Goal: Task Accomplishment & Management: Complete application form

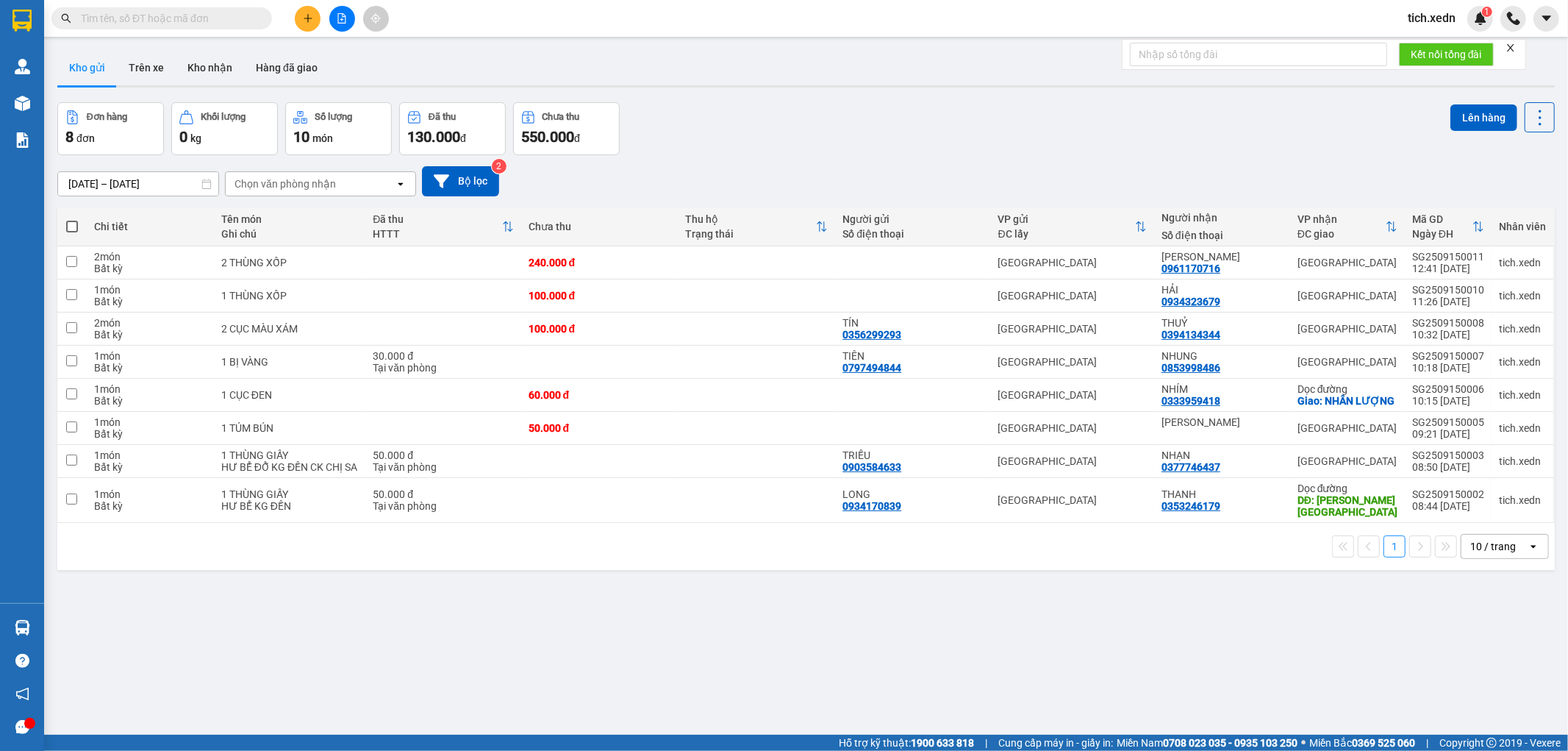
drag, startPoint x: 0, startPoint y: 0, endPoint x: 311, endPoint y: 22, distance: 311.8
click at [311, 22] on icon "plus" at bounding box center [308, 18] width 11 height 11
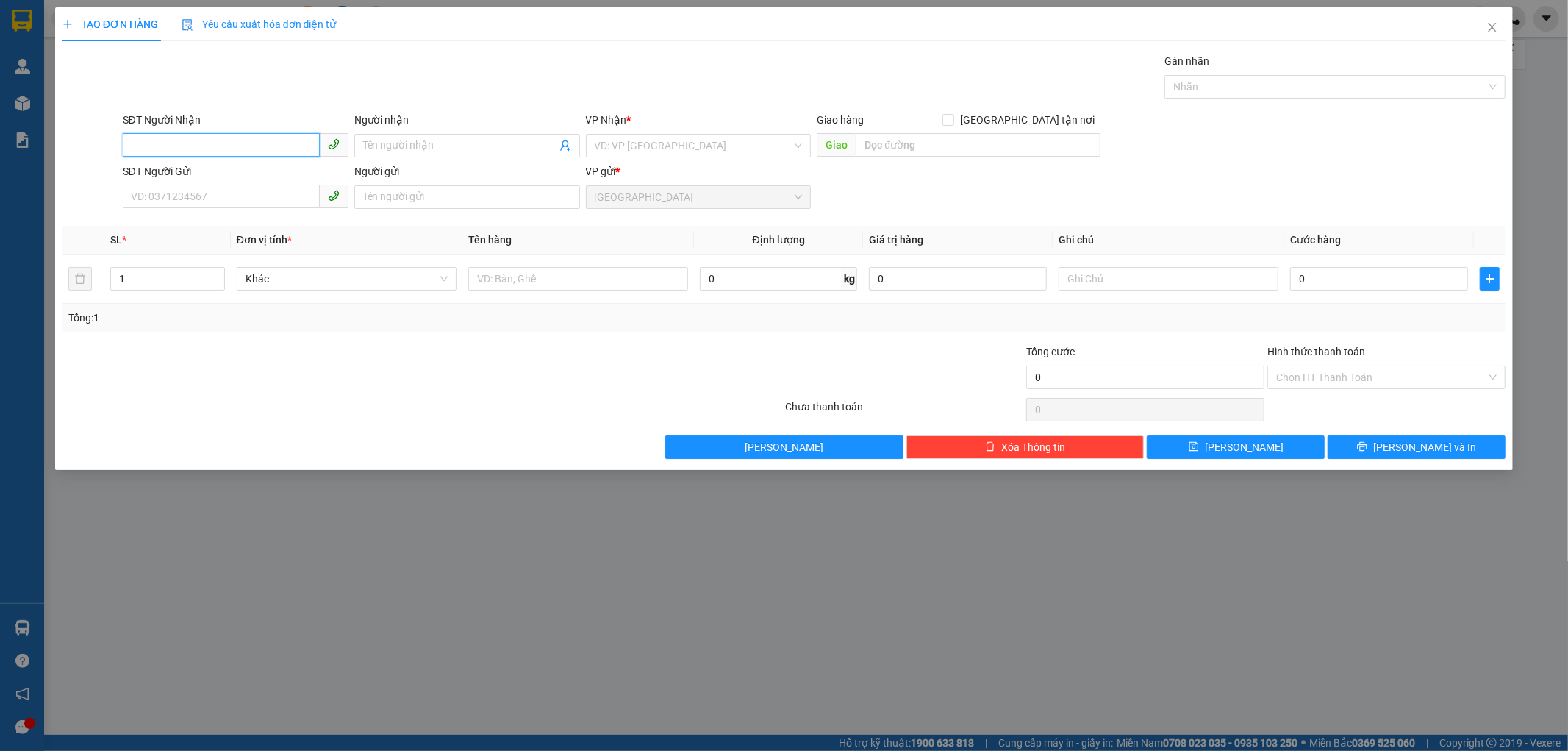
type input "4"
type input "7"
type input "0"
click at [169, 174] on div "0354414966 - THẢO" at bounding box center [235, 175] width 208 height 16
type input "0354414966"
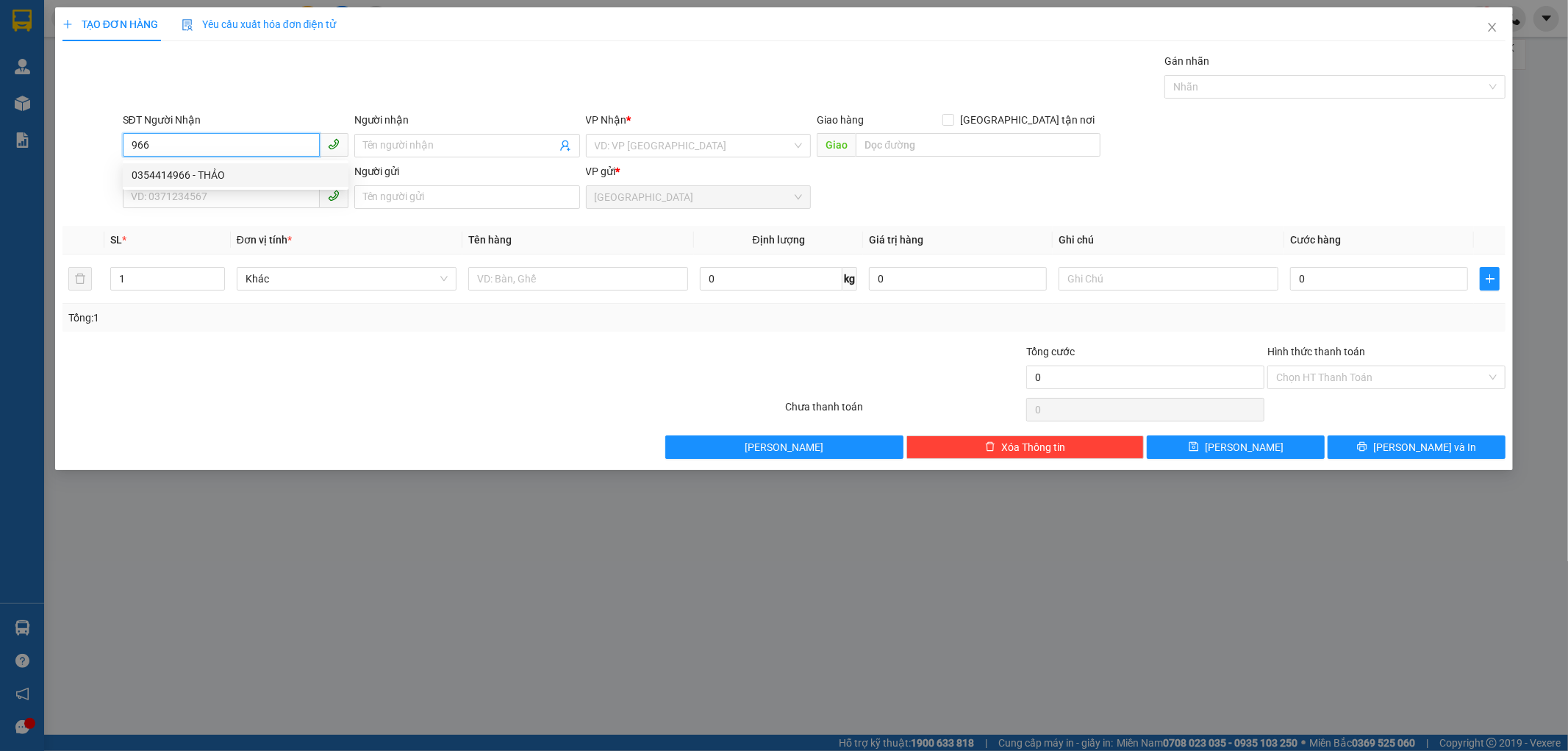
type input "THẢO"
type input "CAM PHƯỚC ĐÔNG - [GEOGRAPHIC_DATA]"
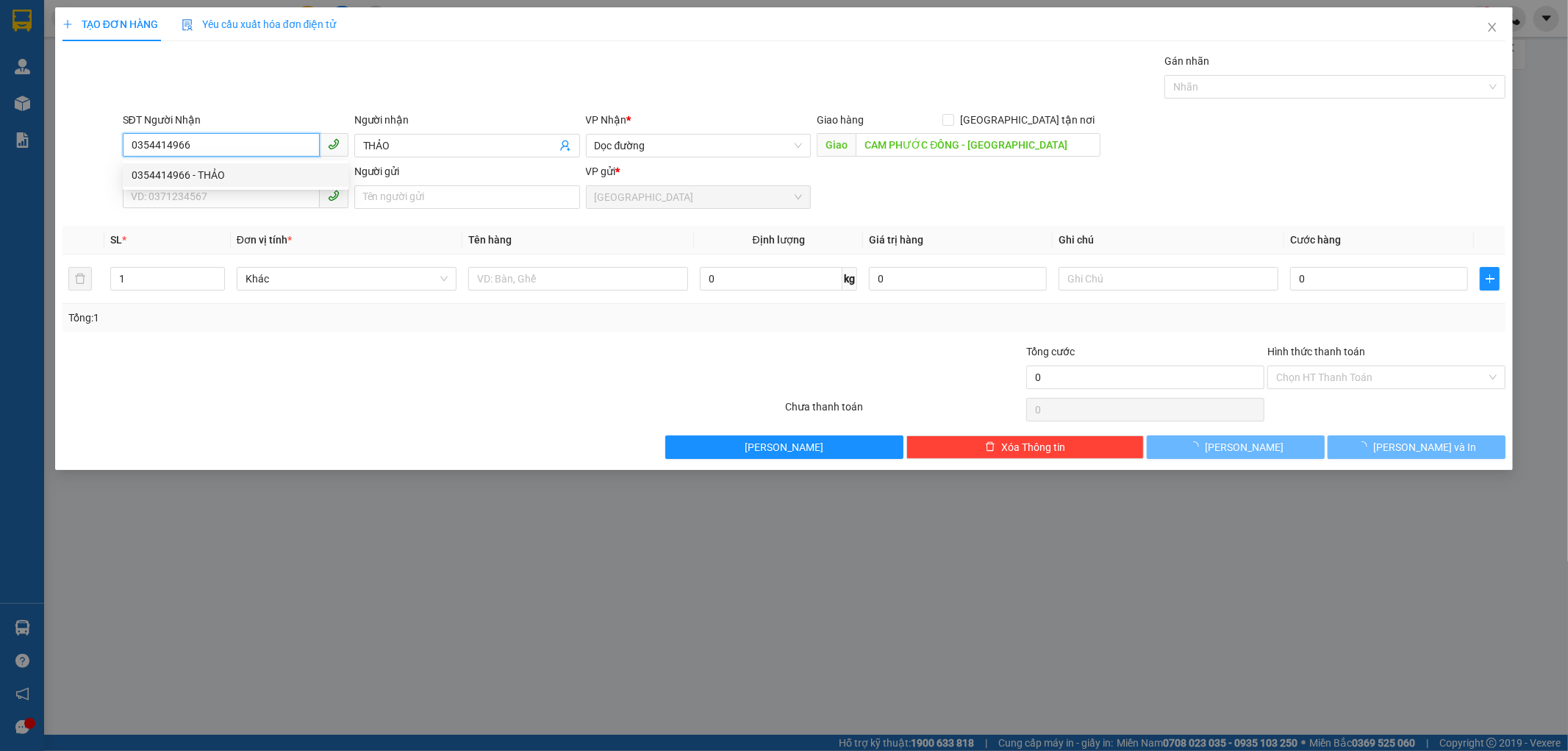
type input "200.000"
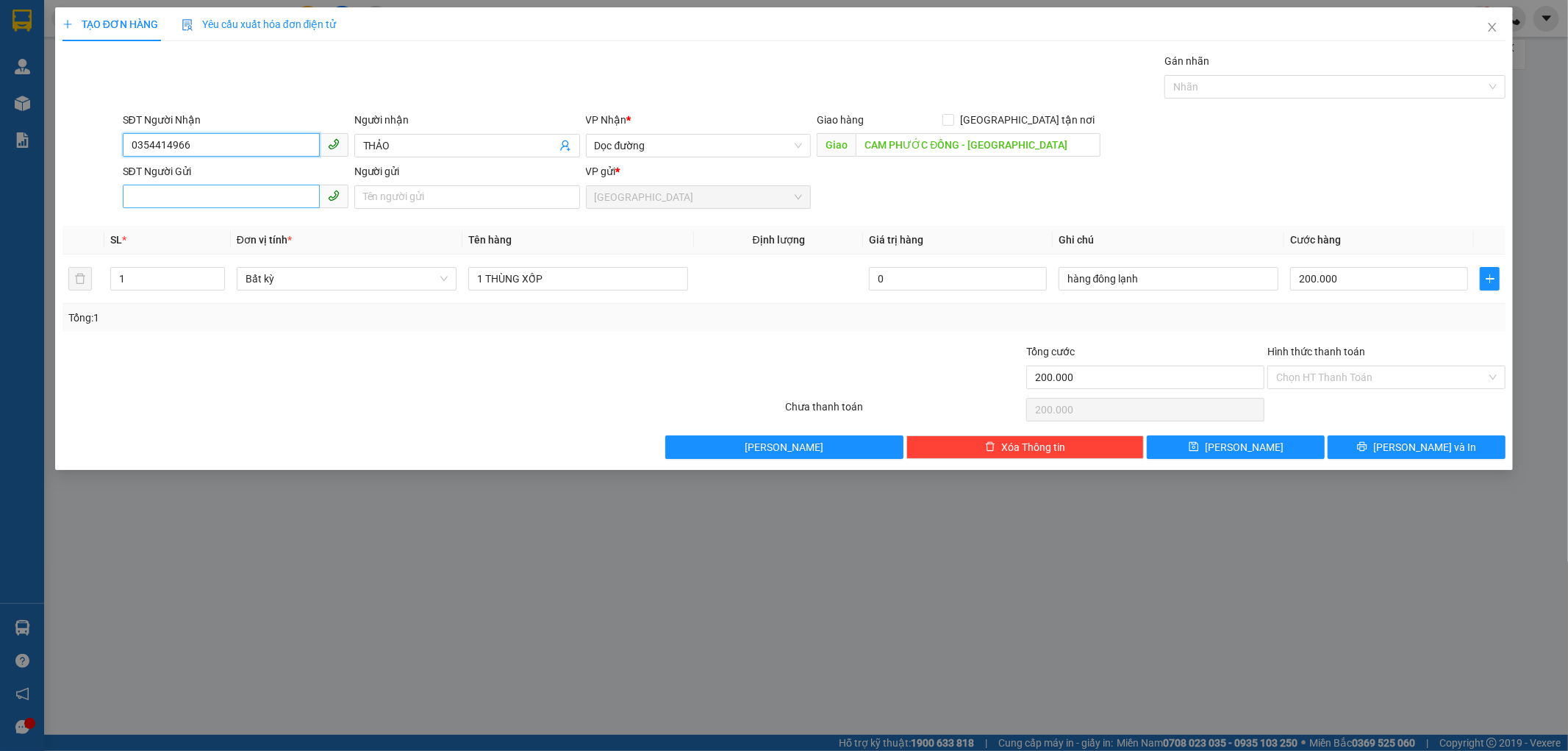
type input "0354414966"
click at [148, 197] on input "SĐT Người Gửi" at bounding box center [222, 196] width 197 height 23
type input "0975193577"
click at [201, 229] on div "0975193577 - NGUYÊN" at bounding box center [235, 226] width 208 height 16
type input "NGUYÊN"
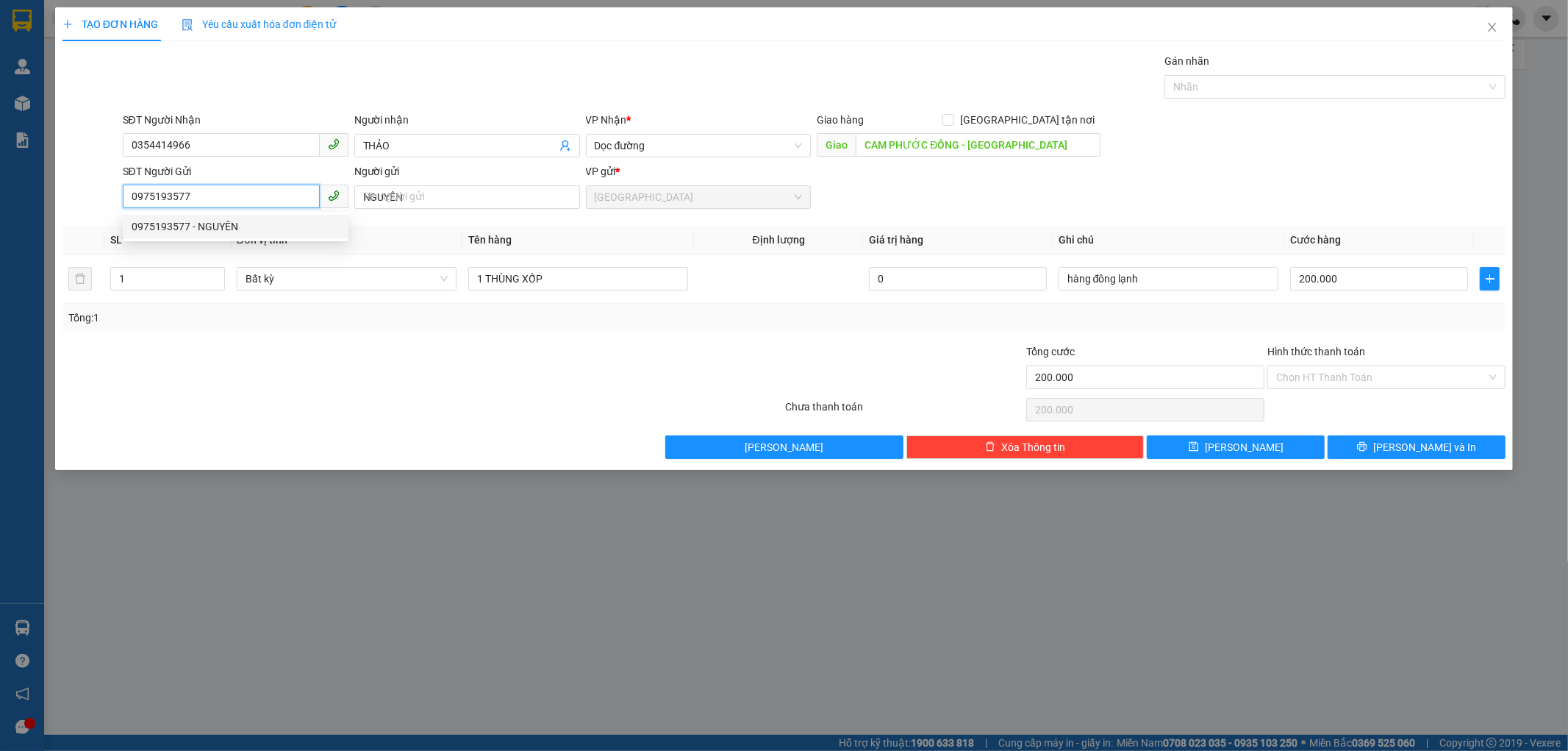
type input "150.000"
type input "0975193577"
click at [184, 281] on input "1" at bounding box center [167, 279] width 113 height 22
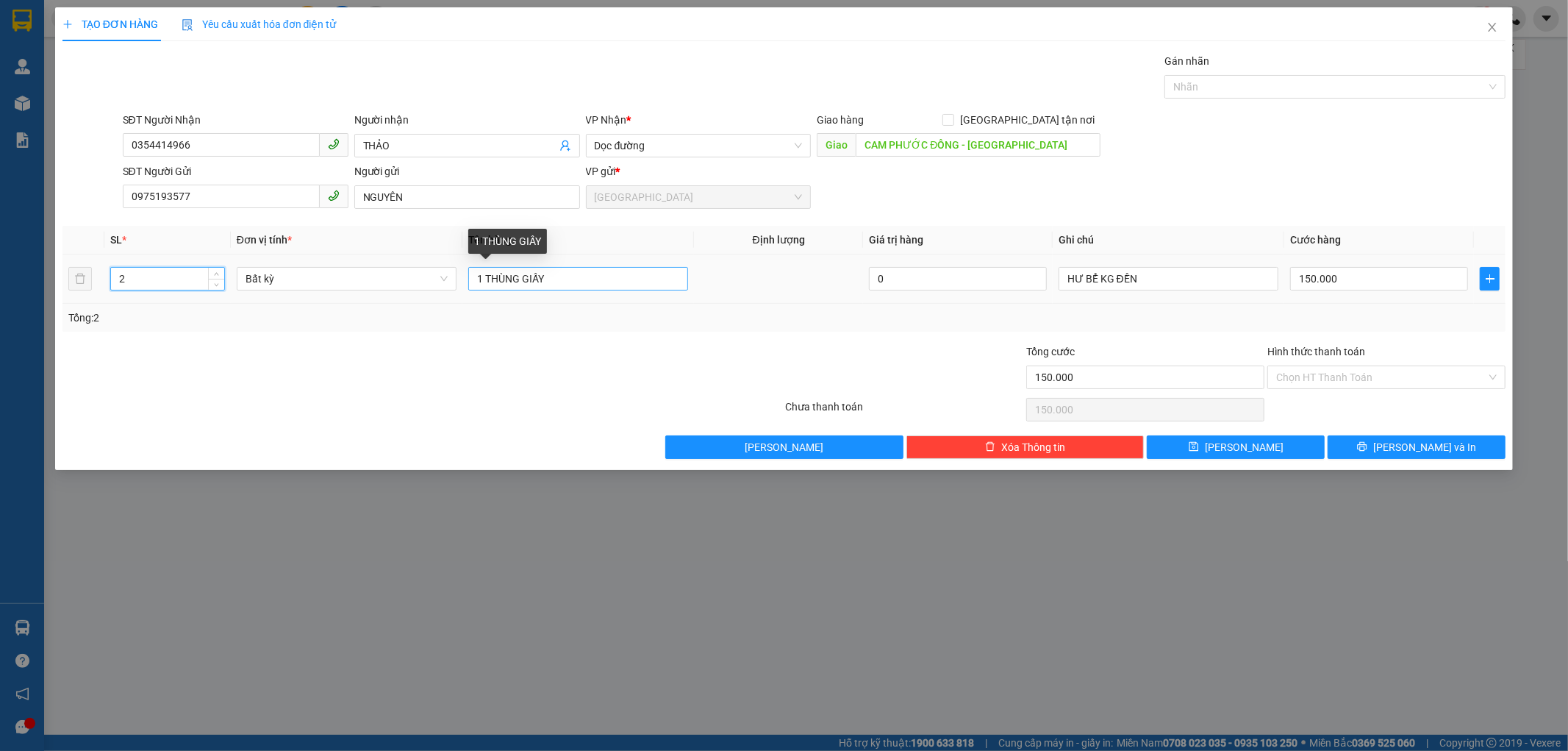
type input "2"
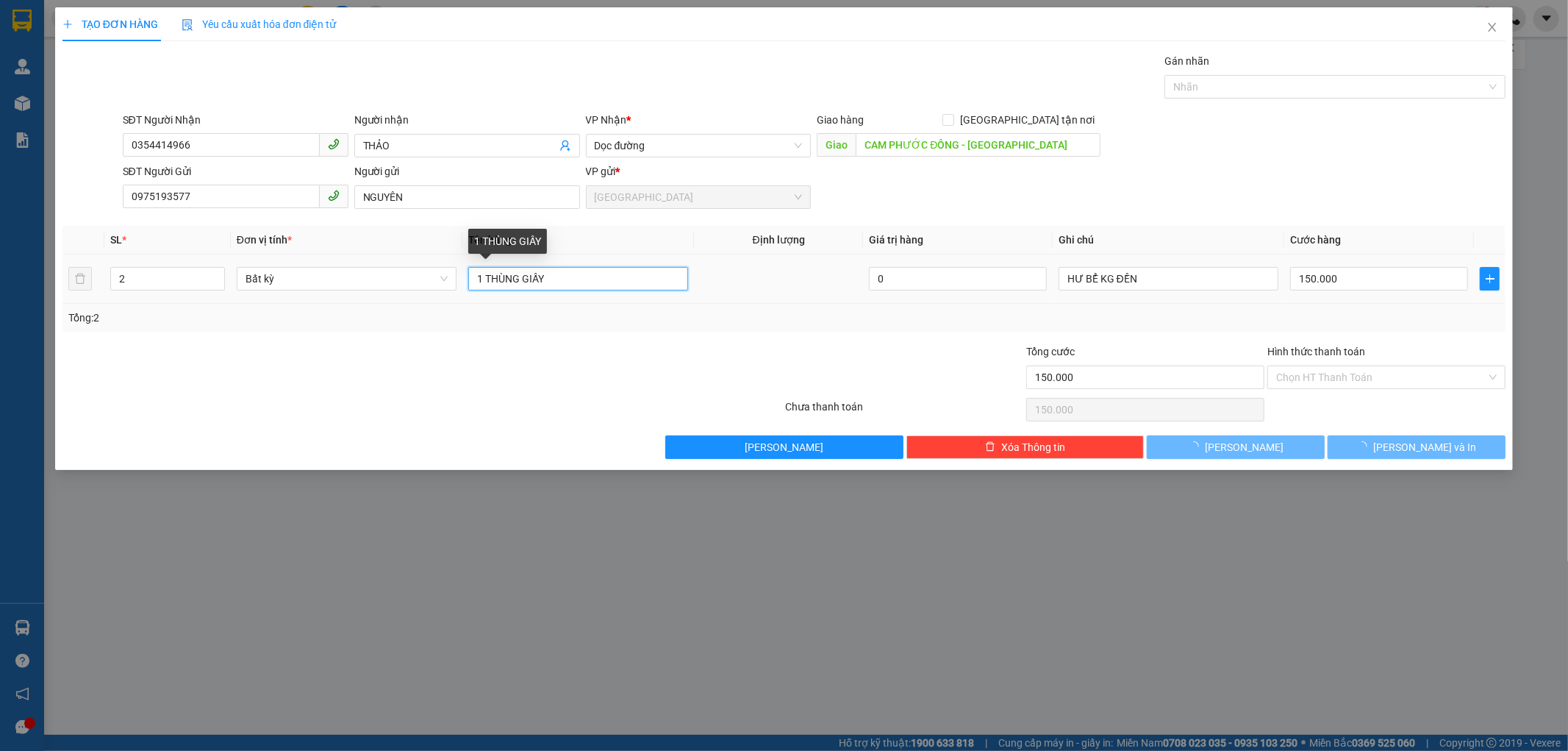
click at [483, 280] on input "1 THÙNG GIẤY" at bounding box center [577, 279] width 220 height 23
type input "0"
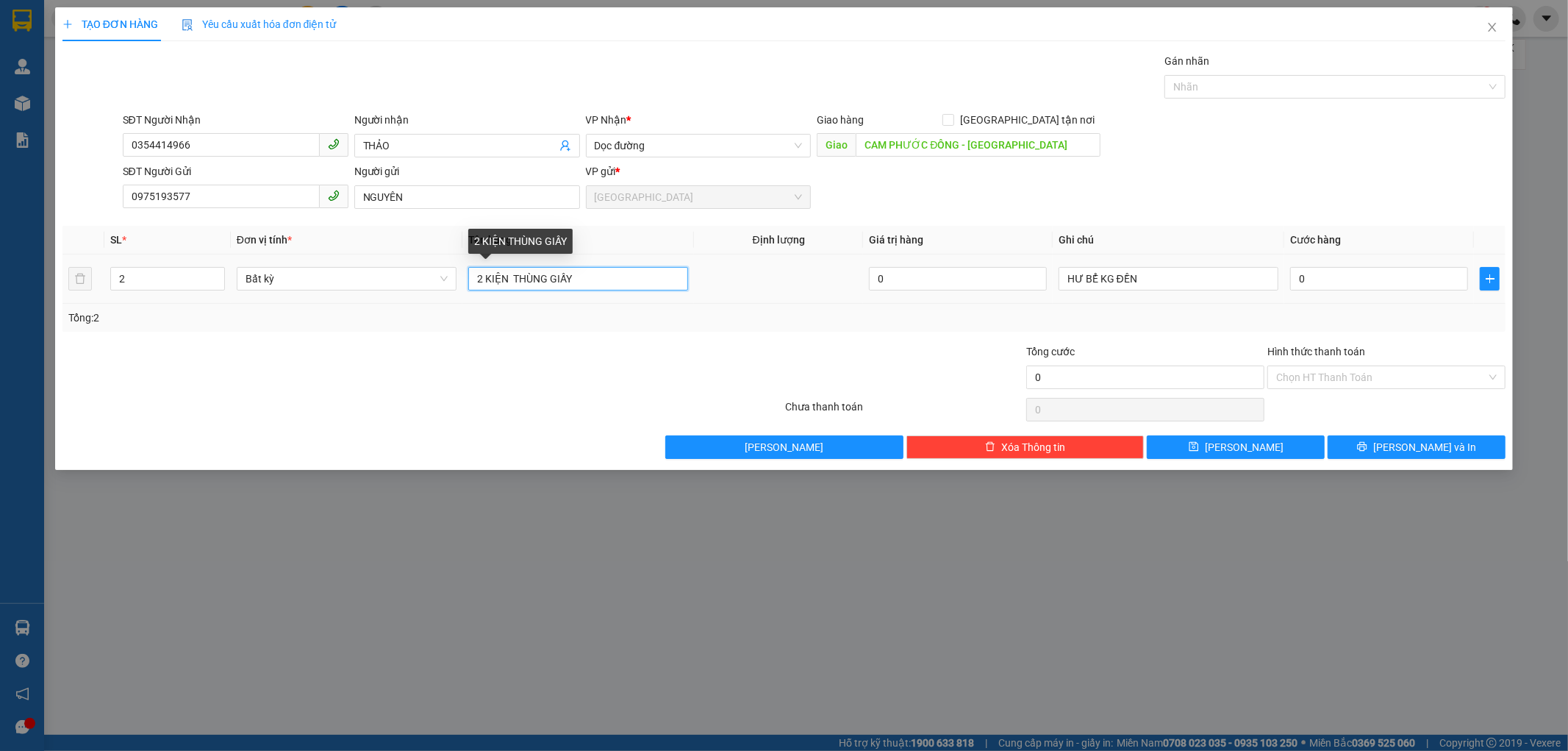
click at [545, 276] on input "2 KIỆN THÙNG GIẤY" at bounding box center [577, 279] width 220 height 23
type input "2 KIỆN GIẤY"
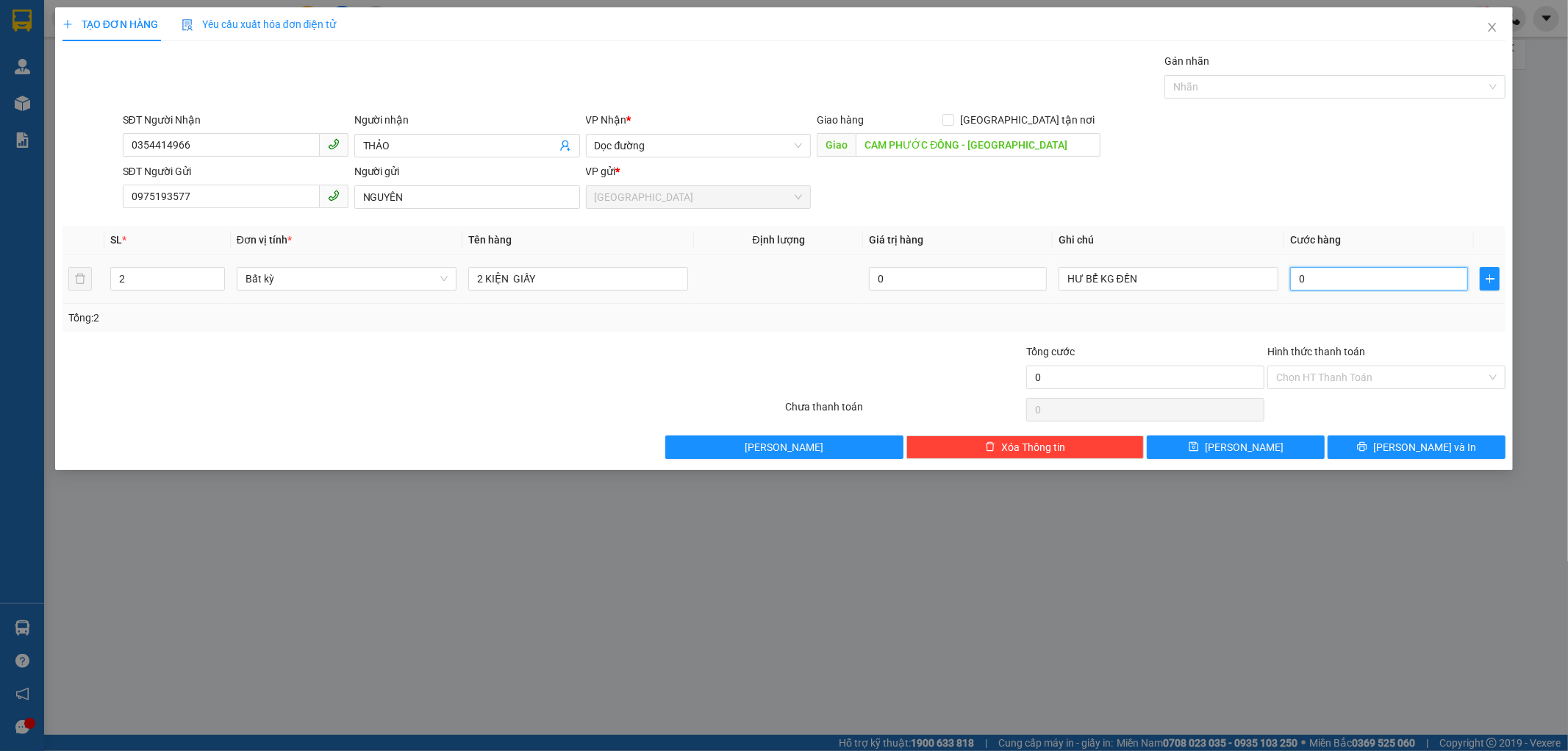
click at [1295, 283] on input "0" at bounding box center [1379, 279] width 178 height 23
type input "1"
type input "15"
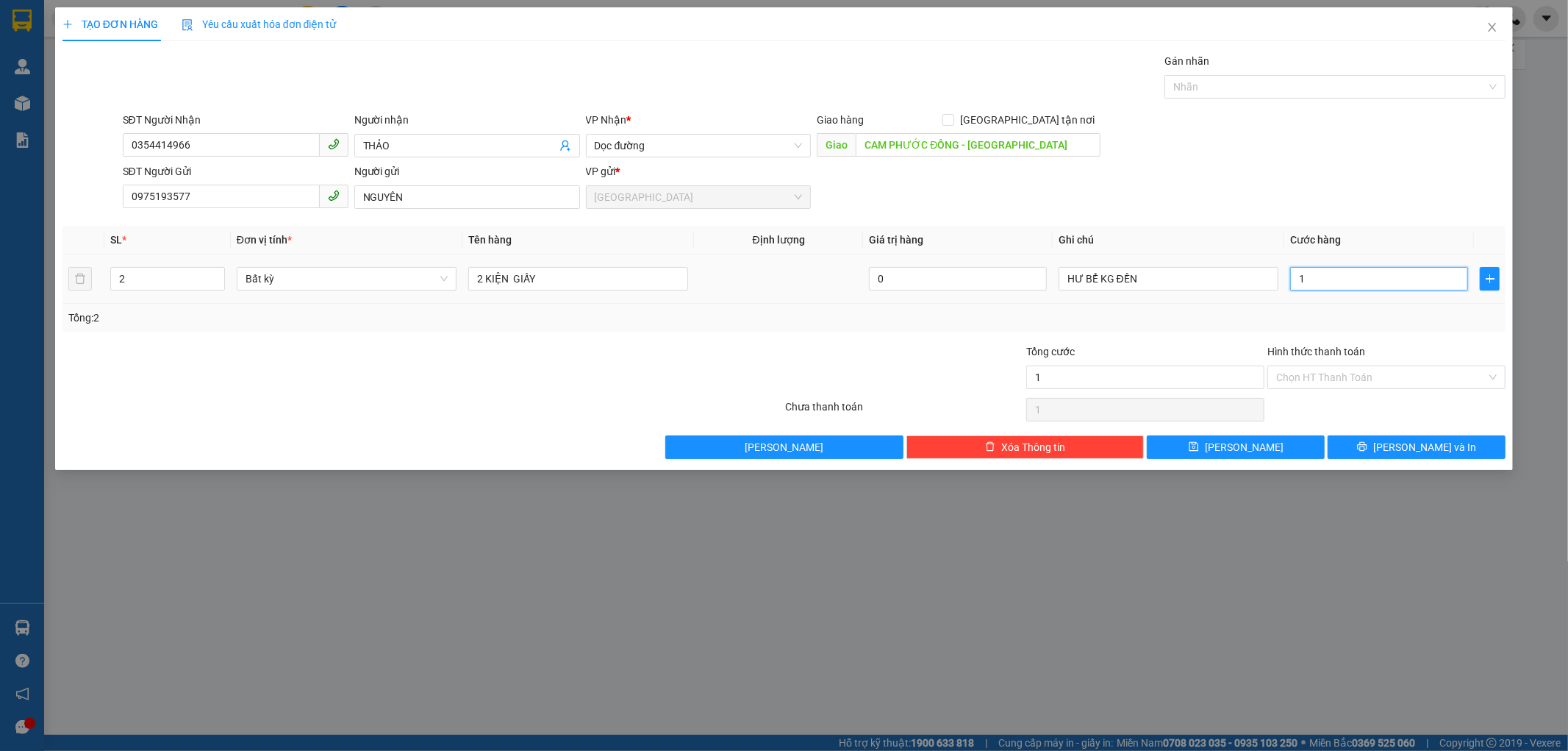
type input "15"
type input "150"
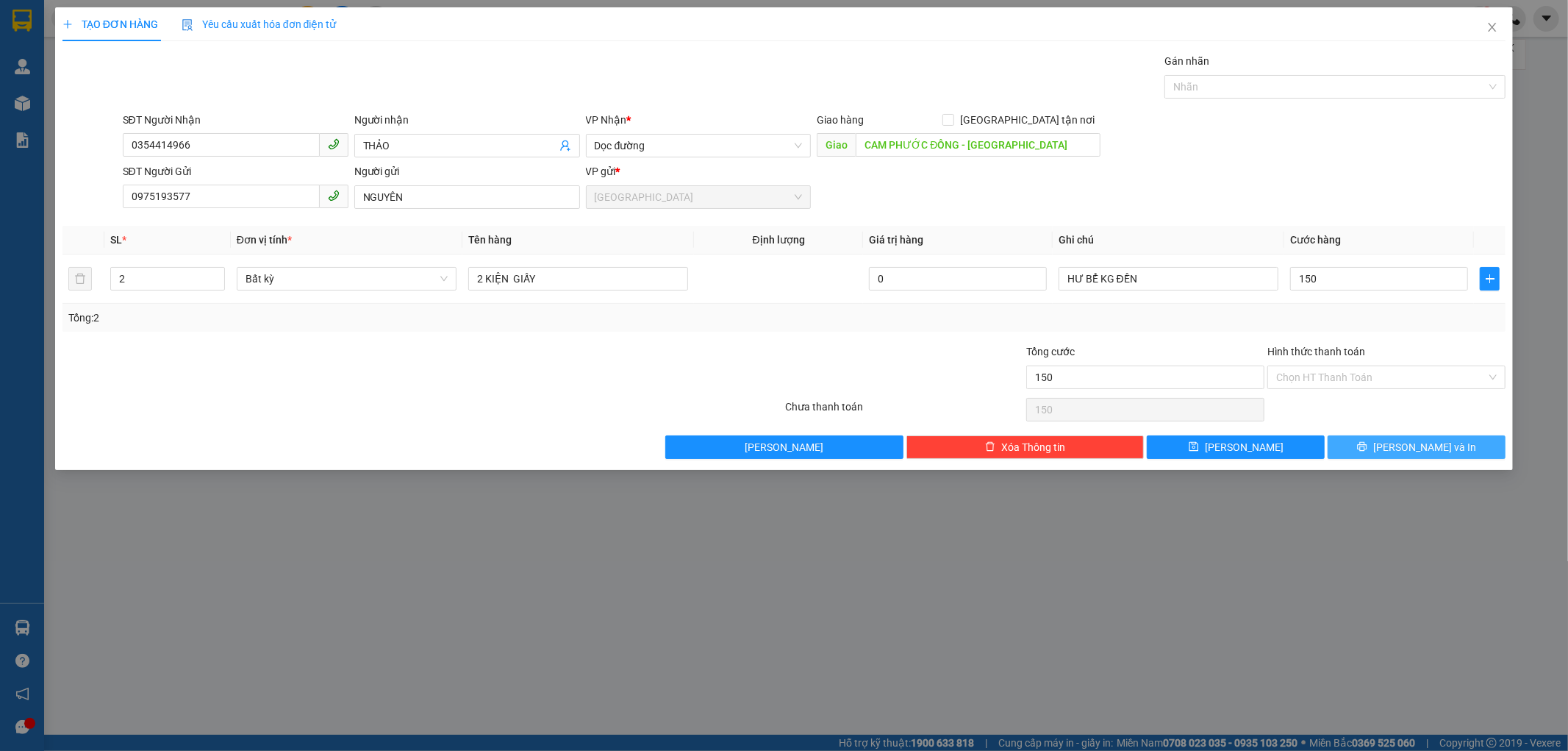
type input "150.000"
click at [1415, 450] on span "[PERSON_NAME] và In" at bounding box center [1425, 447] width 103 height 16
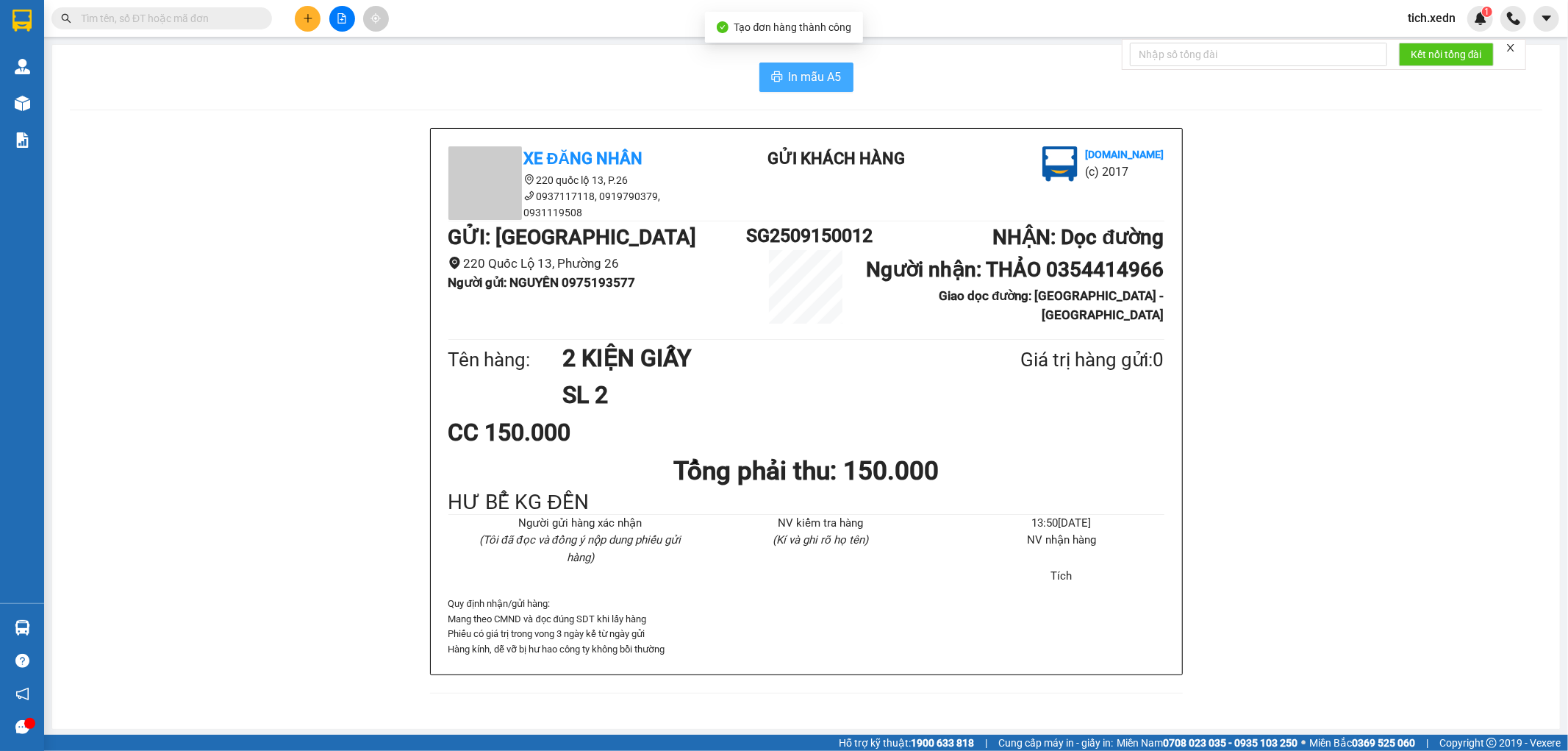
click at [811, 78] on span "In mẫu A5" at bounding box center [815, 76] width 53 height 18
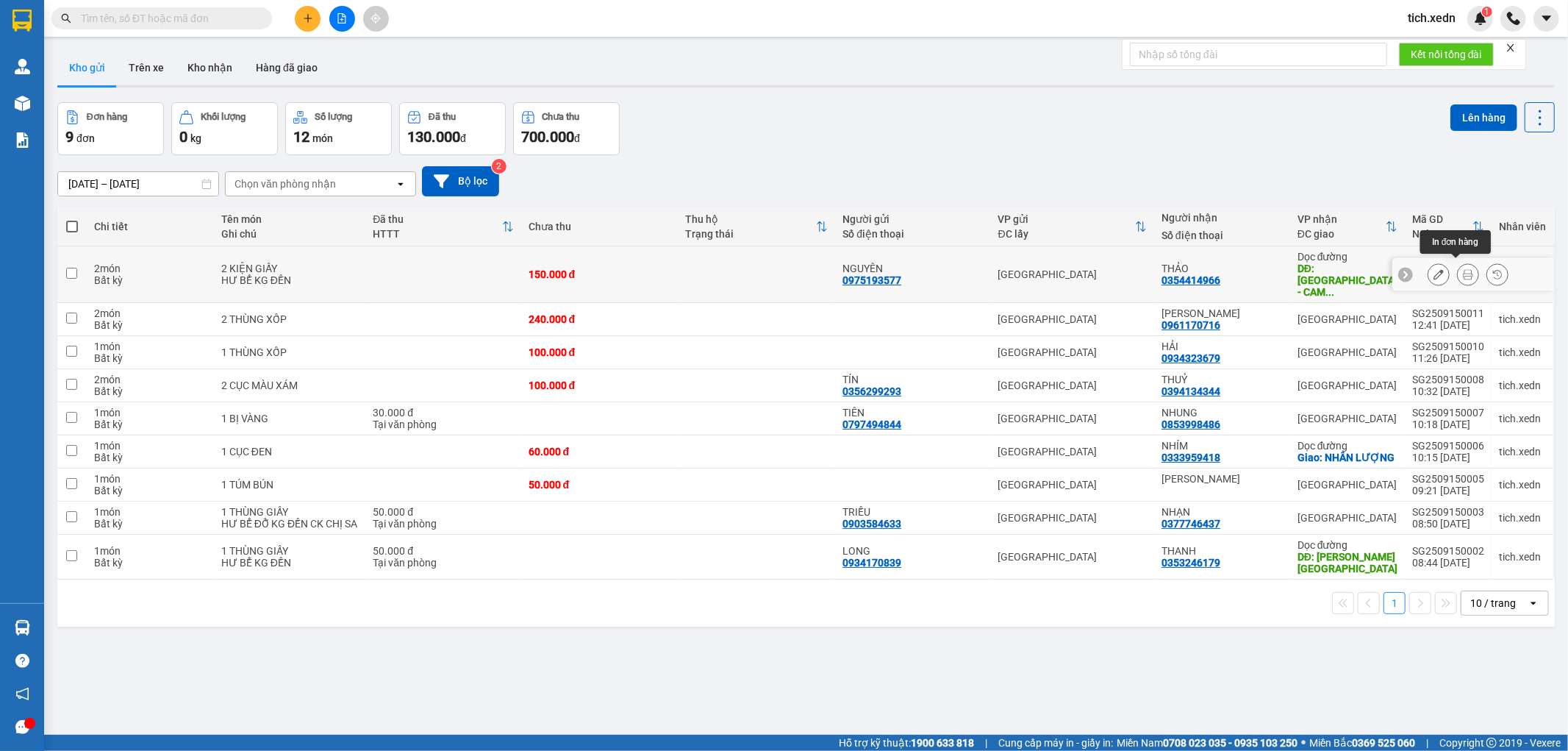
click at [1464, 267] on button at bounding box center [1467, 275] width 20 height 26
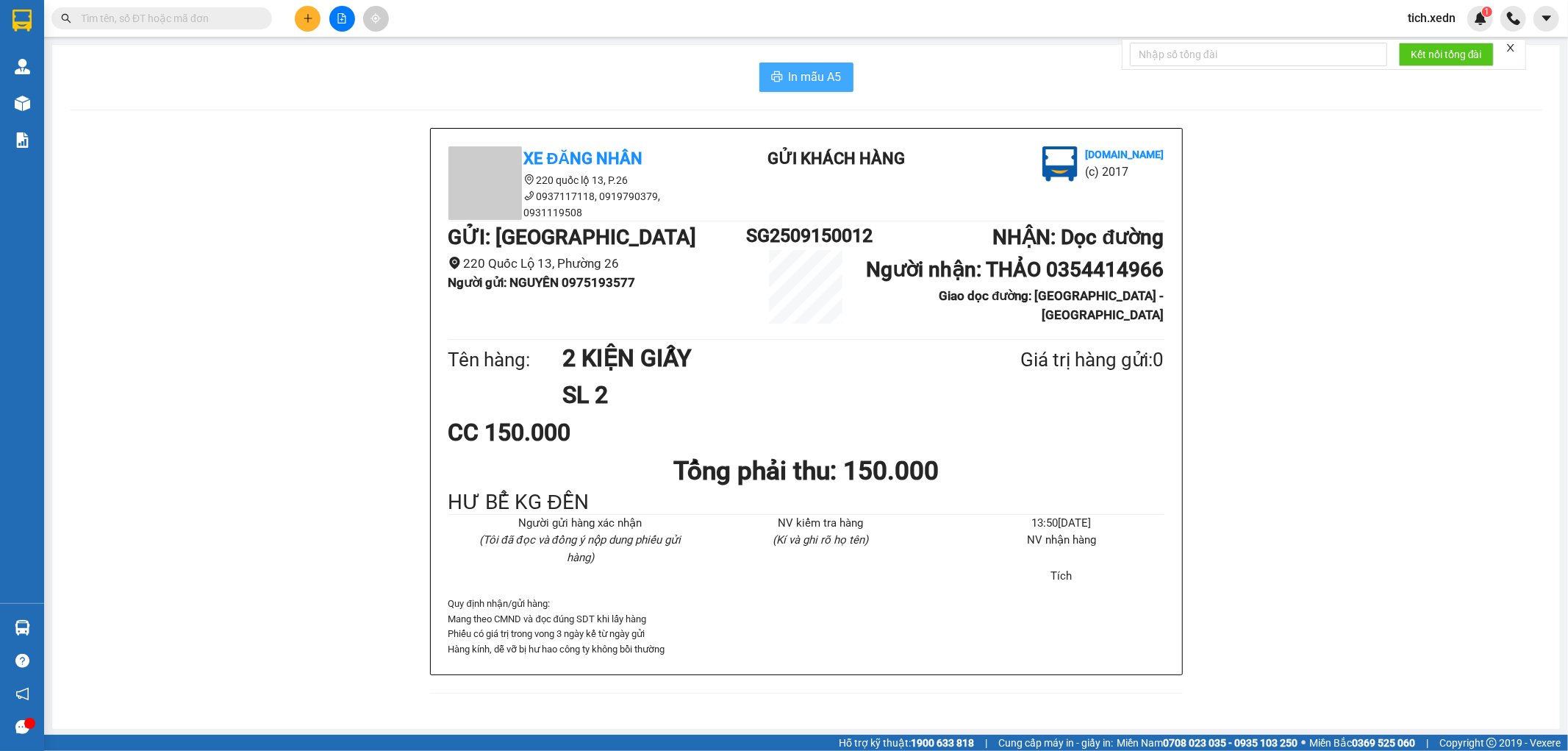
click at [791, 81] on span "In mẫu A5" at bounding box center [815, 76] width 53 height 18
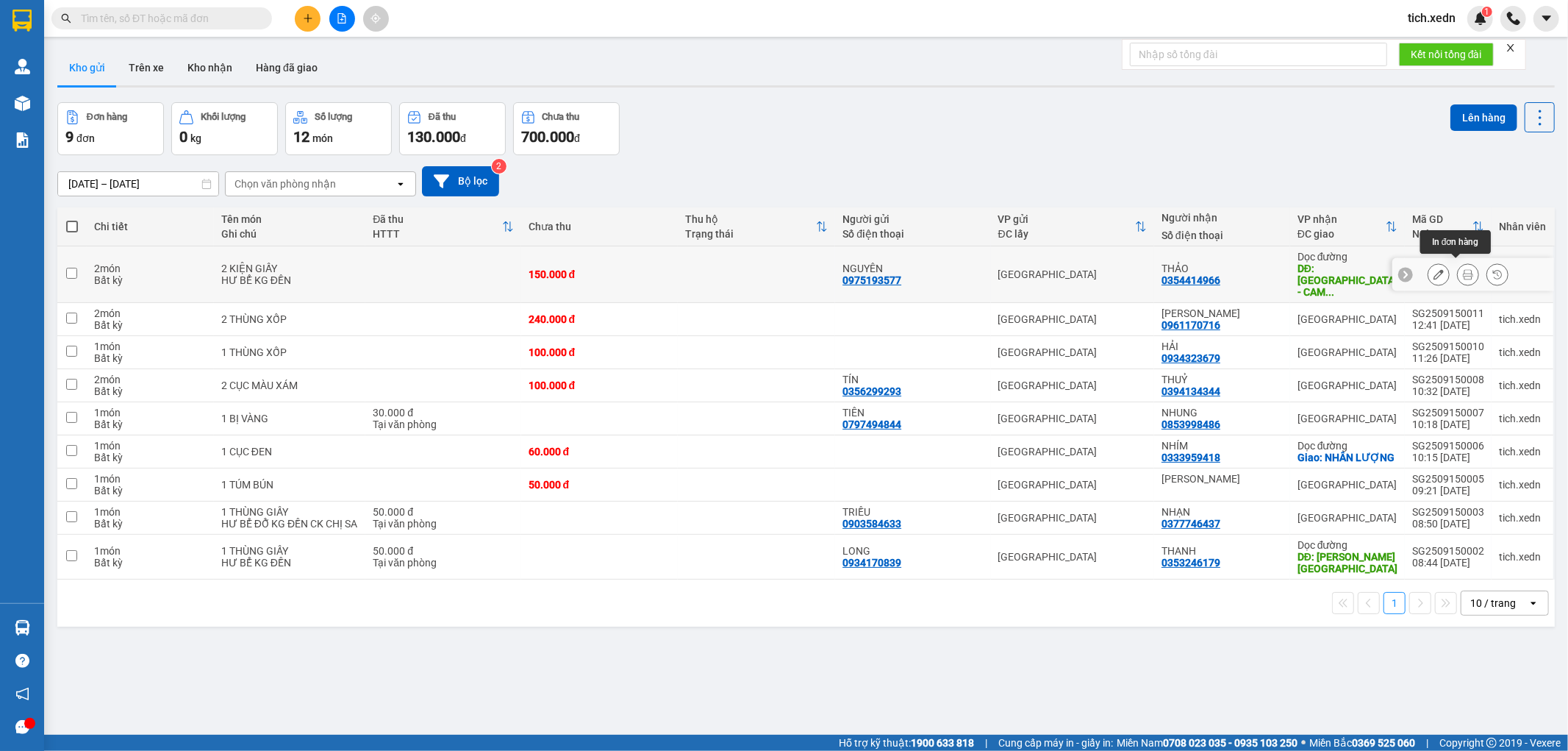
click at [1464, 269] on icon at bounding box center [1468, 274] width 11 height 11
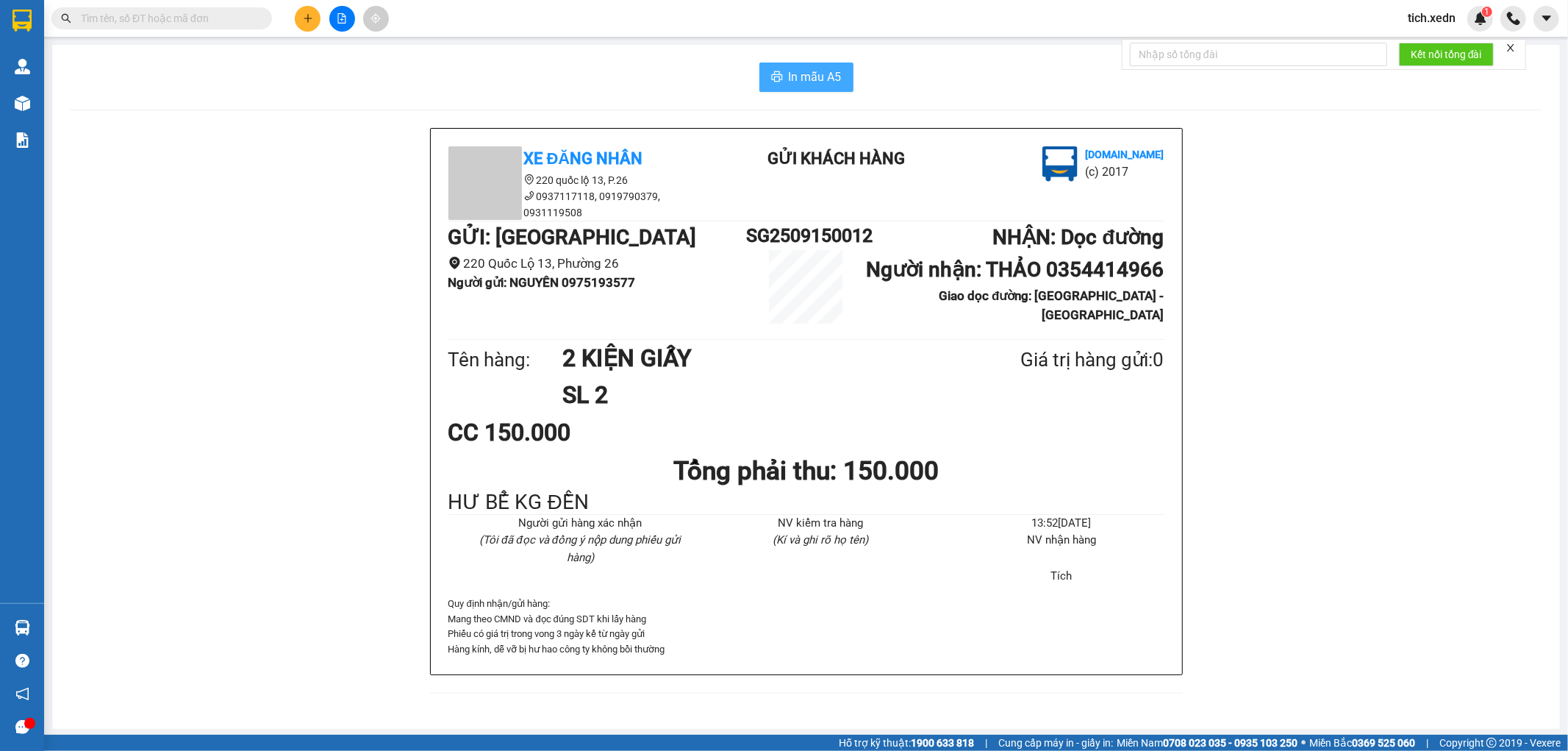
click at [773, 75] on icon "printer" at bounding box center [776, 76] width 11 height 11
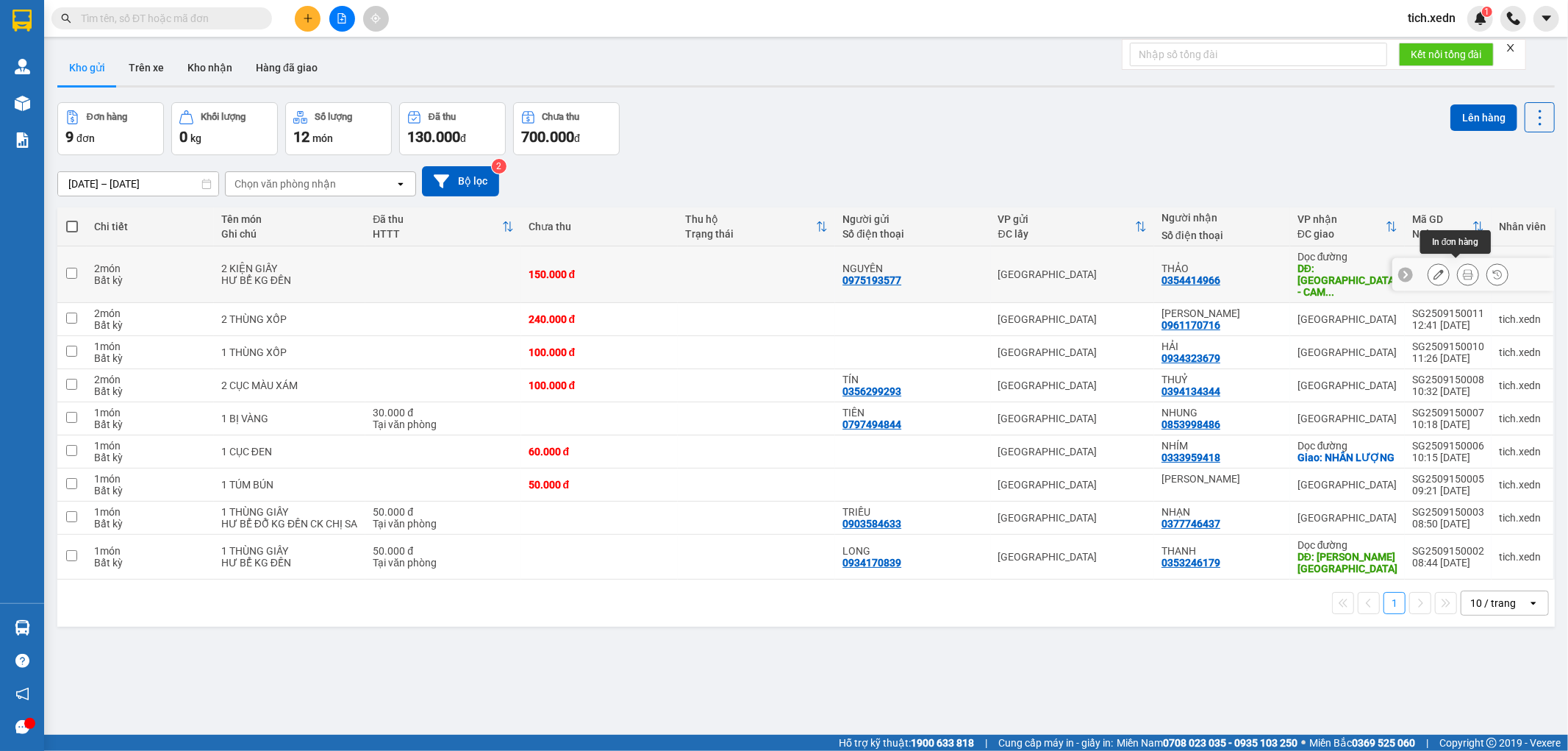
click at [1464, 268] on button at bounding box center [1467, 275] width 20 height 26
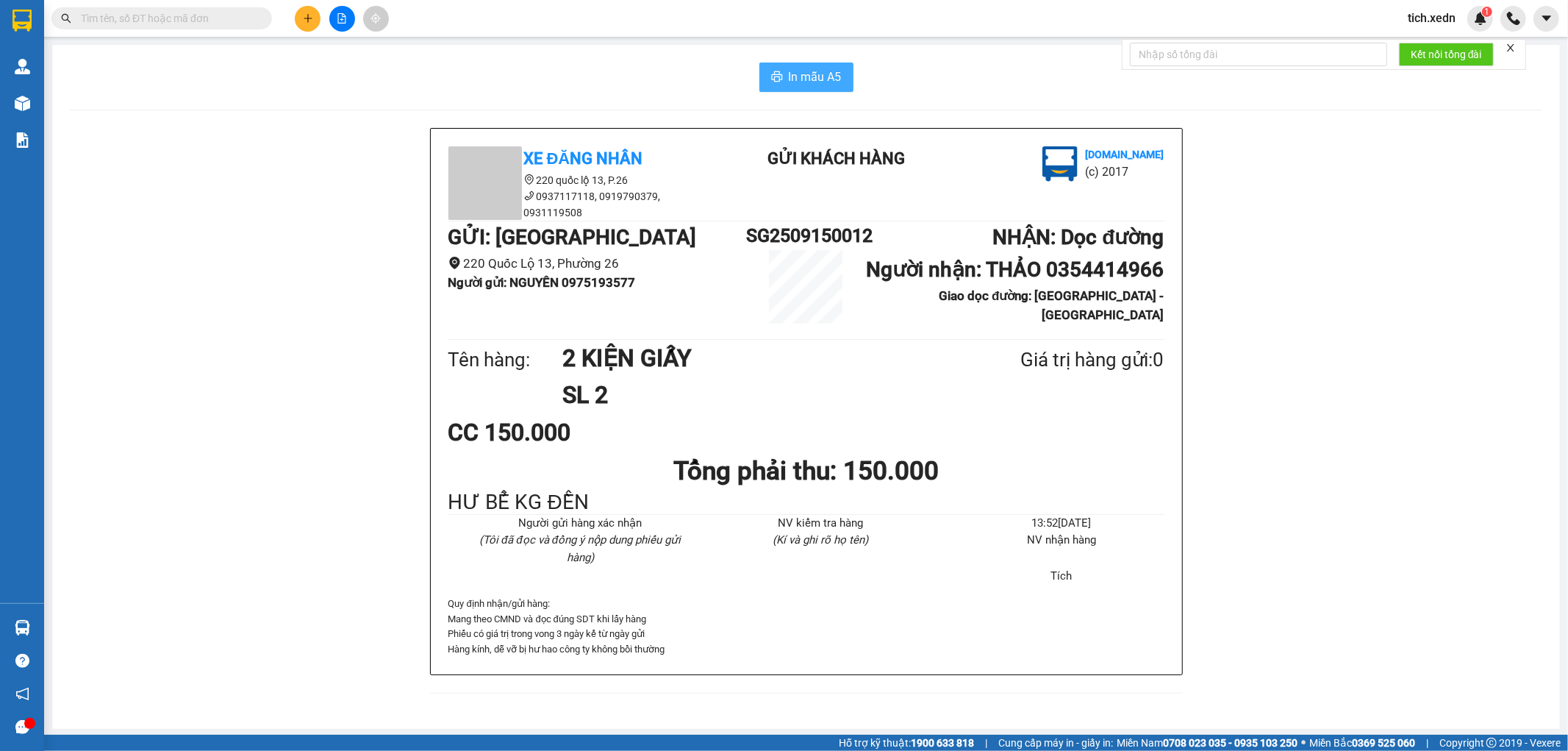
click at [831, 84] on span "In mẫu A5" at bounding box center [815, 76] width 53 height 18
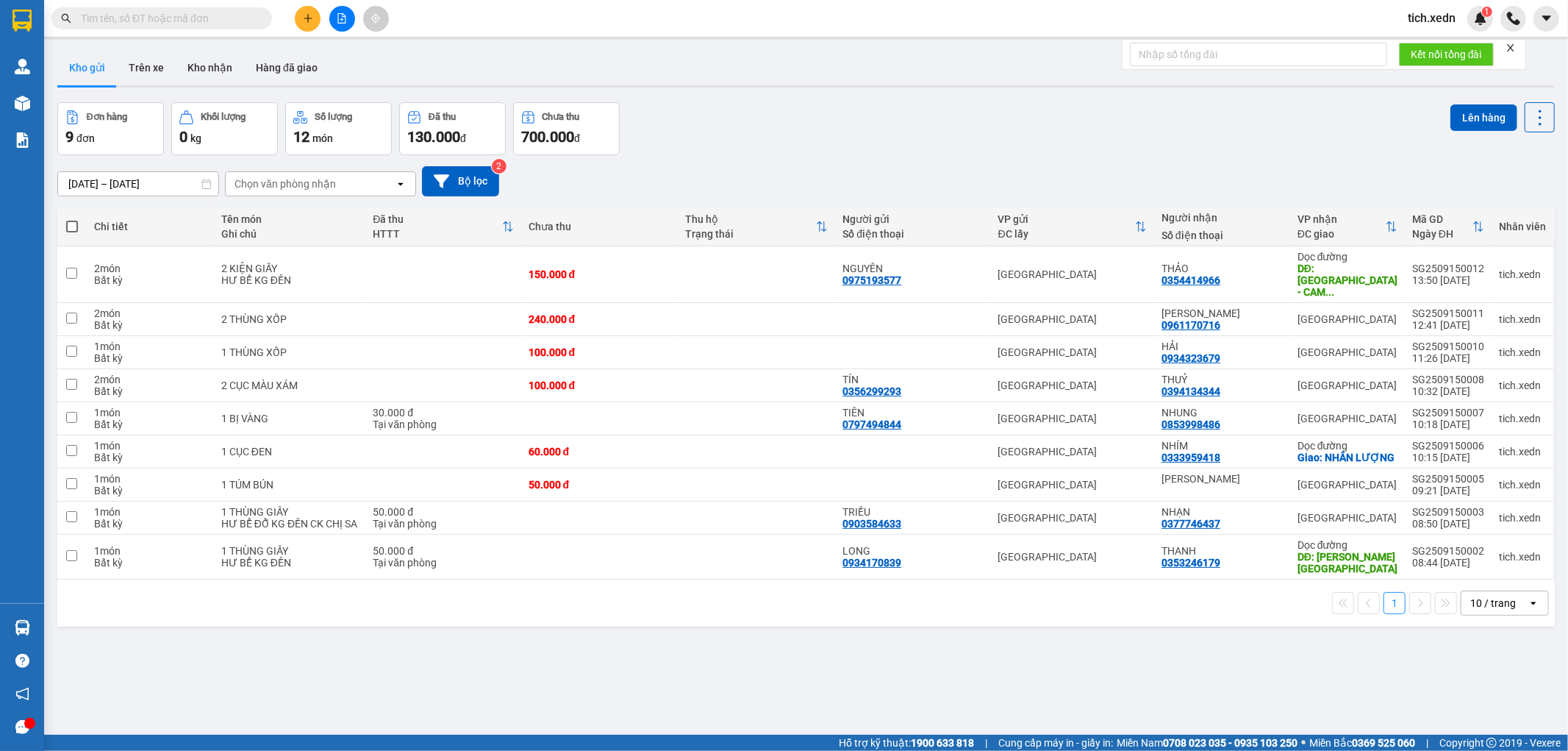
click at [310, 26] on button at bounding box center [308, 18] width 26 height 26
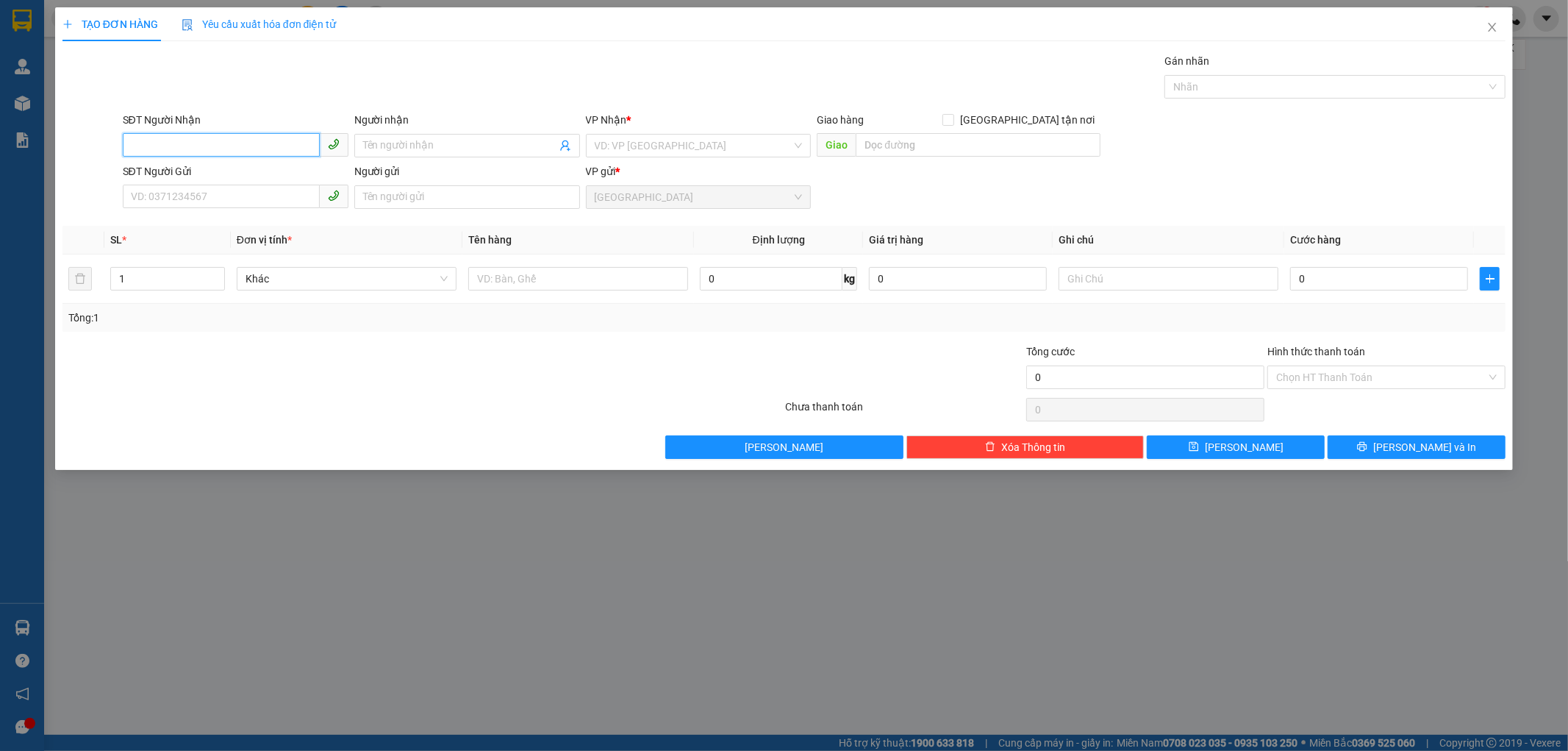
click at [222, 138] on input "SĐT Người Nhận" at bounding box center [222, 145] width 197 height 23
click at [164, 176] on div "0985692336 - BẢO AN" at bounding box center [235, 175] width 208 height 16
type input "0985692336"
type input "BẢO AN"
type input "[PERSON_NAME] - [GEOGRAPHIC_DATA]"
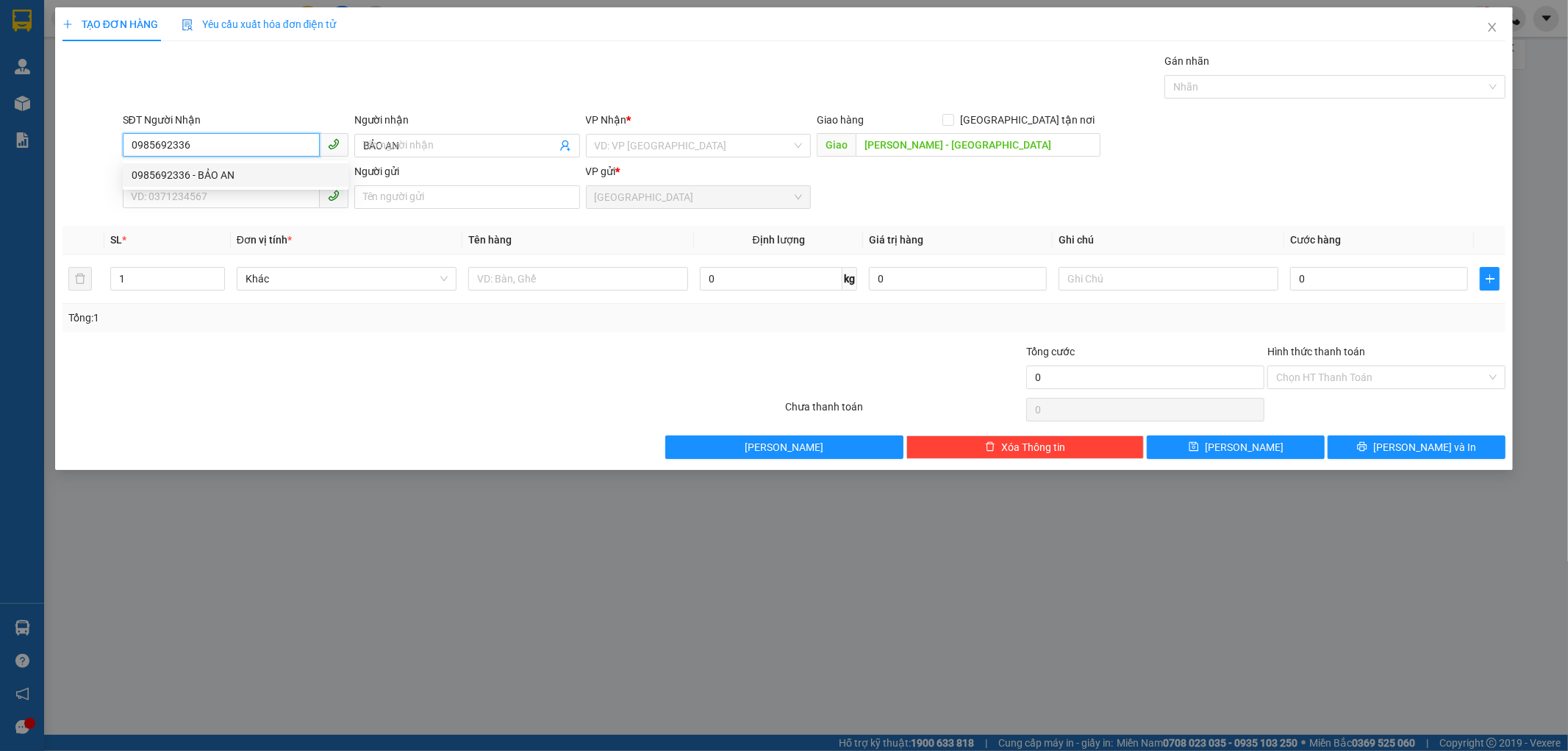
type input "200.000"
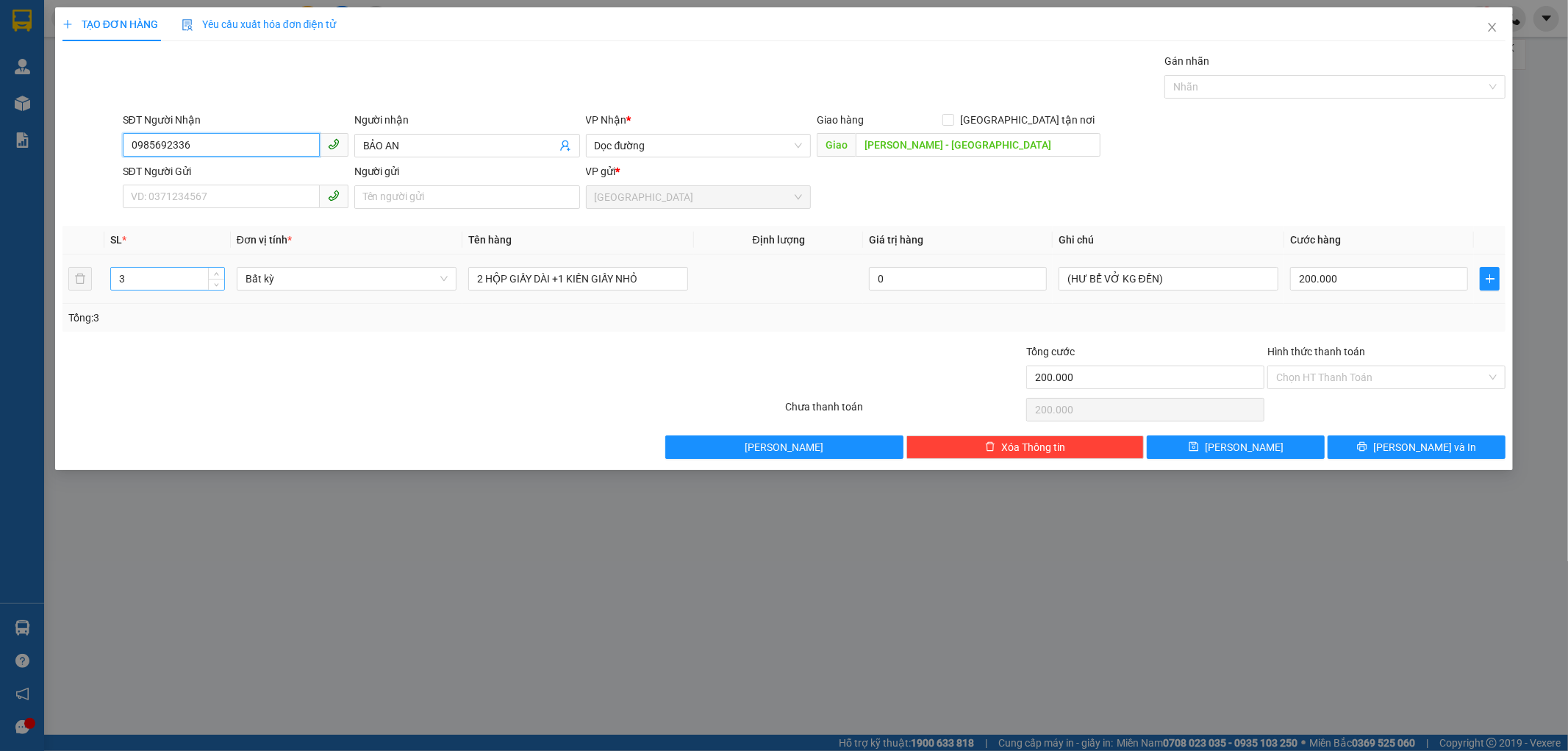
type input "0985692336"
click at [136, 285] on input "3" at bounding box center [167, 279] width 113 height 22
type input "1"
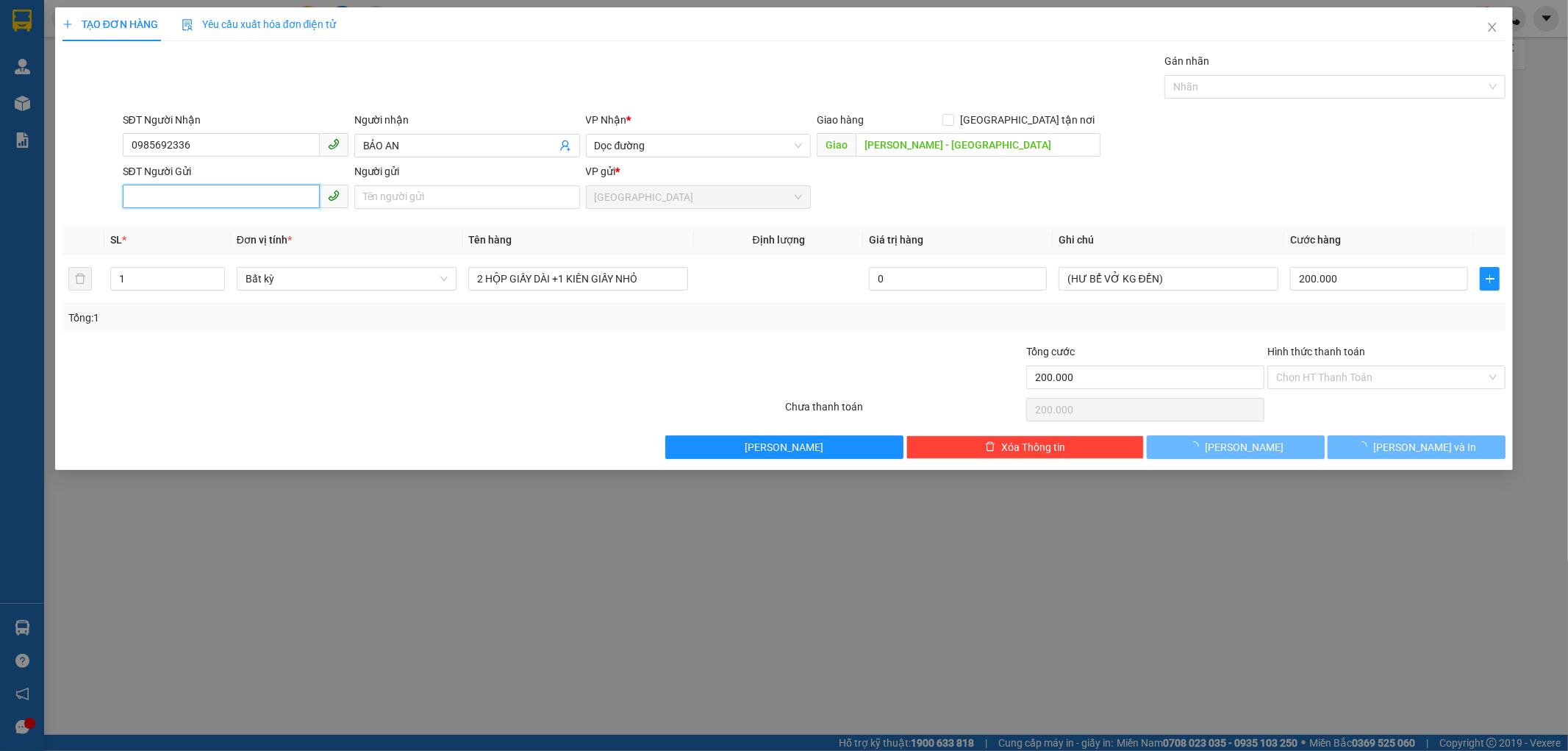
click at [164, 198] on input "SĐT Người Gửi" at bounding box center [222, 196] width 197 height 23
type input "0"
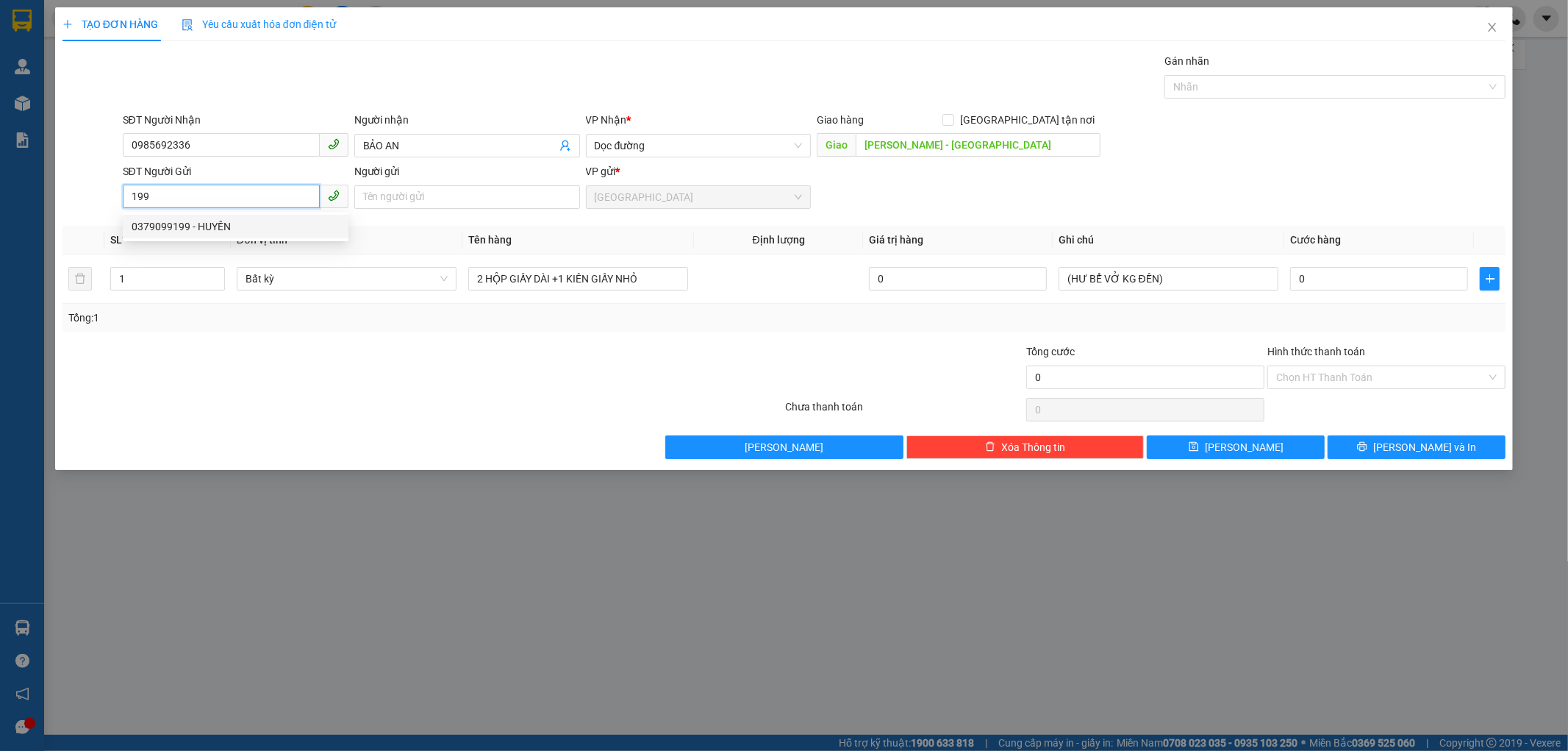
click at [188, 220] on div "0379099199 - HUYỀN" at bounding box center [235, 226] width 208 height 16
type input "0379099199"
type input "HUYỀN"
type input "30.000"
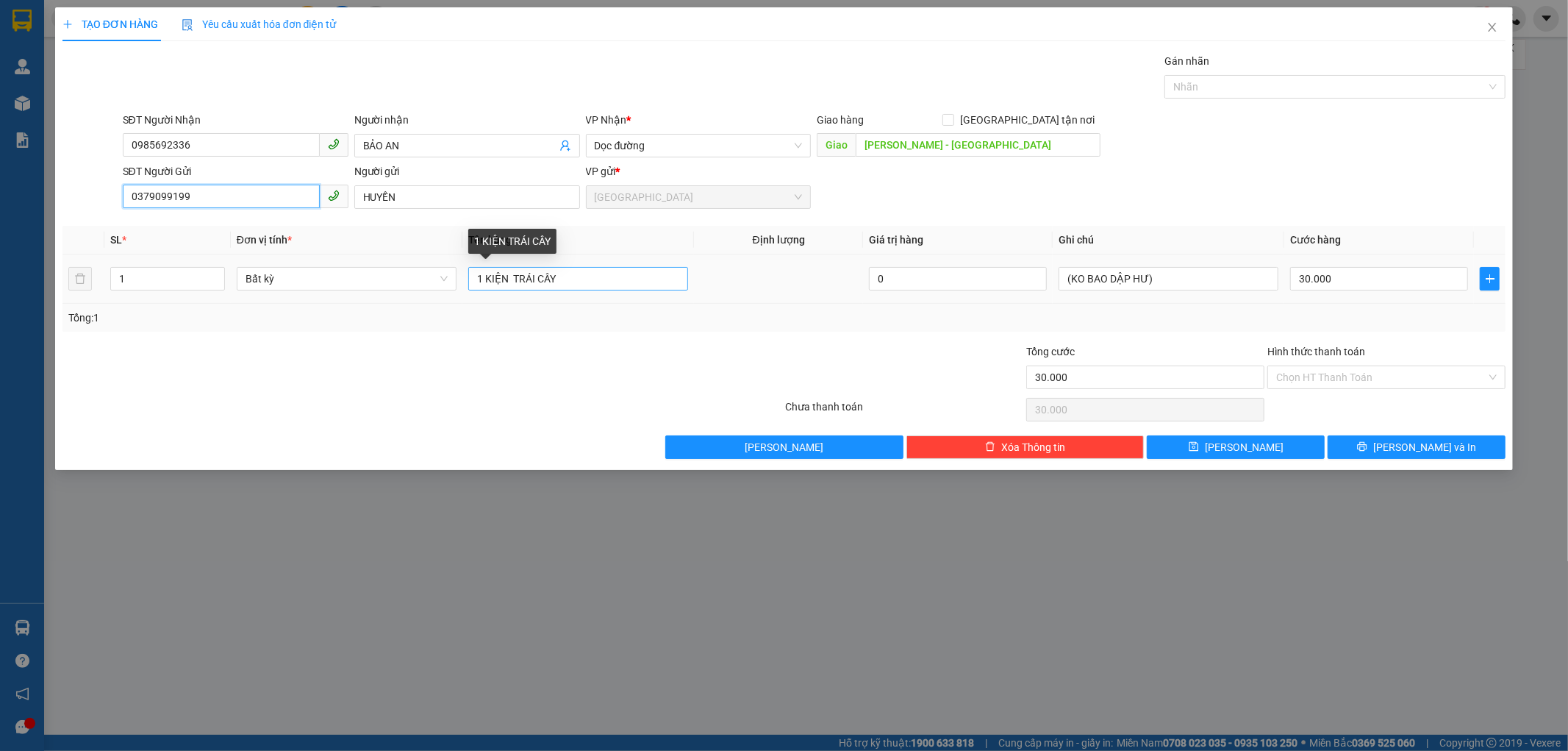
type input "0379099199"
click at [576, 284] on input "1 KIỆN TRÁI CÂY" at bounding box center [577, 279] width 220 height 23
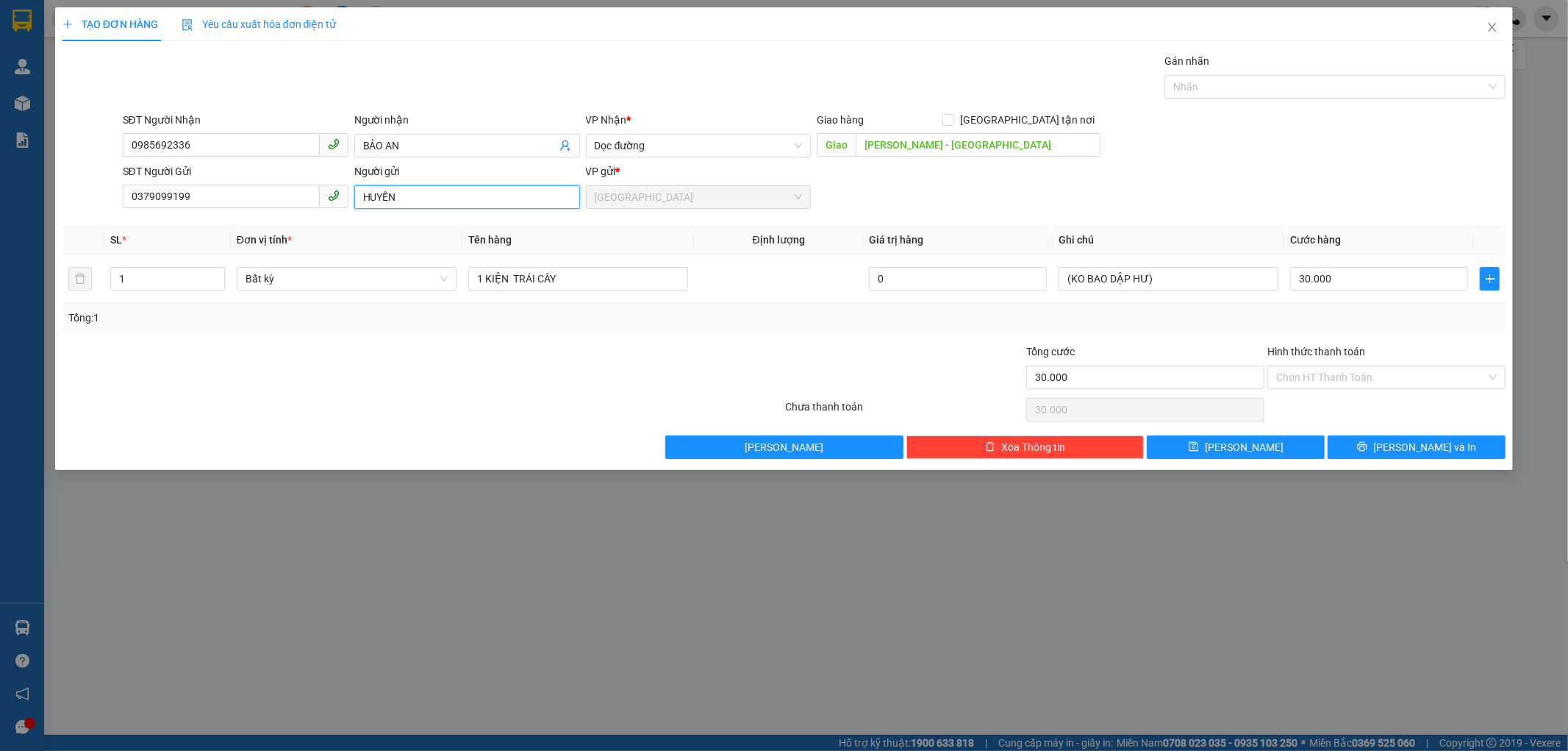
click at [425, 204] on input "HUYỀN" at bounding box center [466, 197] width 225 height 23
type input "H"
click at [200, 201] on input "0379099199" at bounding box center [222, 196] width 197 height 23
type input "0"
click at [179, 225] on div "02822651999 - CTY DECO" at bounding box center [235, 226] width 208 height 16
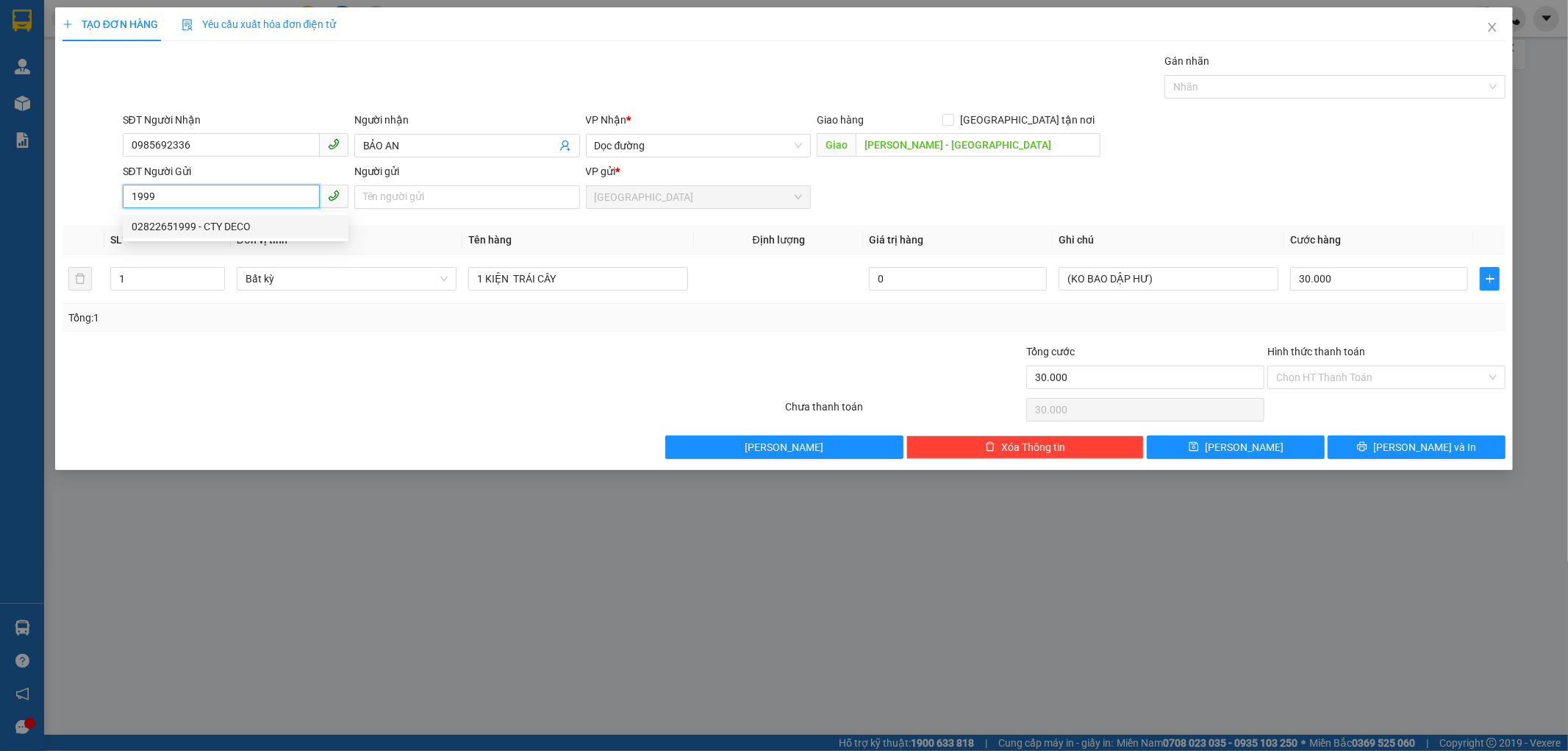
type input "02822651999"
type input "CTY DECO"
type input "200.000"
type input "02822651999"
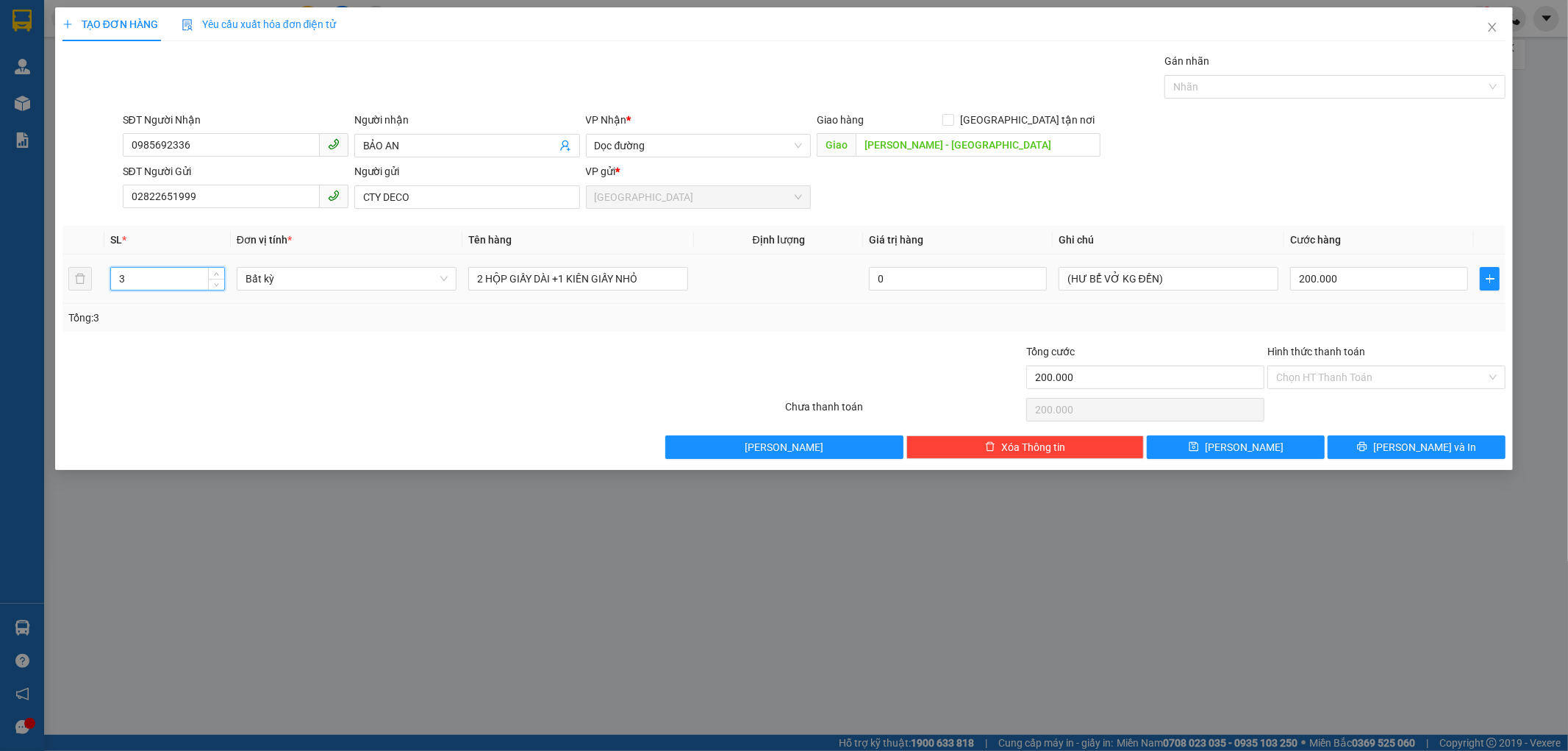
click at [149, 274] on input "3" at bounding box center [167, 279] width 113 height 22
type input "1"
click at [636, 274] on input "2 HỘP GIẤY DÀI +1 KIÊN GIẤY NHỎ" at bounding box center [577, 279] width 220 height 23
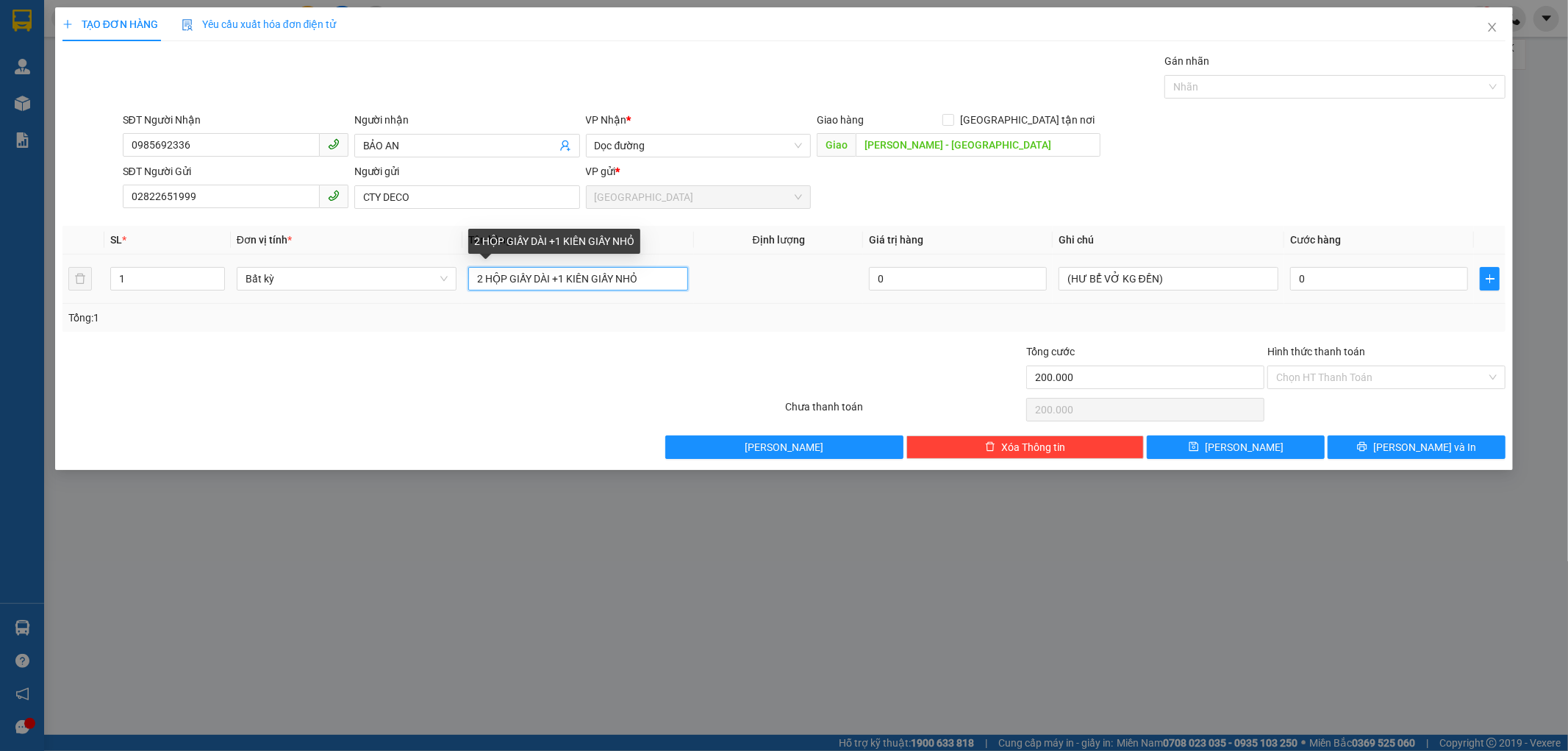
type input "0"
type input "2"
type input "1 HỘP GIẤY DÀI"
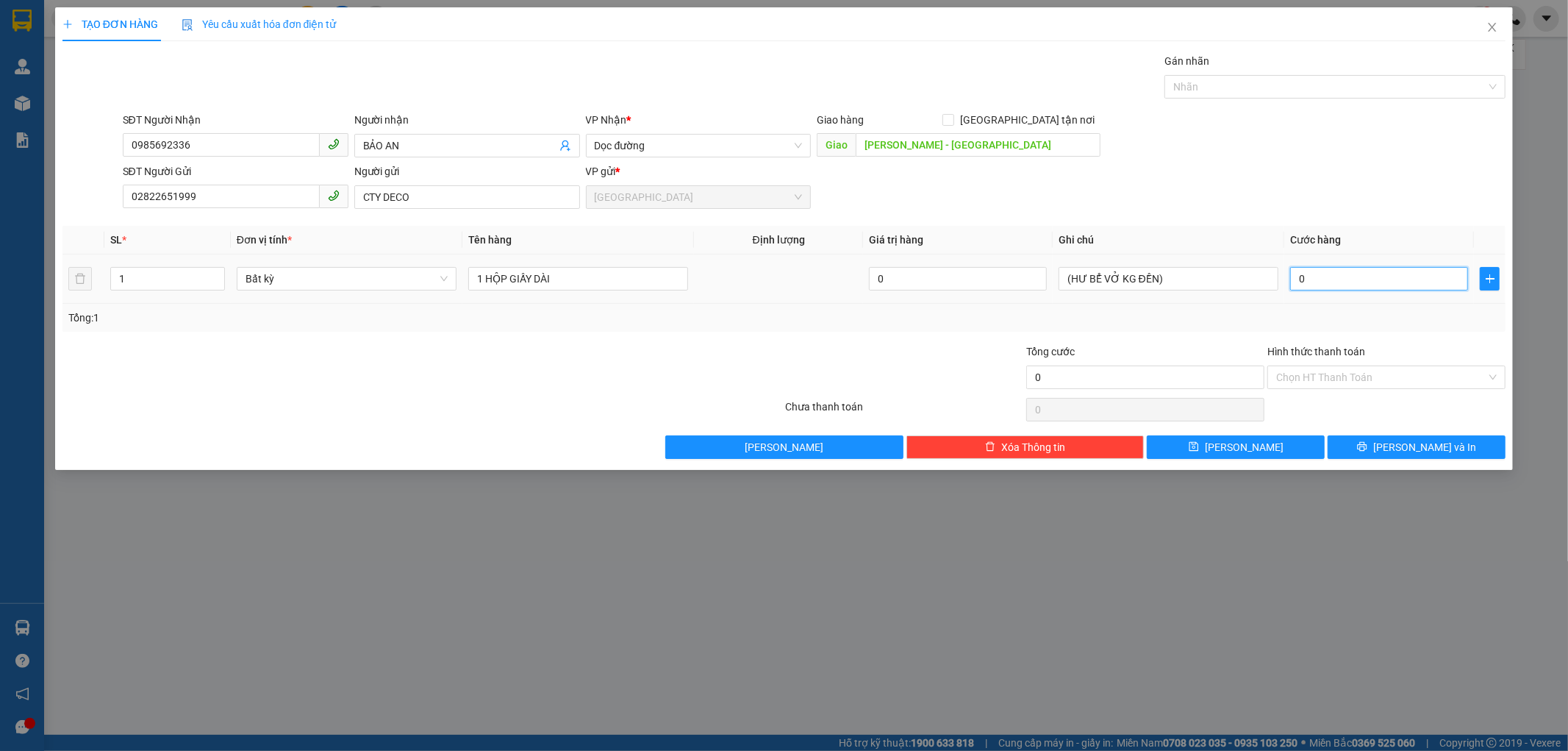
click at [1317, 283] on input "0" at bounding box center [1379, 279] width 178 height 23
type input "8"
type input "80"
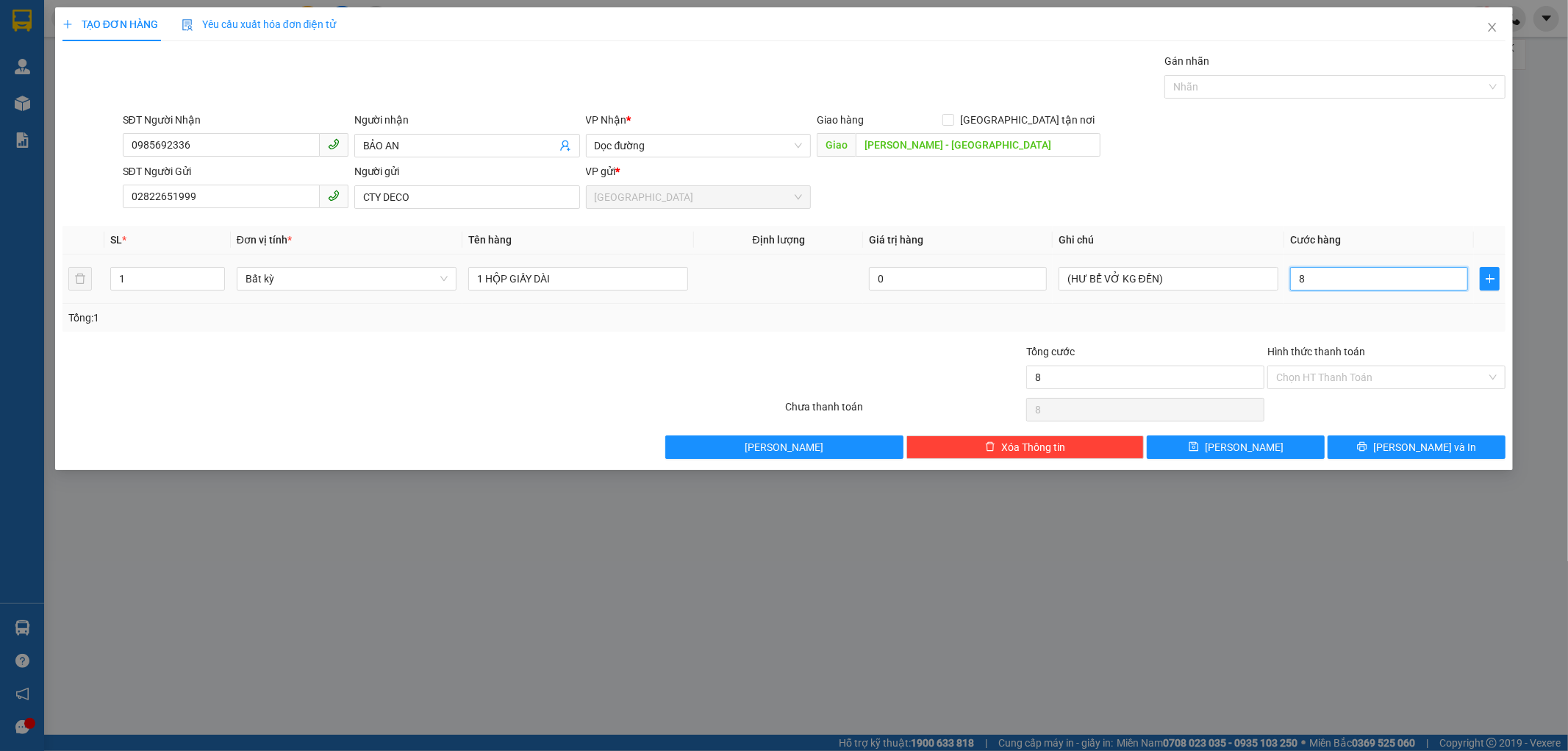
type input "80"
click at [1361, 443] on button "[PERSON_NAME] và In" at bounding box center [1417, 447] width 178 height 23
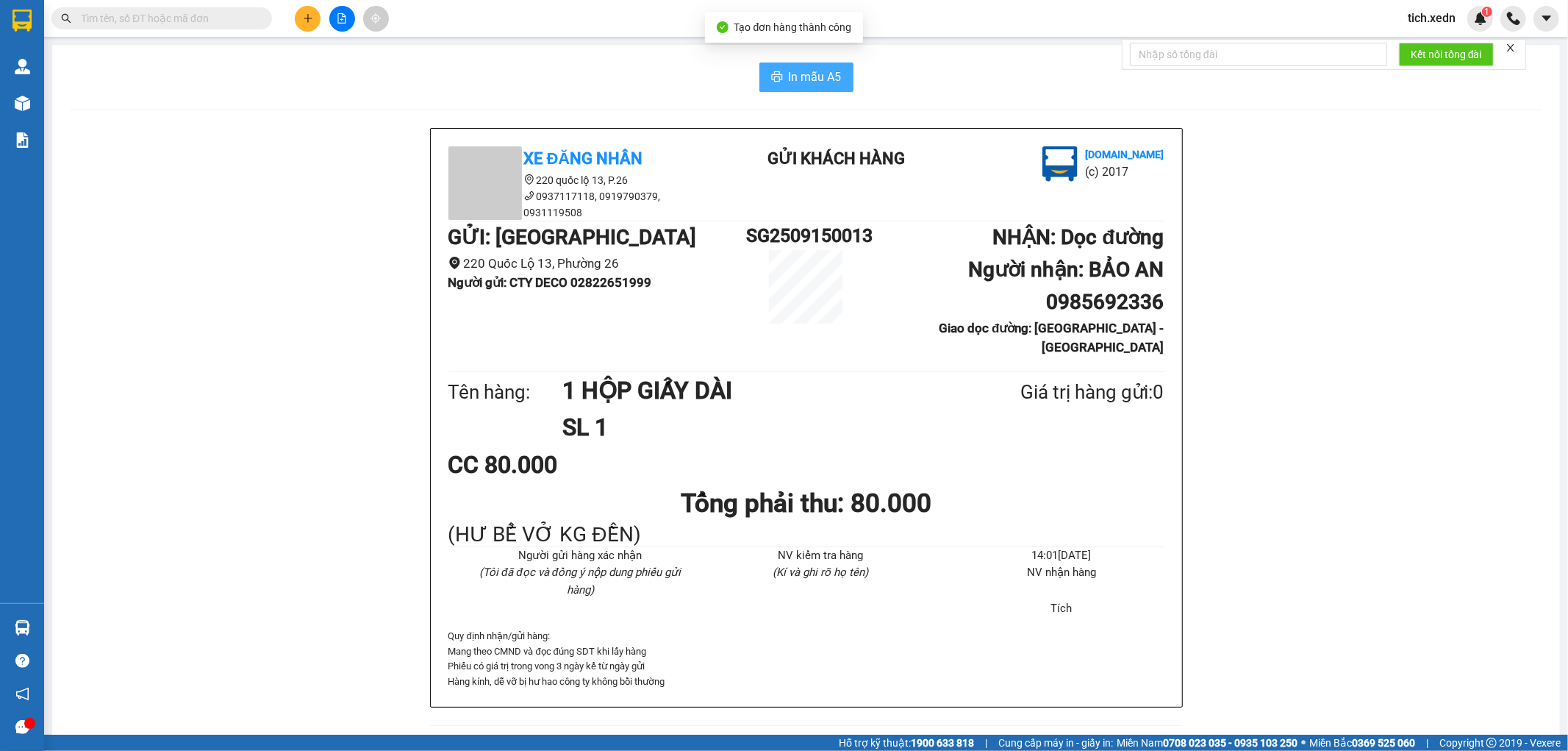
click at [800, 79] on span "In mẫu A5" at bounding box center [815, 76] width 53 height 18
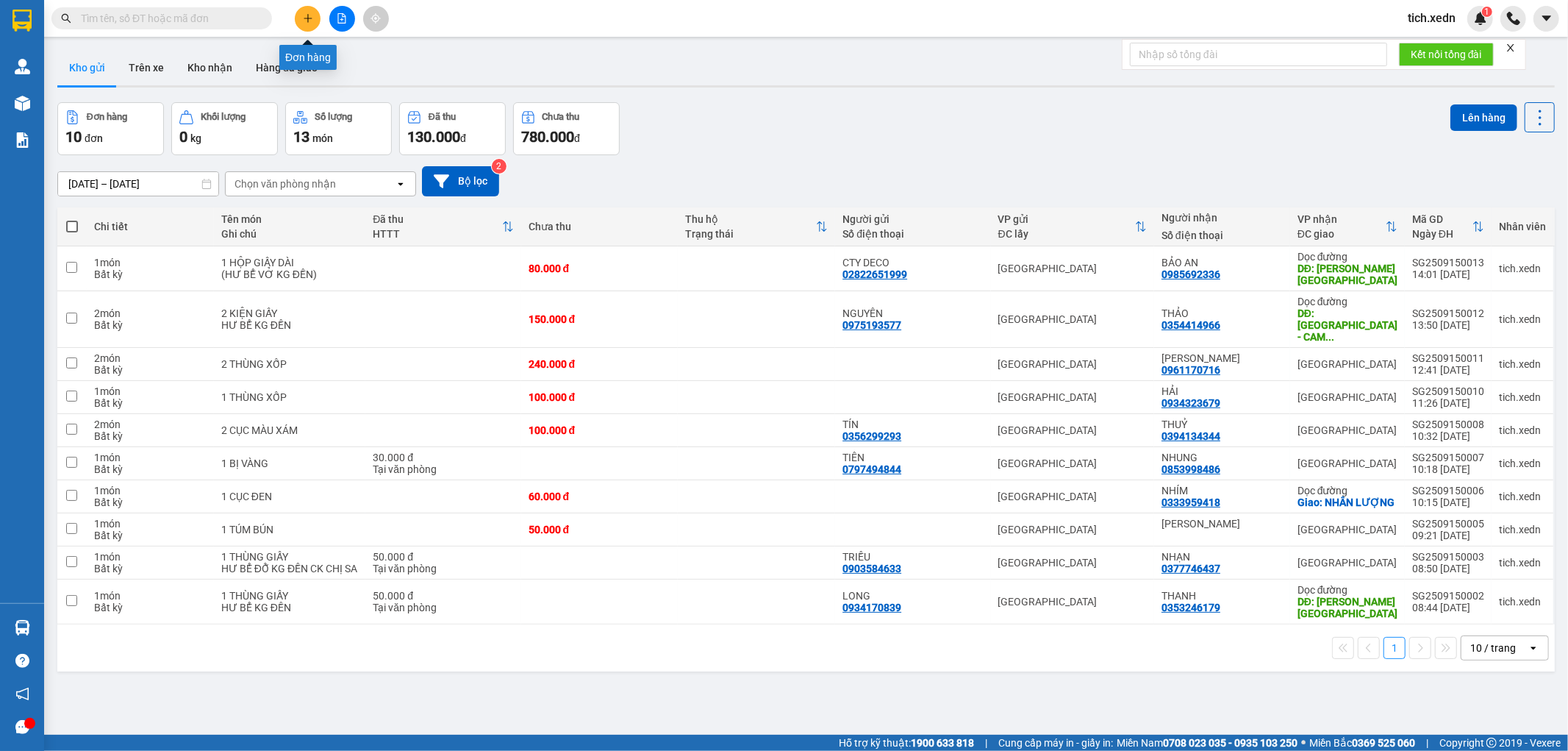
click at [314, 18] on button at bounding box center [308, 18] width 26 height 26
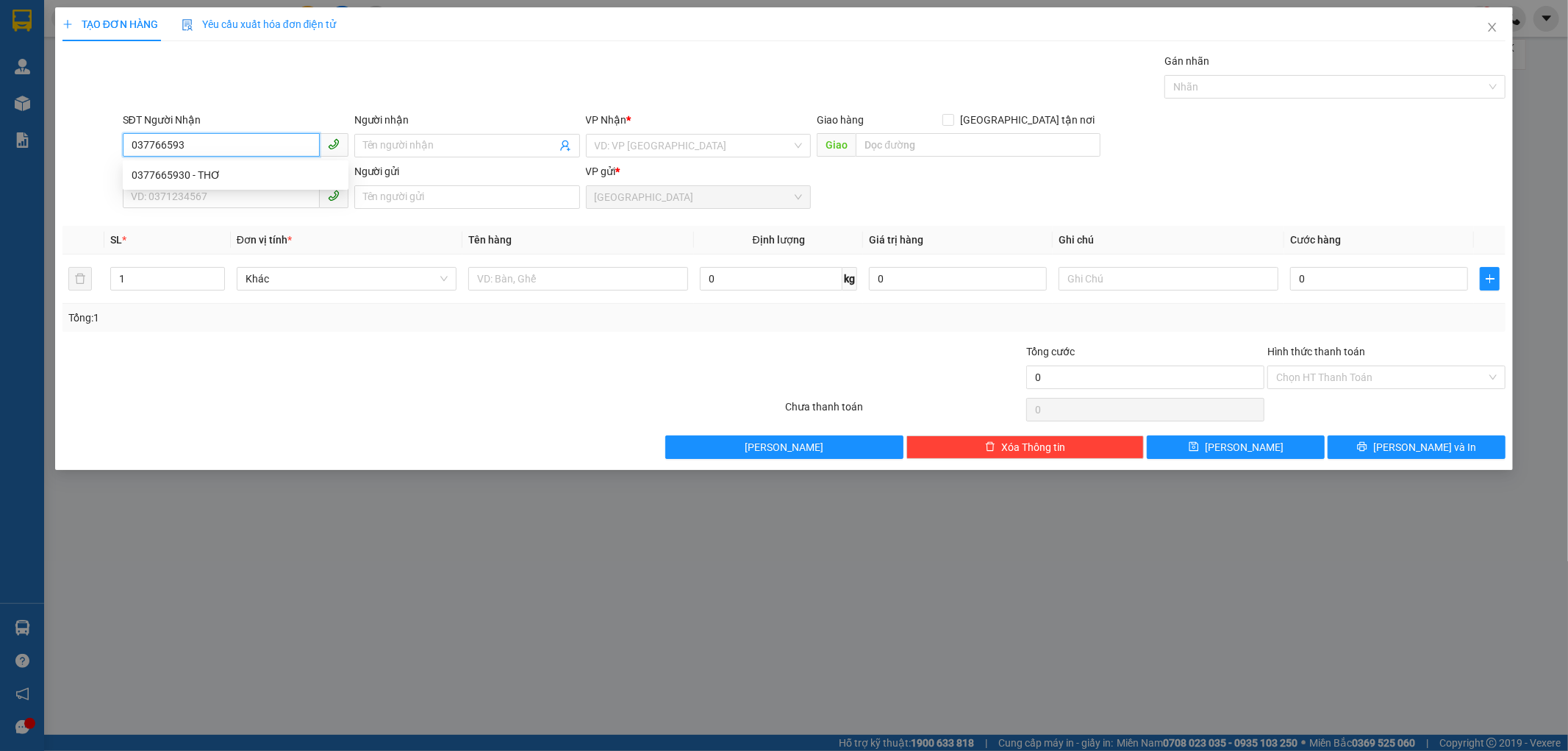
type input "0377665930"
click at [177, 176] on div "0377665930 - THƠ" at bounding box center [235, 175] width 208 height 16
type input "THƠ"
checkbox input "true"
type input "NHÂN LƯỢNG"
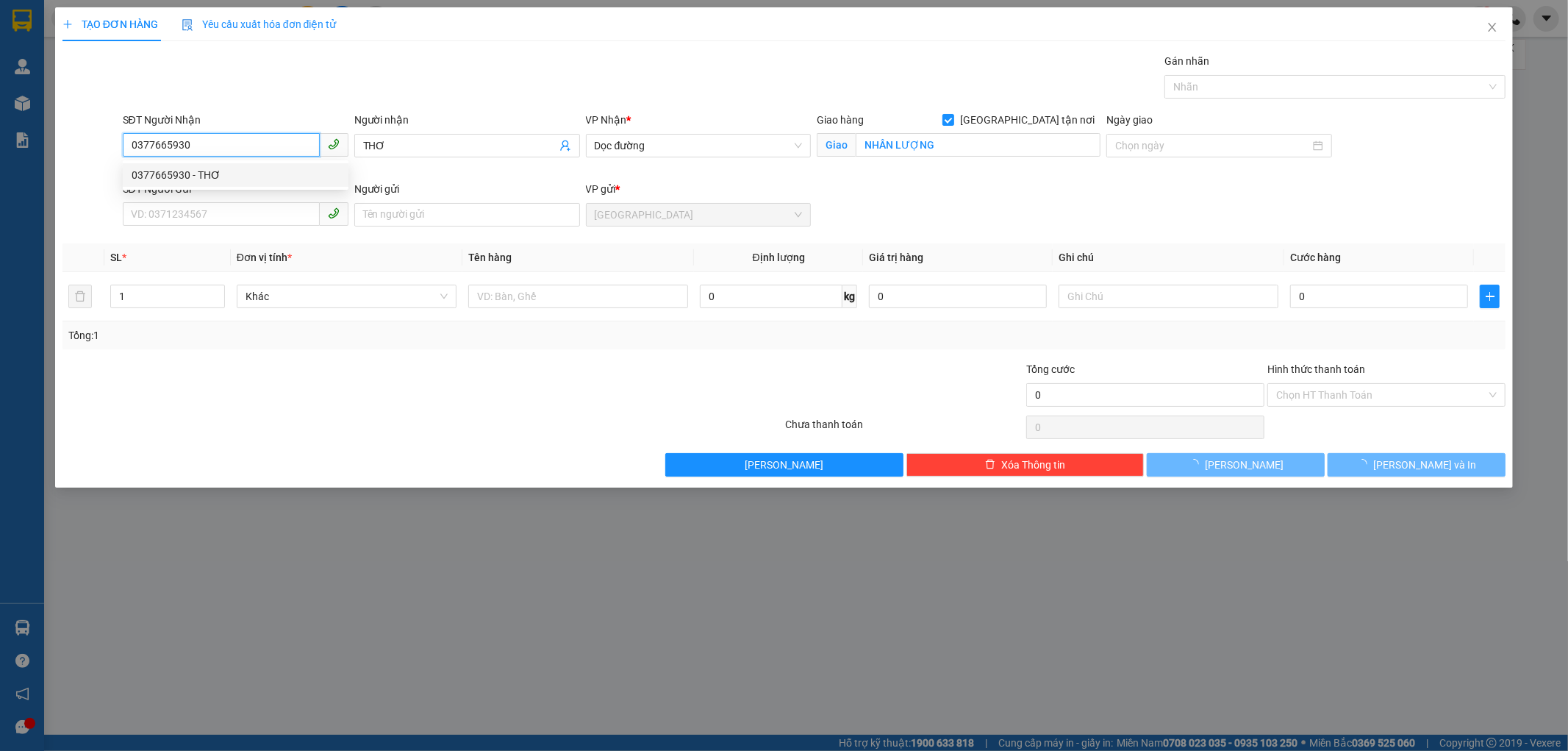
type input "70.000"
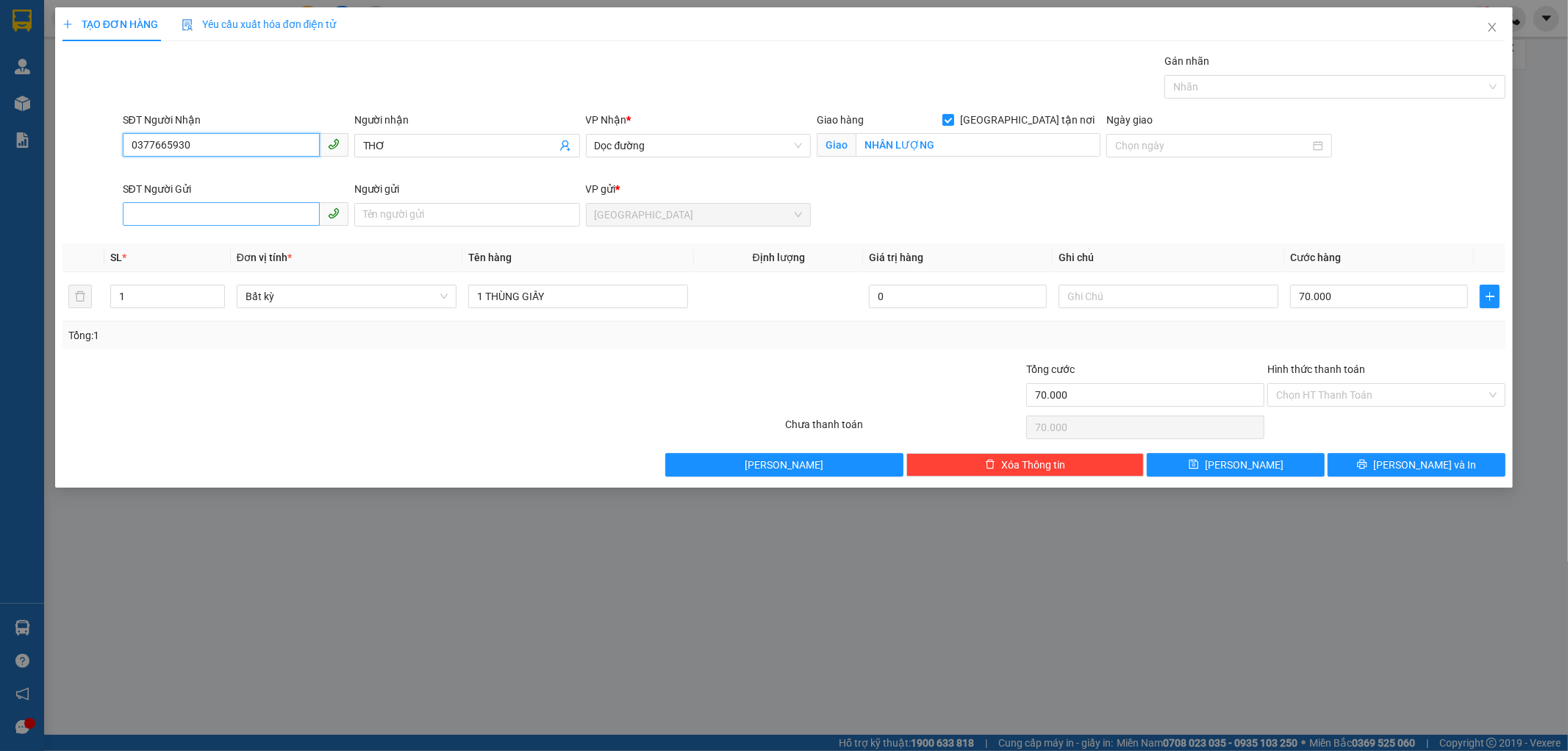
type input "0377665930"
click at [142, 222] on input "SĐT Người Gửi" at bounding box center [222, 214] width 197 height 23
click at [181, 247] on div "0798423344 - BÁO" at bounding box center [235, 244] width 208 height 16
type input "0798423344"
type input "BÁO"
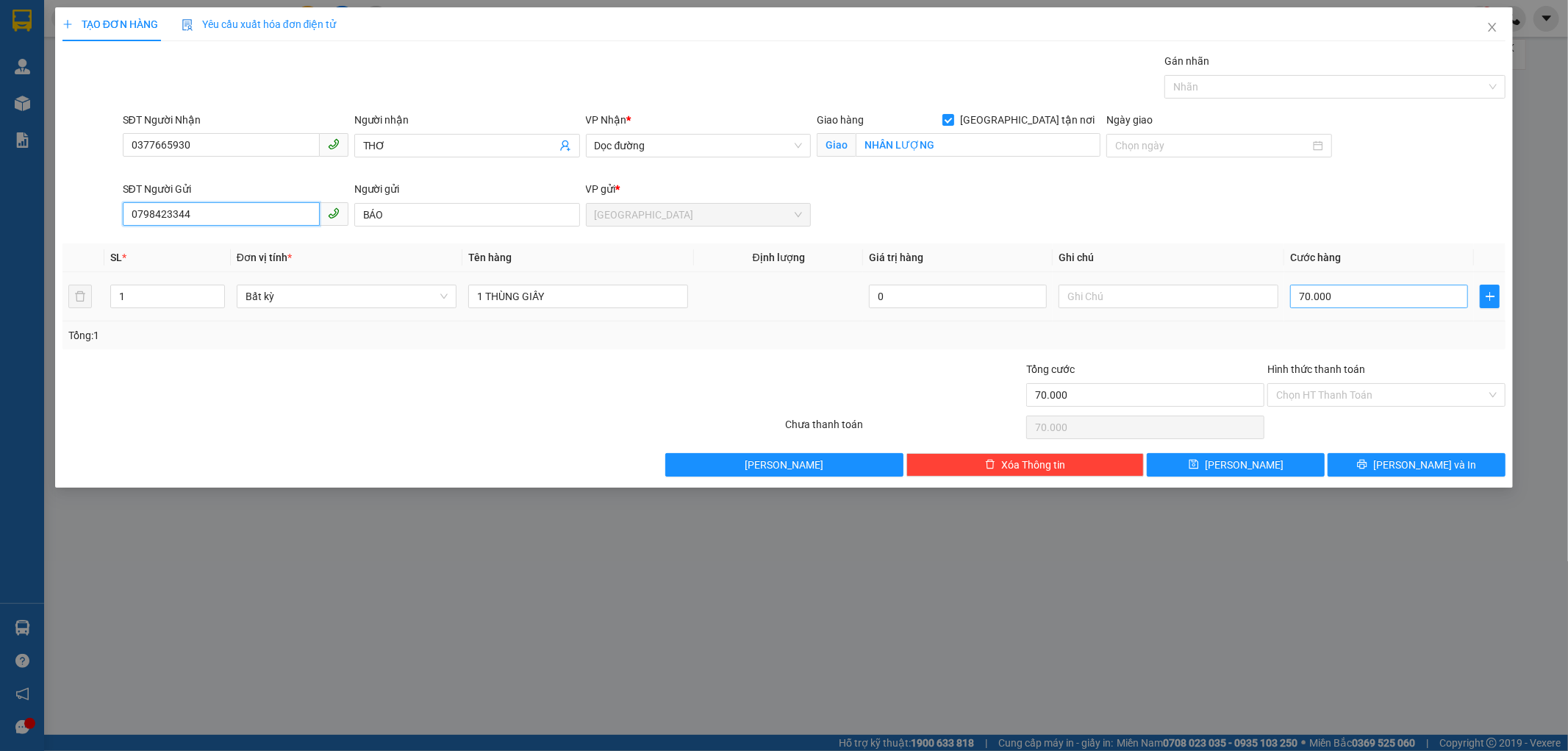
type input "0798423344"
click at [1294, 302] on input "70.000" at bounding box center [1379, 296] width 178 height 23
type input "5"
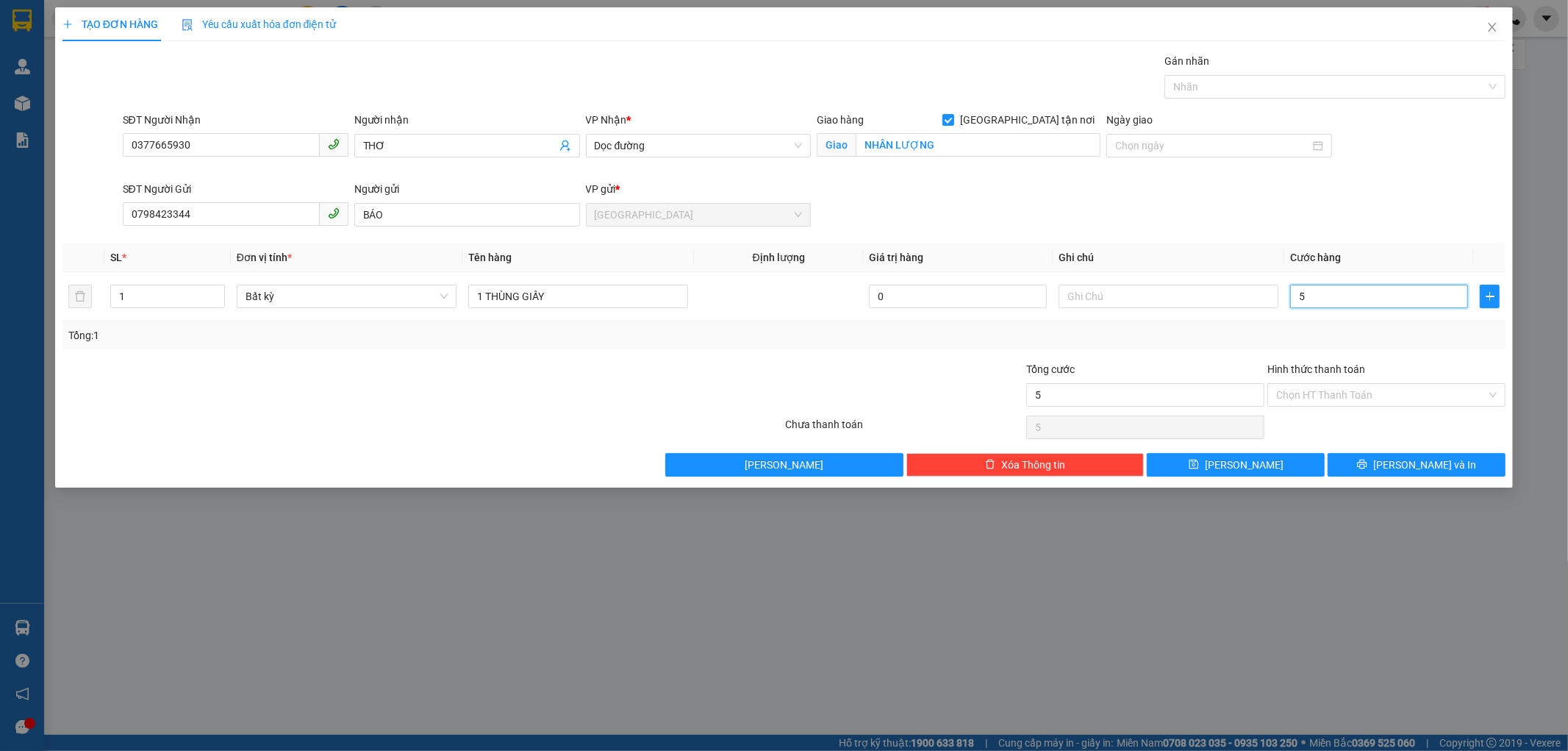
type input "50"
click at [1139, 400] on input "50.000" at bounding box center [1145, 395] width 238 height 23
click at [1311, 399] on input "Hình thức thanh toán" at bounding box center [1381, 395] width 210 height 22
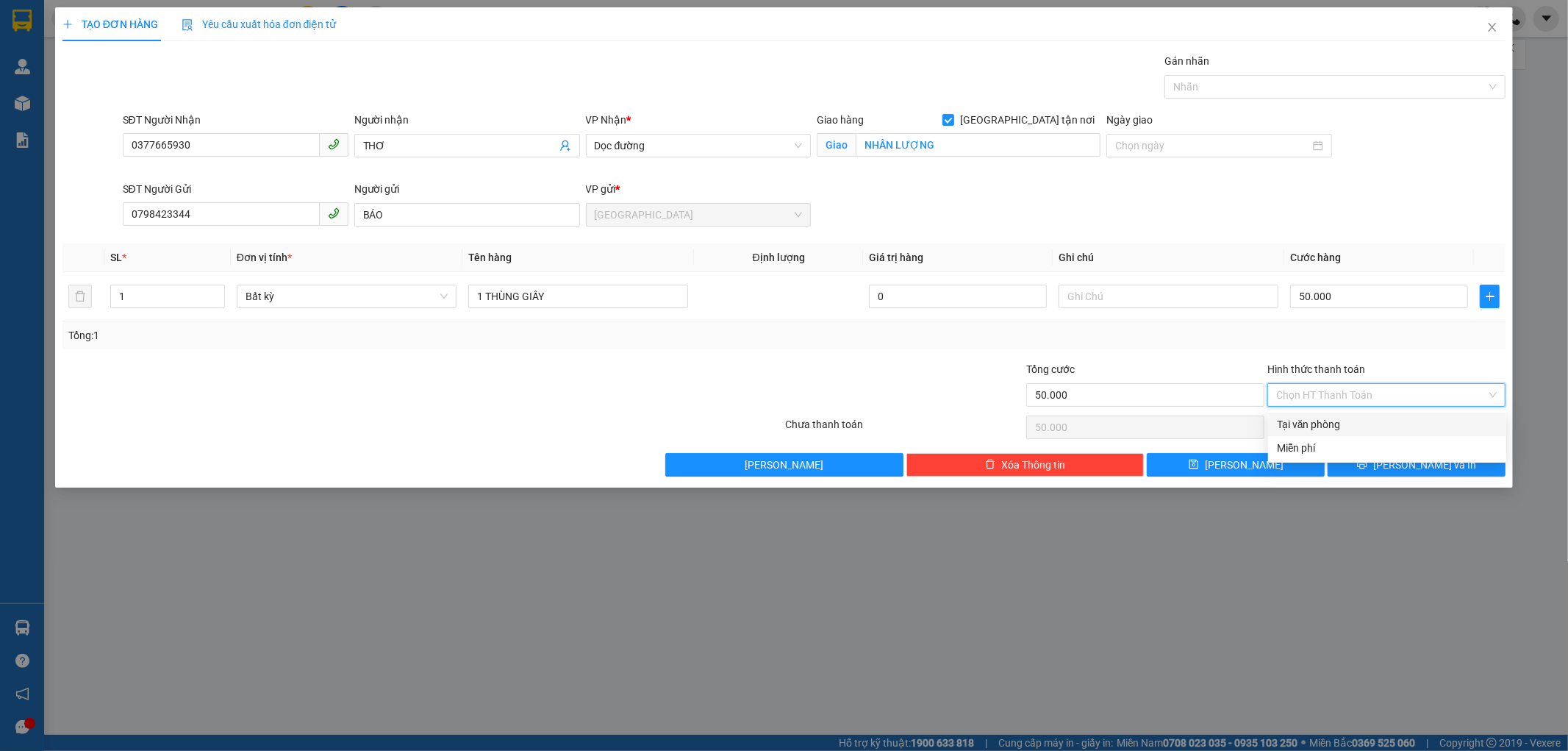
click at [1315, 416] on div "Tại văn phòng" at bounding box center [1387, 424] width 221 height 16
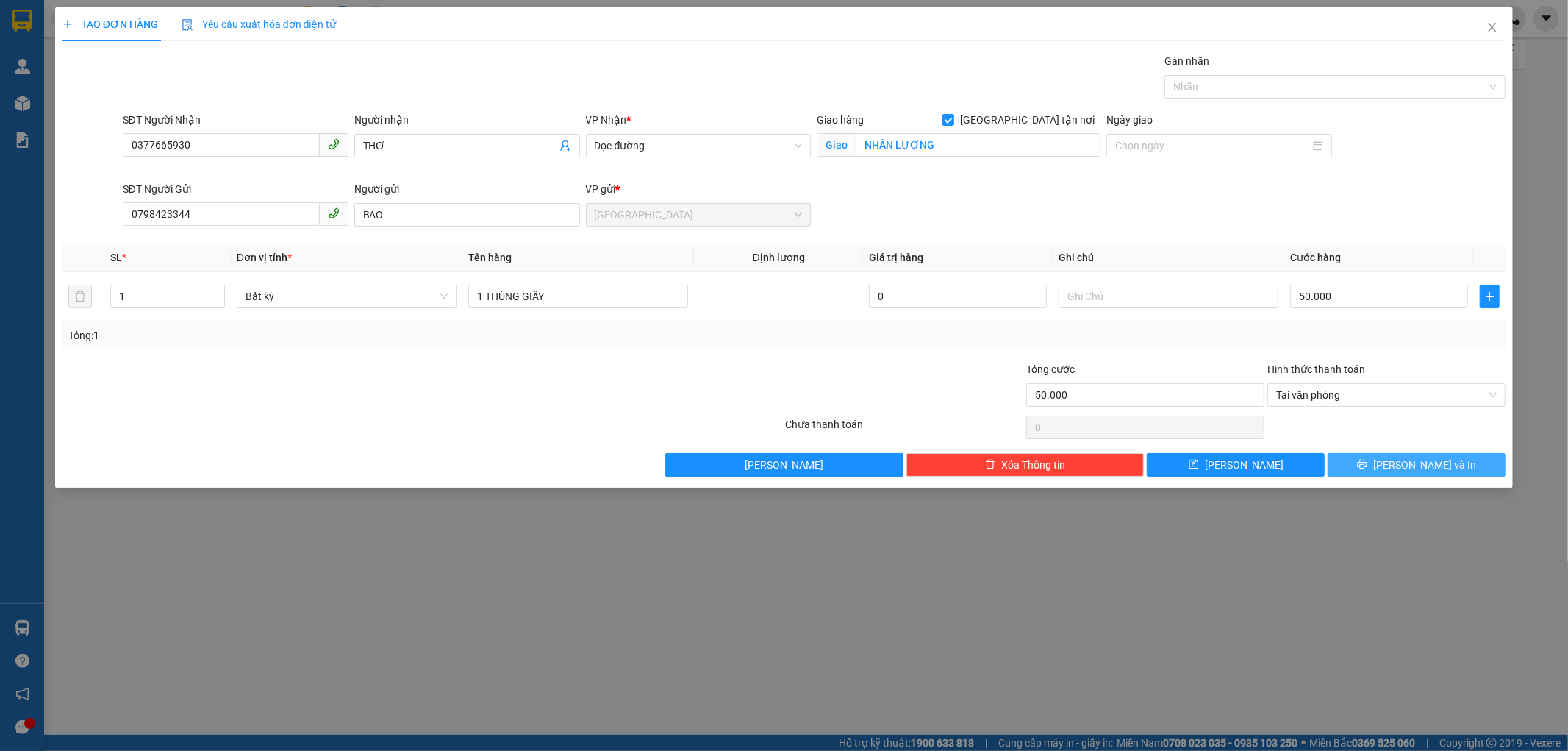
click at [1356, 474] on button "[PERSON_NAME] và In" at bounding box center [1417, 465] width 178 height 23
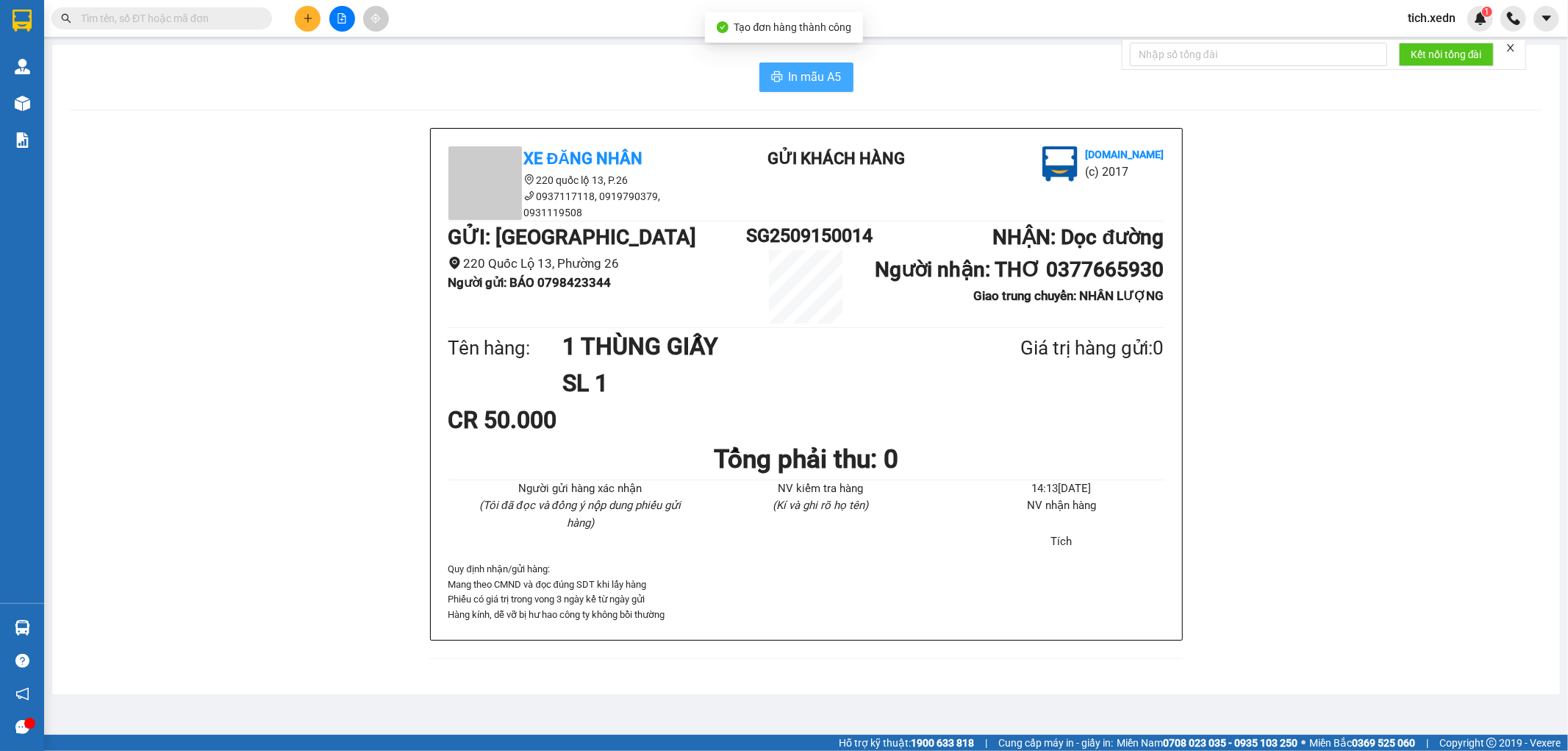
click at [839, 84] on span "In mẫu A5" at bounding box center [815, 76] width 53 height 18
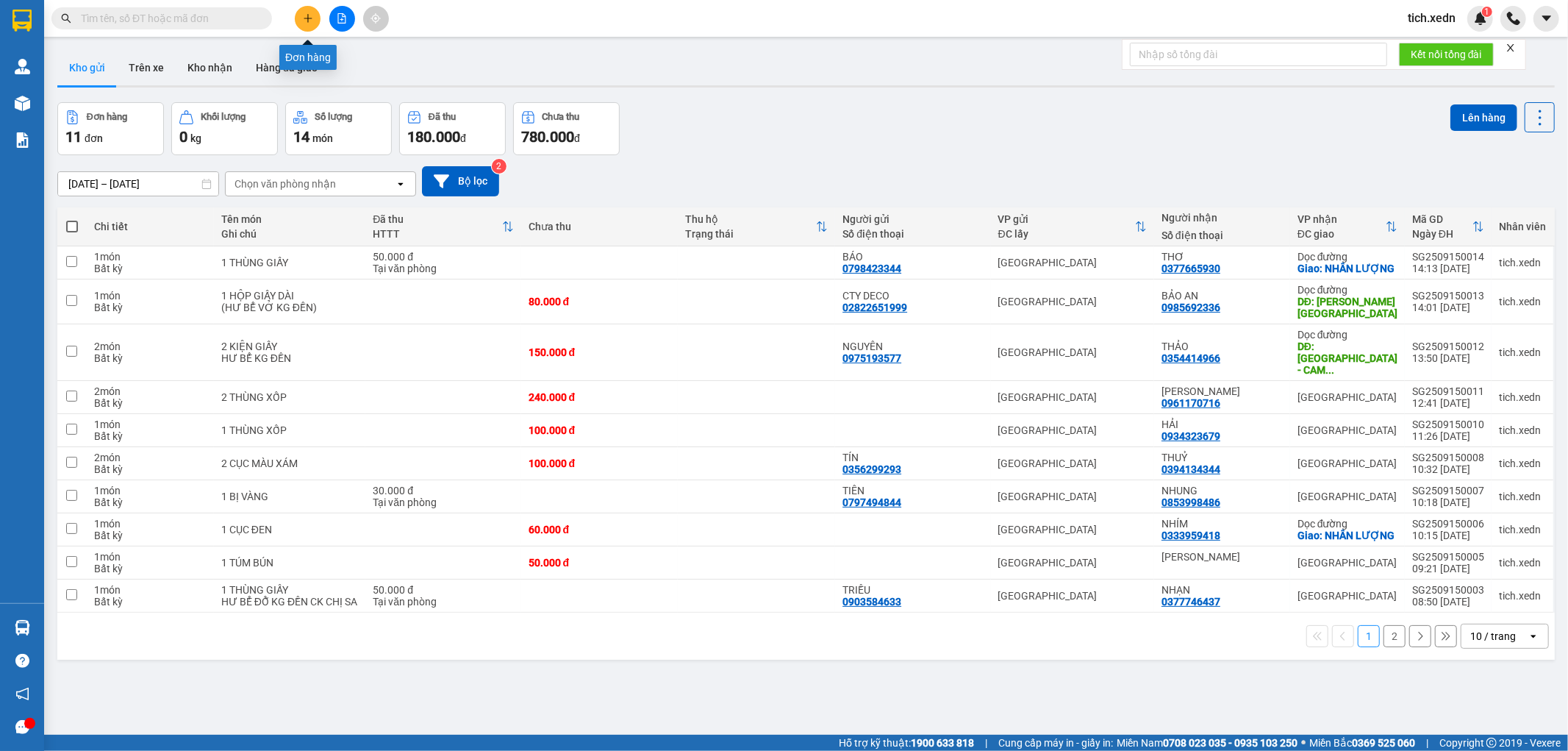
click at [312, 11] on button at bounding box center [308, 18] width 26 height 26
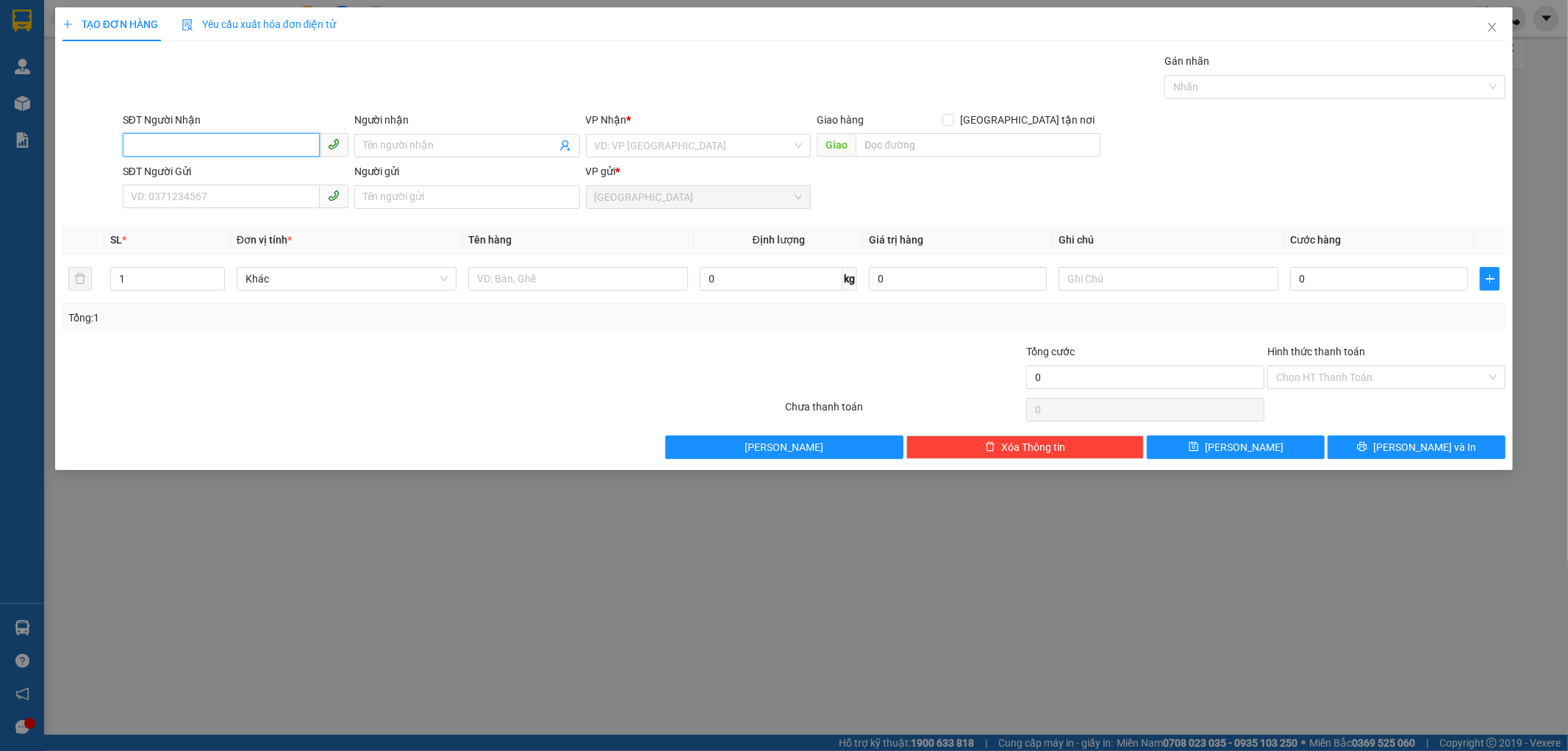
click at [259, 146] on input "SĐT Người Nhận" at bounding box center [222, 145] width 197 height 23
click at [228, 170] on div "0976677589 - [GEOGRAPHIC_DATA]" at bounding box center [235, 175] width 208 height 16
type input "0976677589"
type input "[PERSON_NAME]"
type input "SƠN LÂM -[GEOGRAPHIC_DATA]"
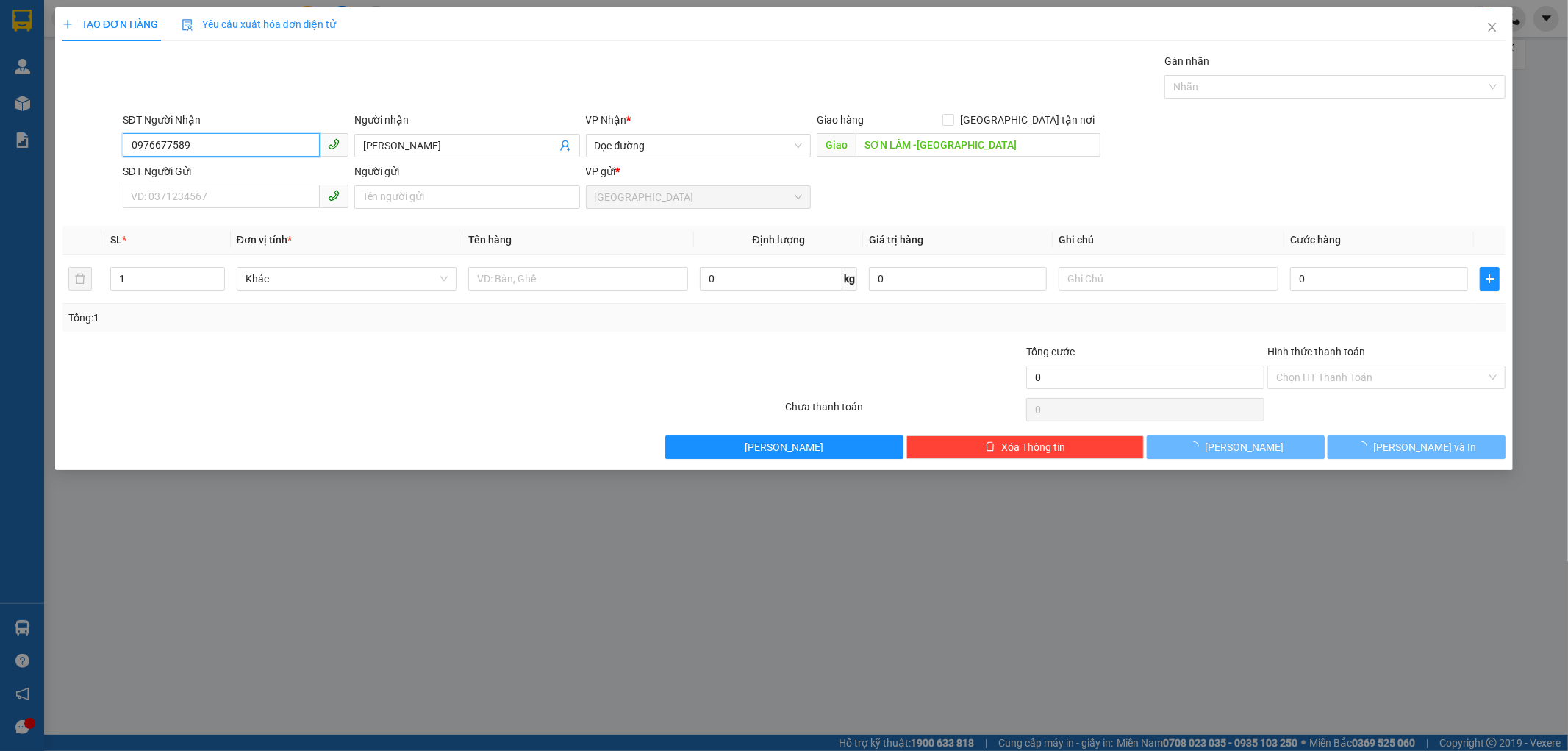
type input "200.000"
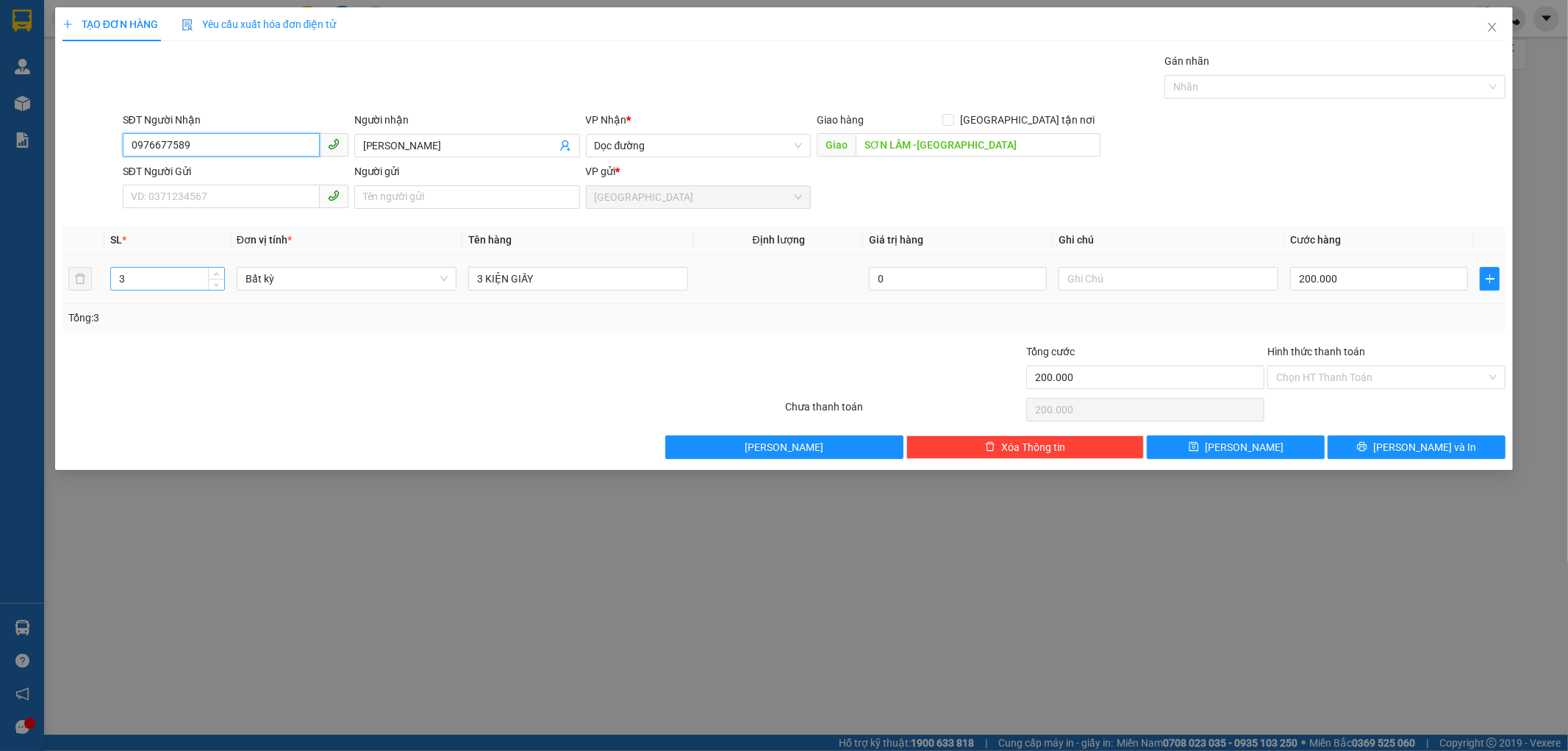
type input "0976677589"
click at [124, 274] on input "3" at bounding box center [167, 279] width 113 height 22
type input "5"
click at [488, 277] on input "3 KIỆN GIẤY" at bounding box center [577, 279] width 220 height 23
type input "0"
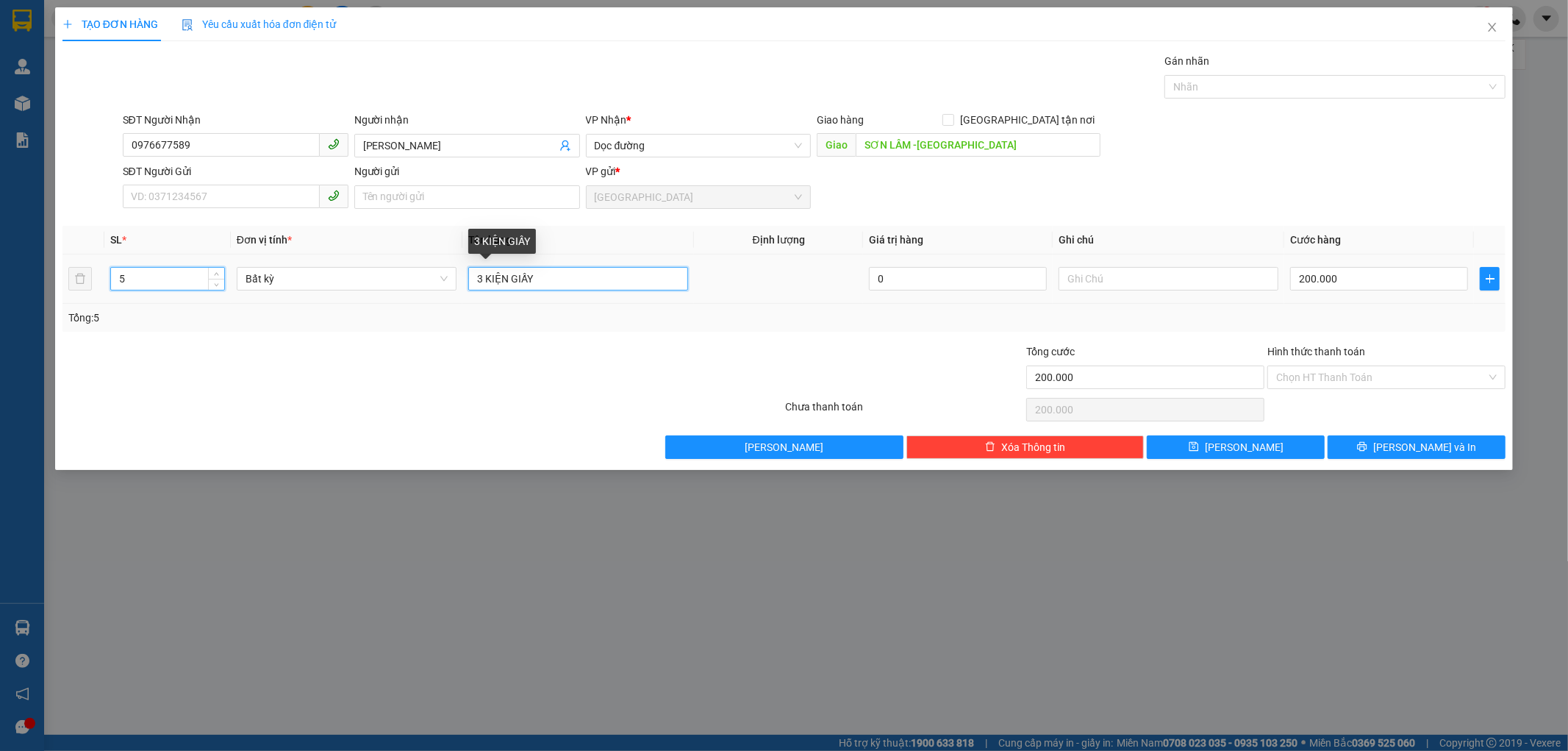
type input "0"
click at [511, 282] on input "5 KIỆN GIẤY" at bounding box center [577, 279] width 220 height 23
type input "5 THÙNG GIẤY"
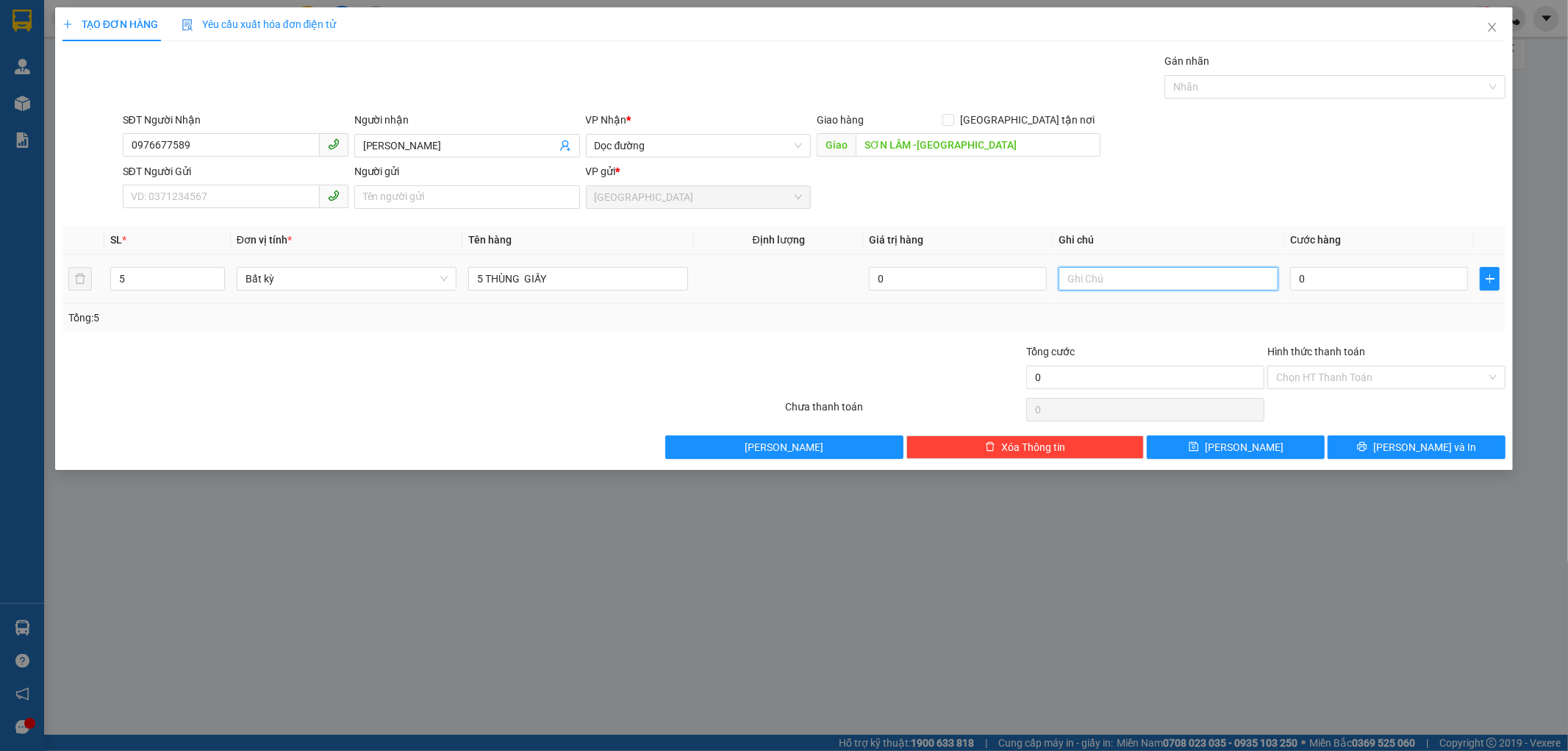
click at [1069, 281] on input "text" at bounding box center [1169, 279] width 220 height 23
type input "HƯ BỂ ĐỖ KG ĐỀN"
click at [1306, 285] on input "0" at bounding box center [1379, 279] width 178 height 23
type input "2"
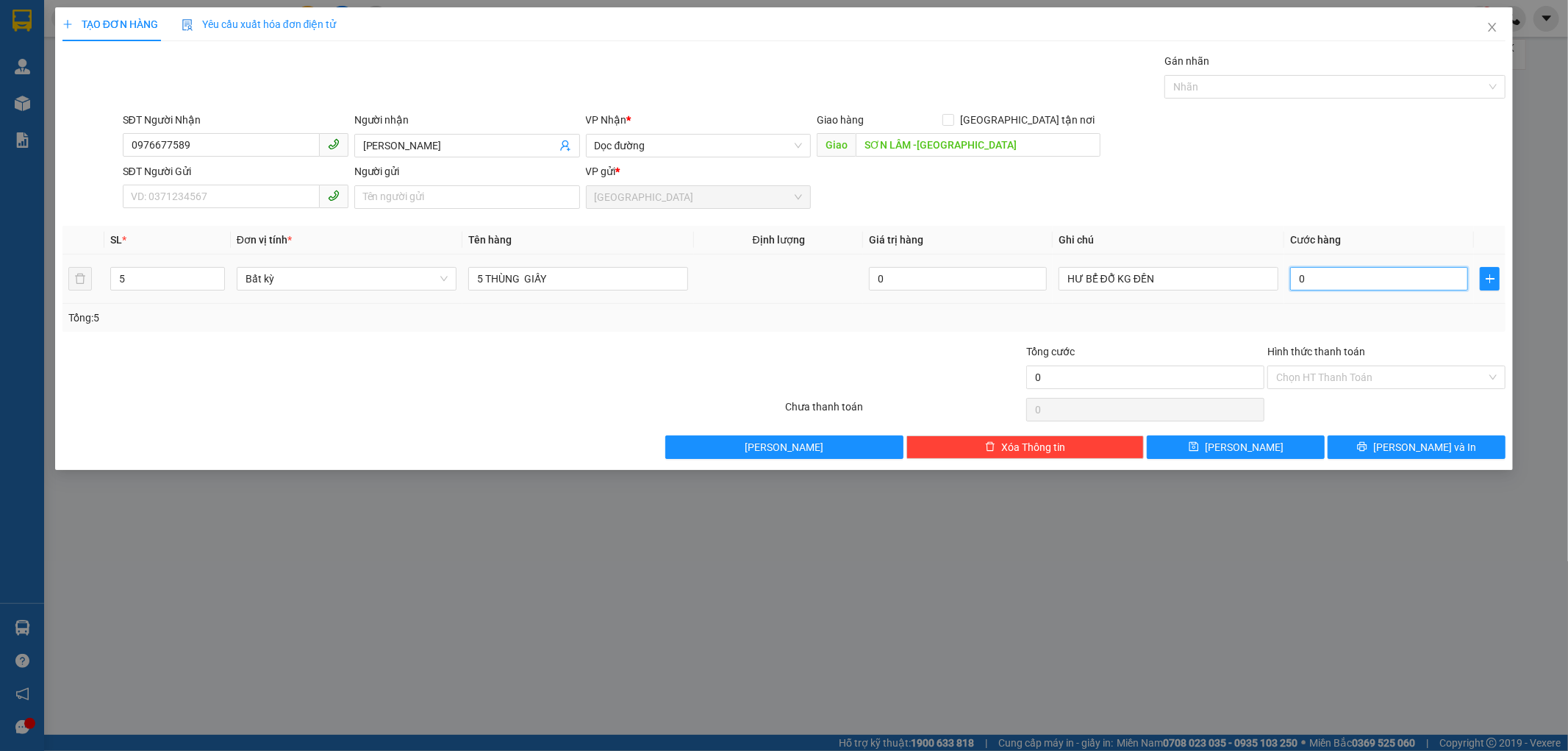
type input "2"
type input "20"
type input "200"
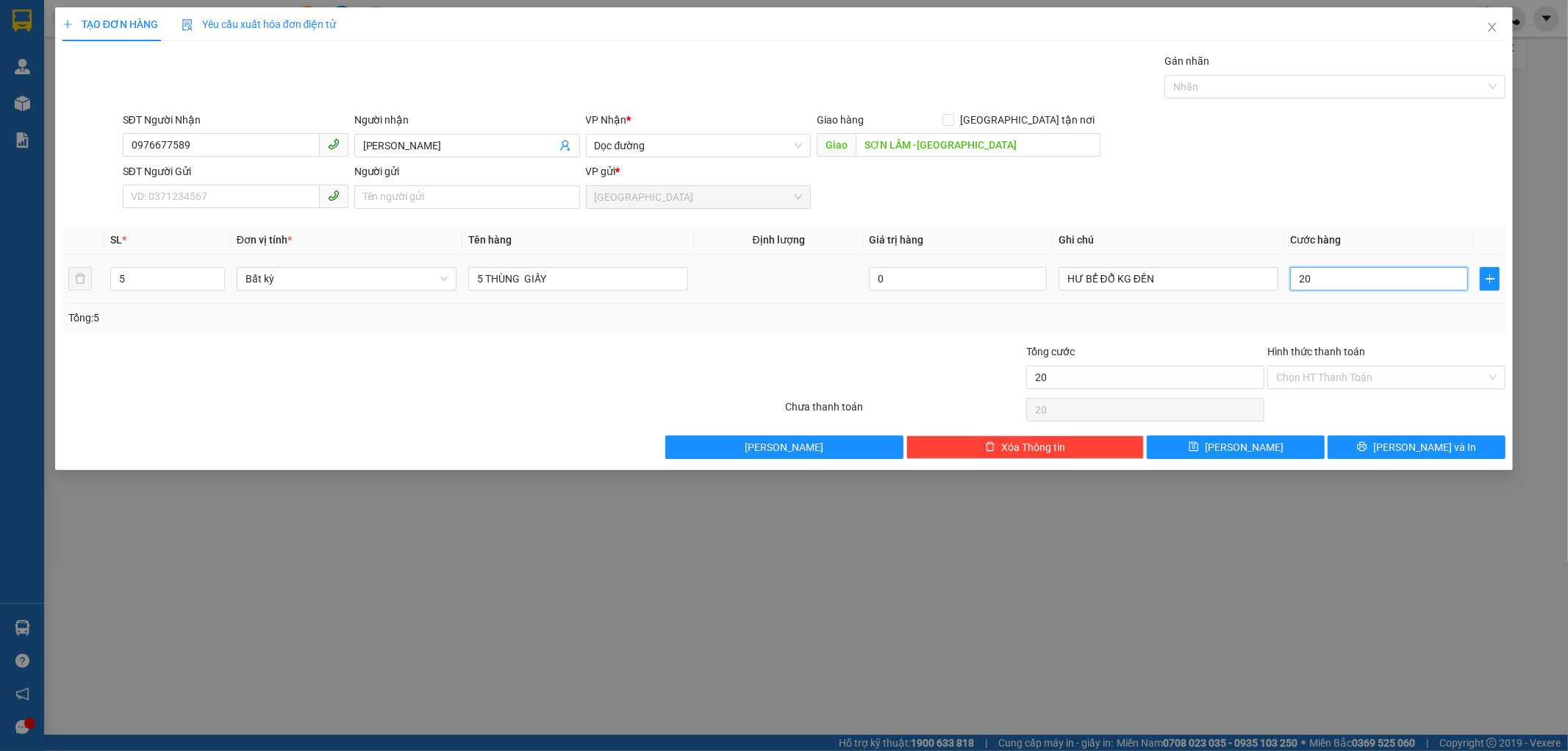
type input "200"
click at [1158, 376] on input "200.000" at bounding box center [1145, 377] width 238 height 23
click at [1365, 449] on button "[PERSON_NAME] và In" at bounding box center [1417, 447] width 178 height 23
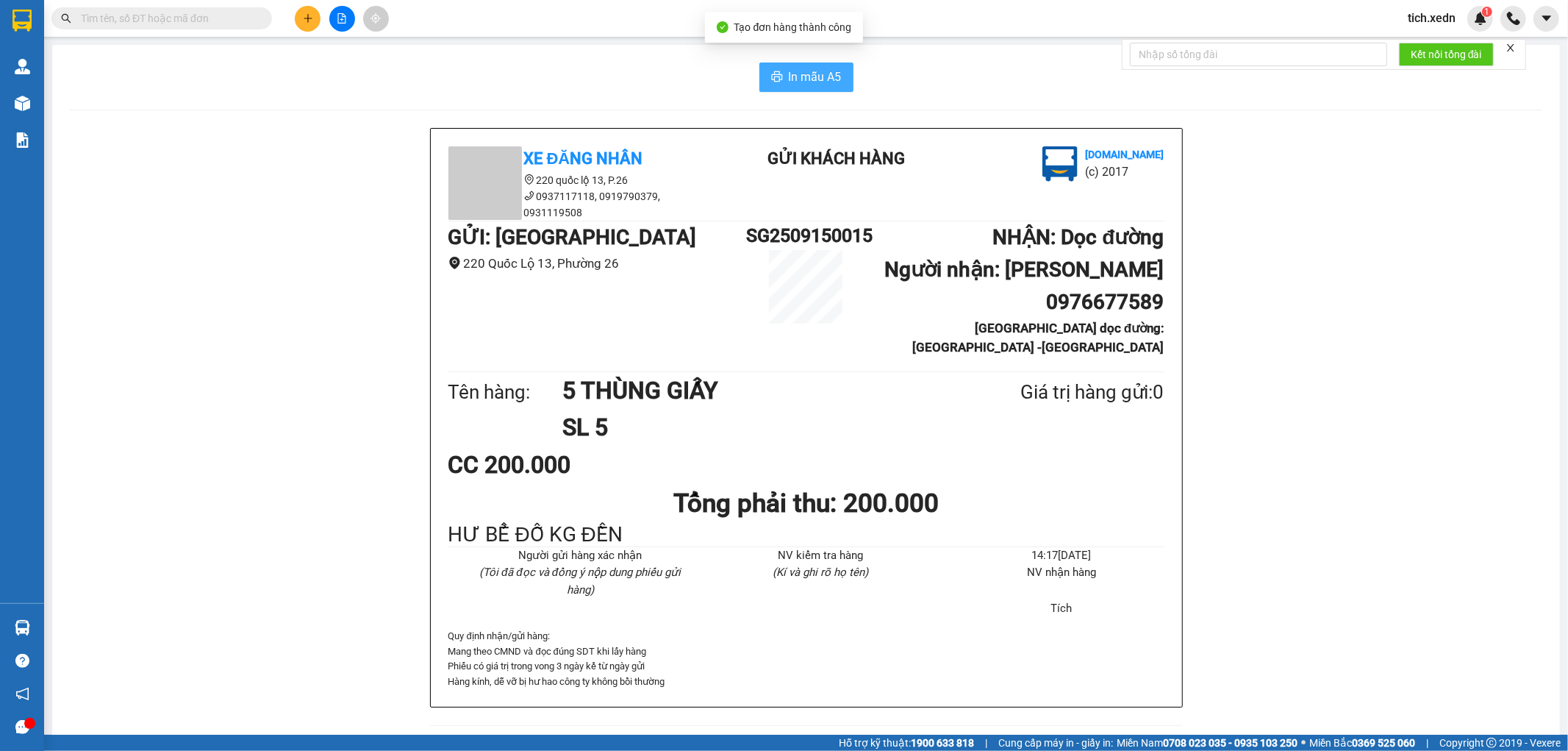
click at [802, 76] on span "In mẫu A5" at bounding box center [815, 76] width 53 height 18
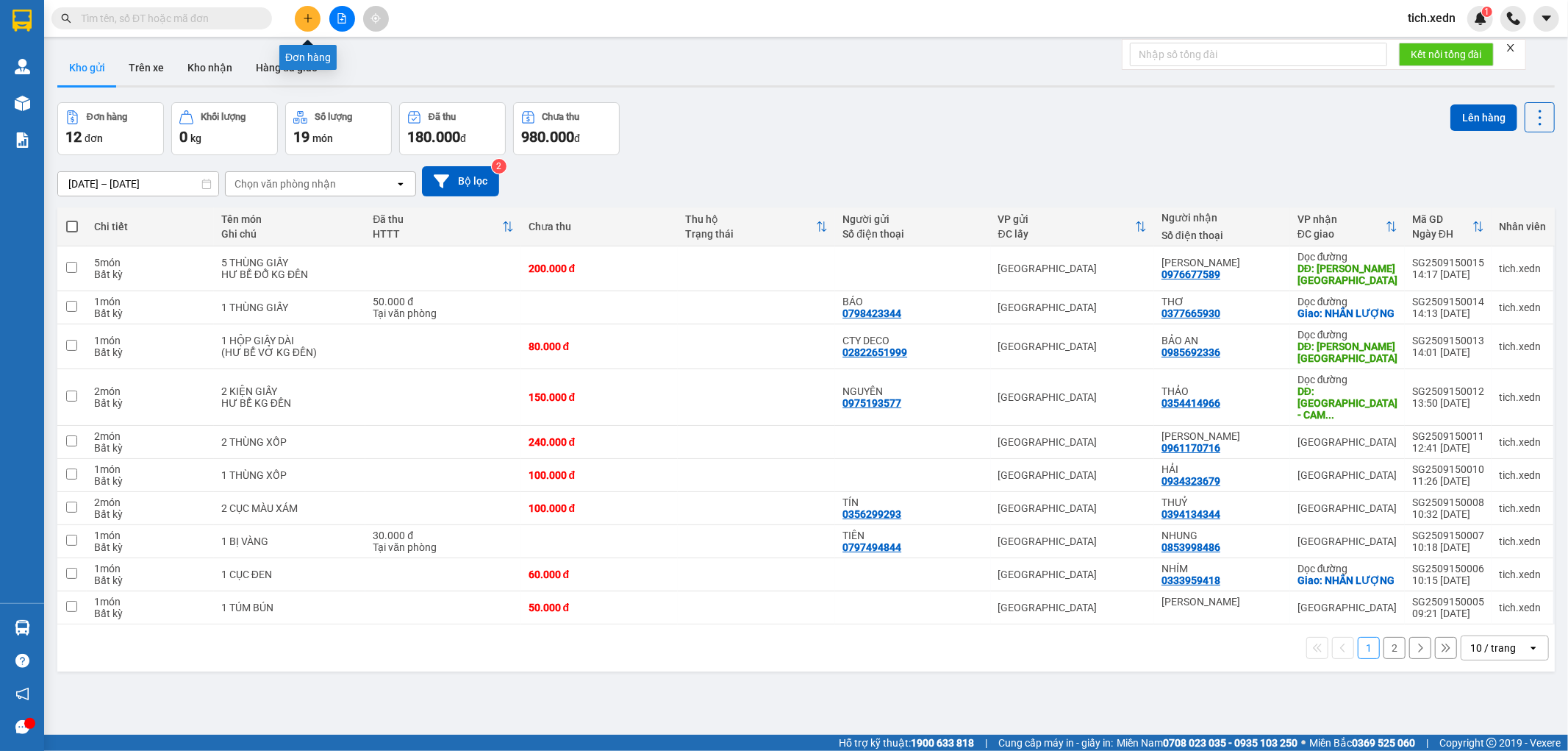
click at [313, 23] on button at bounding box center [308, 18] width 26 height 26
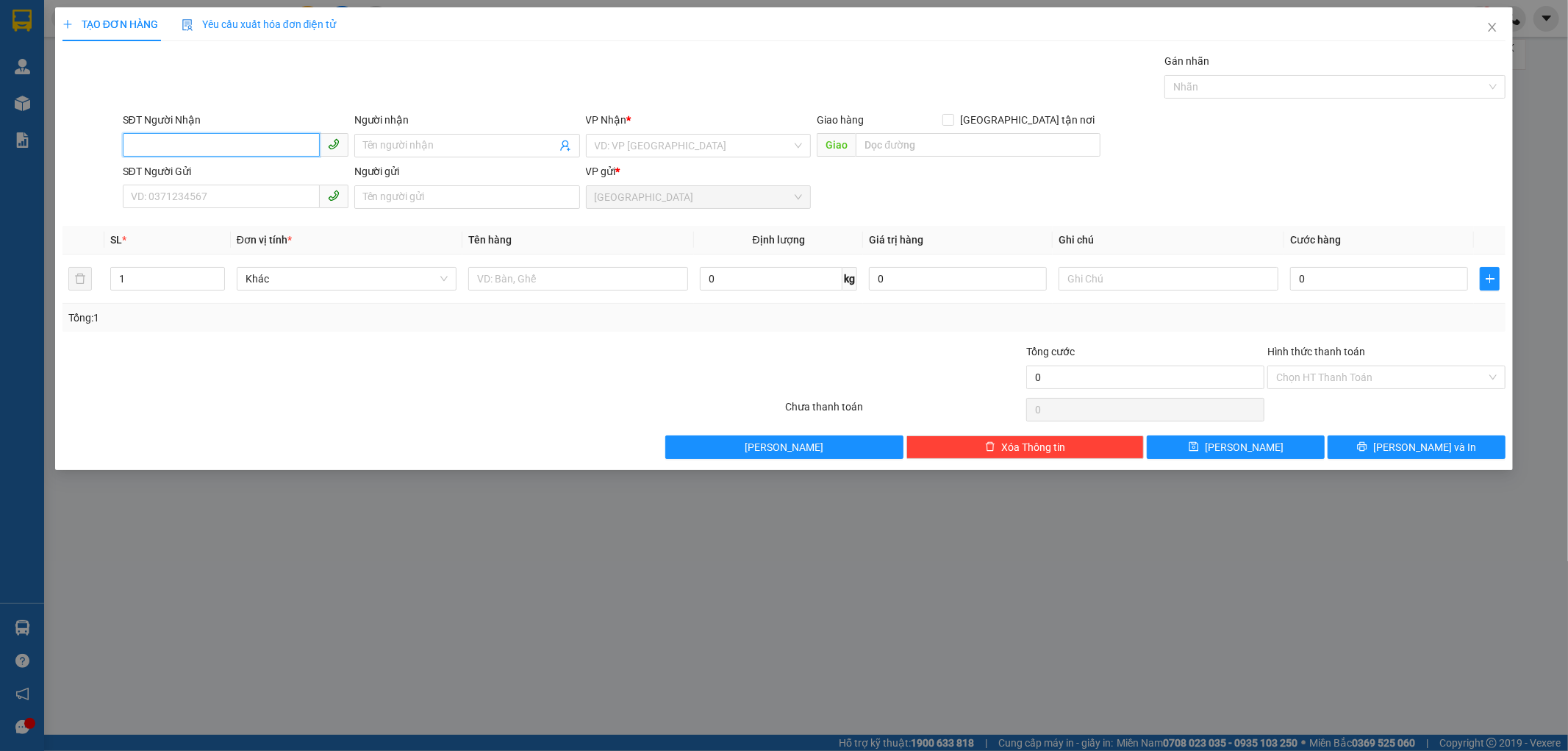
click at [234, 145] on input "SĐT Người Nhận" at bounding box center [222, 145] width 197 height 23
type input "589"
click at [278, 474] on div "TẠO ĐƠN HÀNG Yêu cầu xuất hóa đơn điện tử Transit Pickup Surcharge Ids Transit …" at bounding box center [784, 376] width 1568 height 751
click at [142, 148] on input "589" at bounding box center [222, 145] width 197 height 23
click at [152, 152] on input "589" at bounding box center [222, 145] width 197 height 23
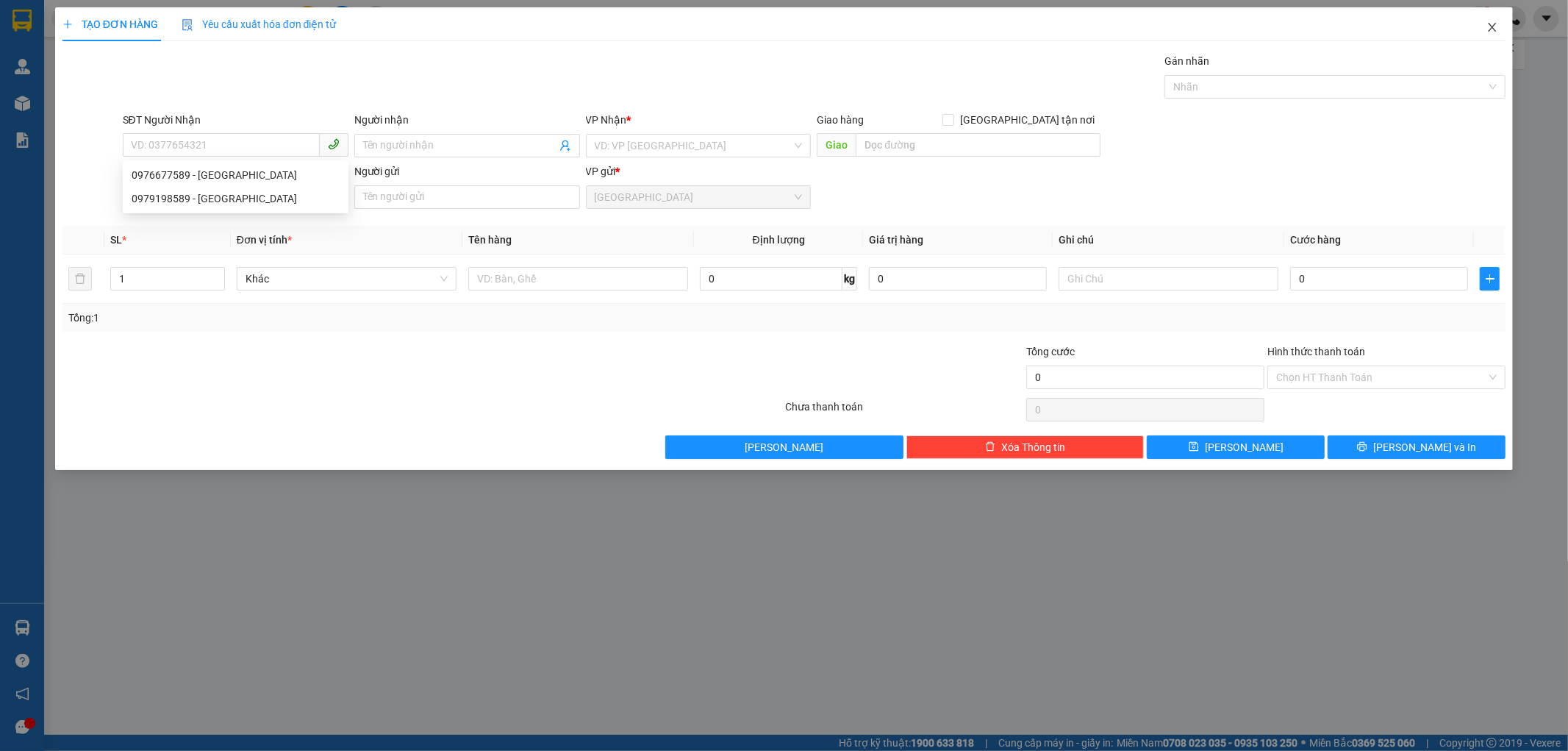
click at [1496, 22] on icon "close" at bounding box center [1493, 27] width 12 height 12
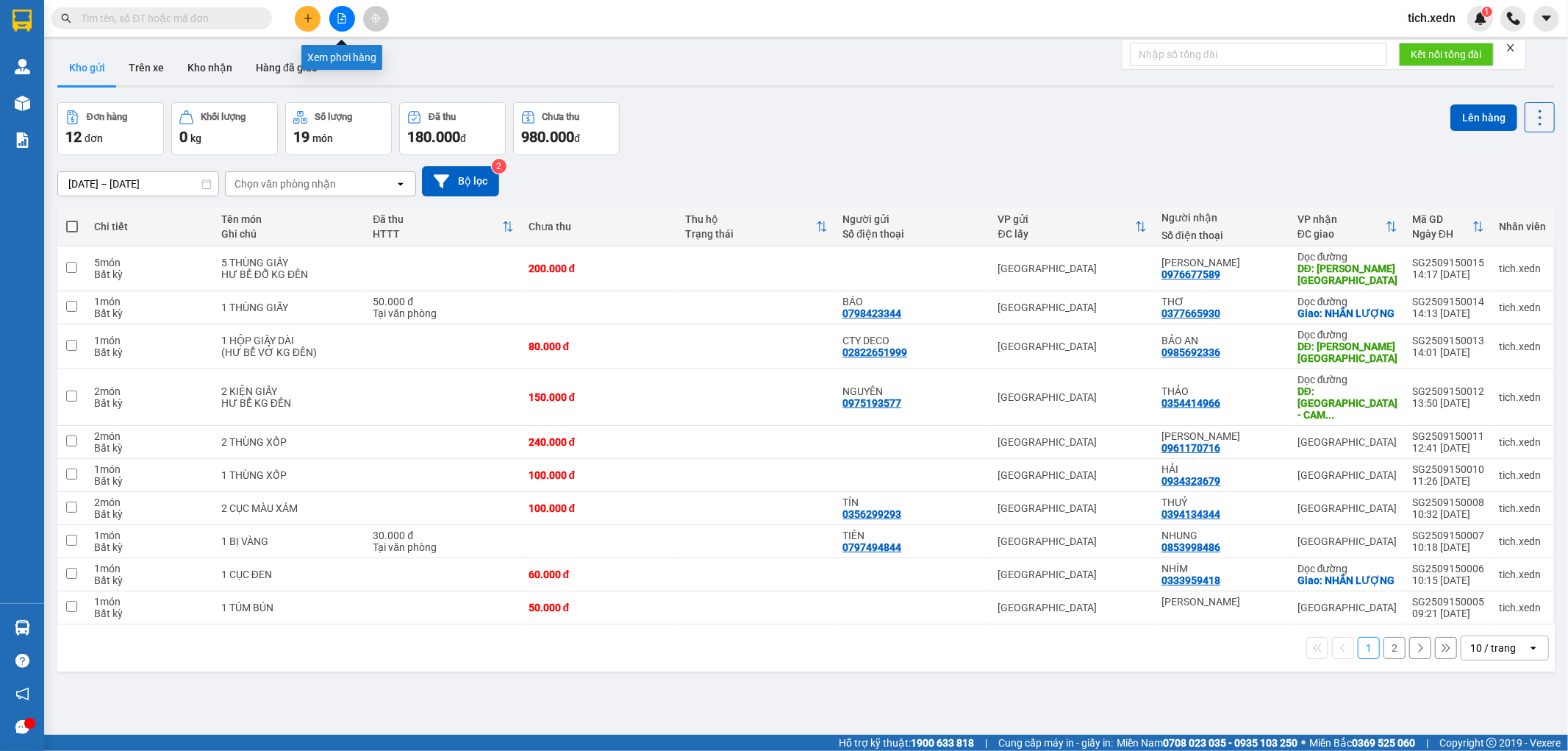
click at [344, 17] on icon "file-add" at bounding box center [341, 18] width 11 height 11
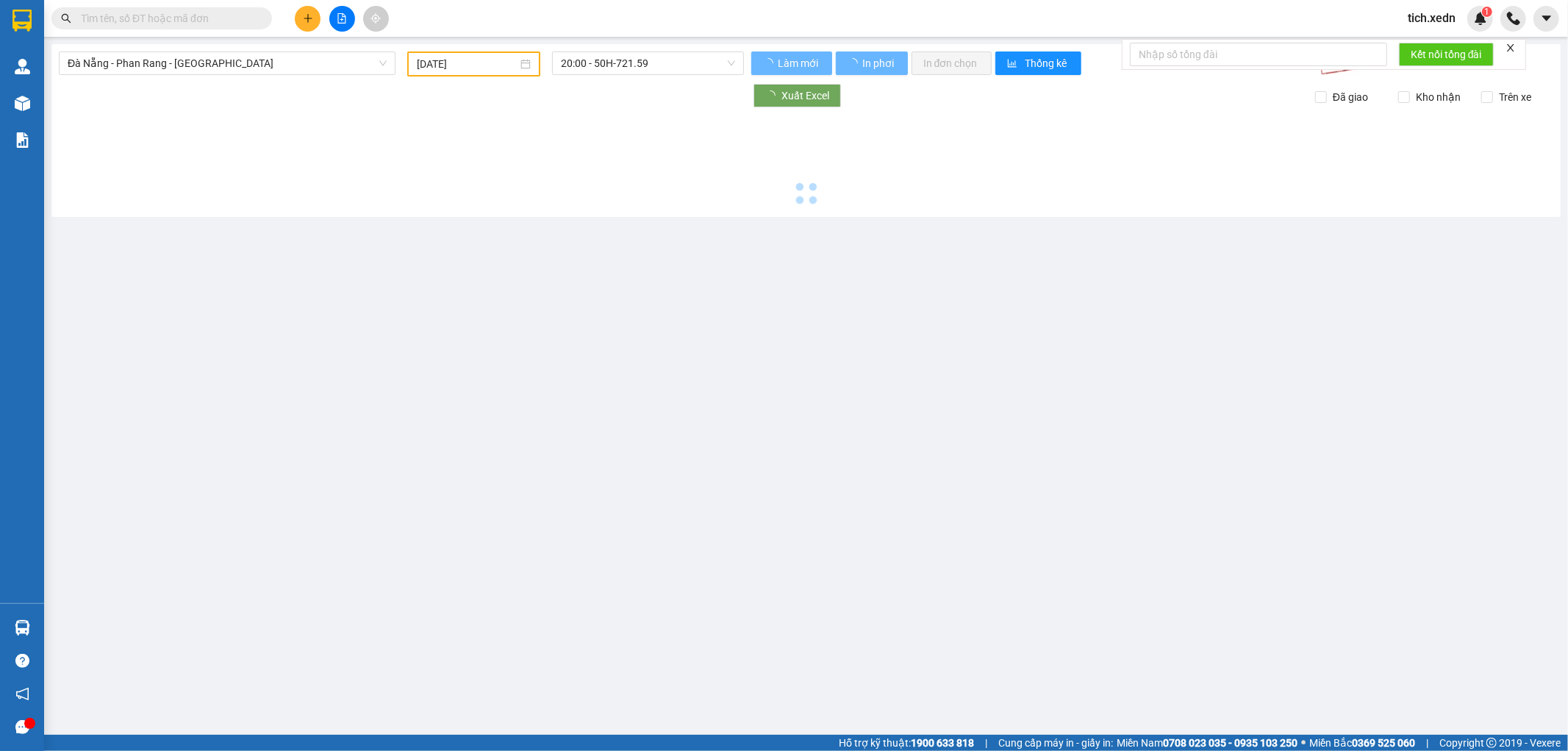
type input "[DATE]"
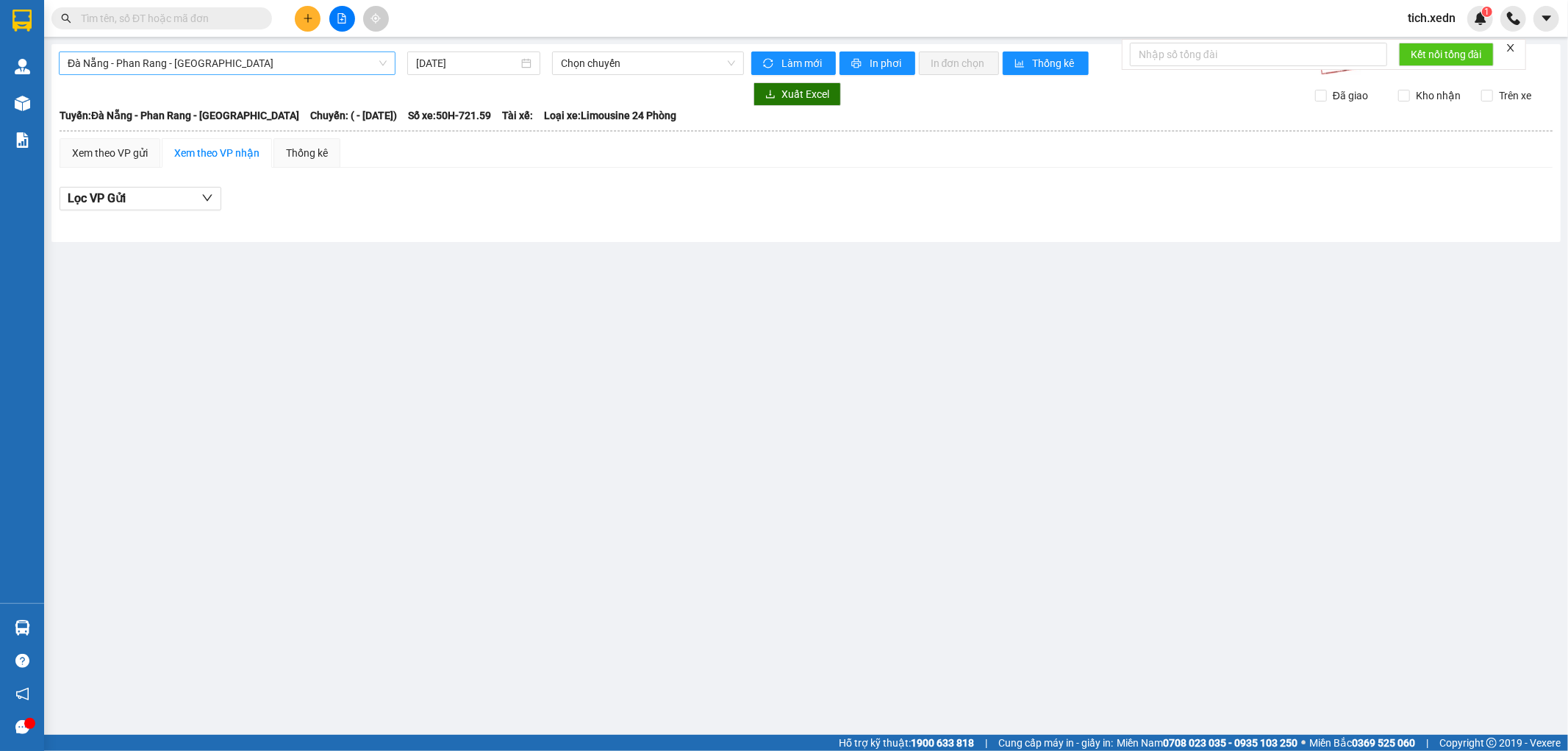
click at [219, 62] on span "Đà Nẵng - Phan Rang - [GEOGRAPHIC_DATA]" at bounding box center [227, 63] width 319 height 22
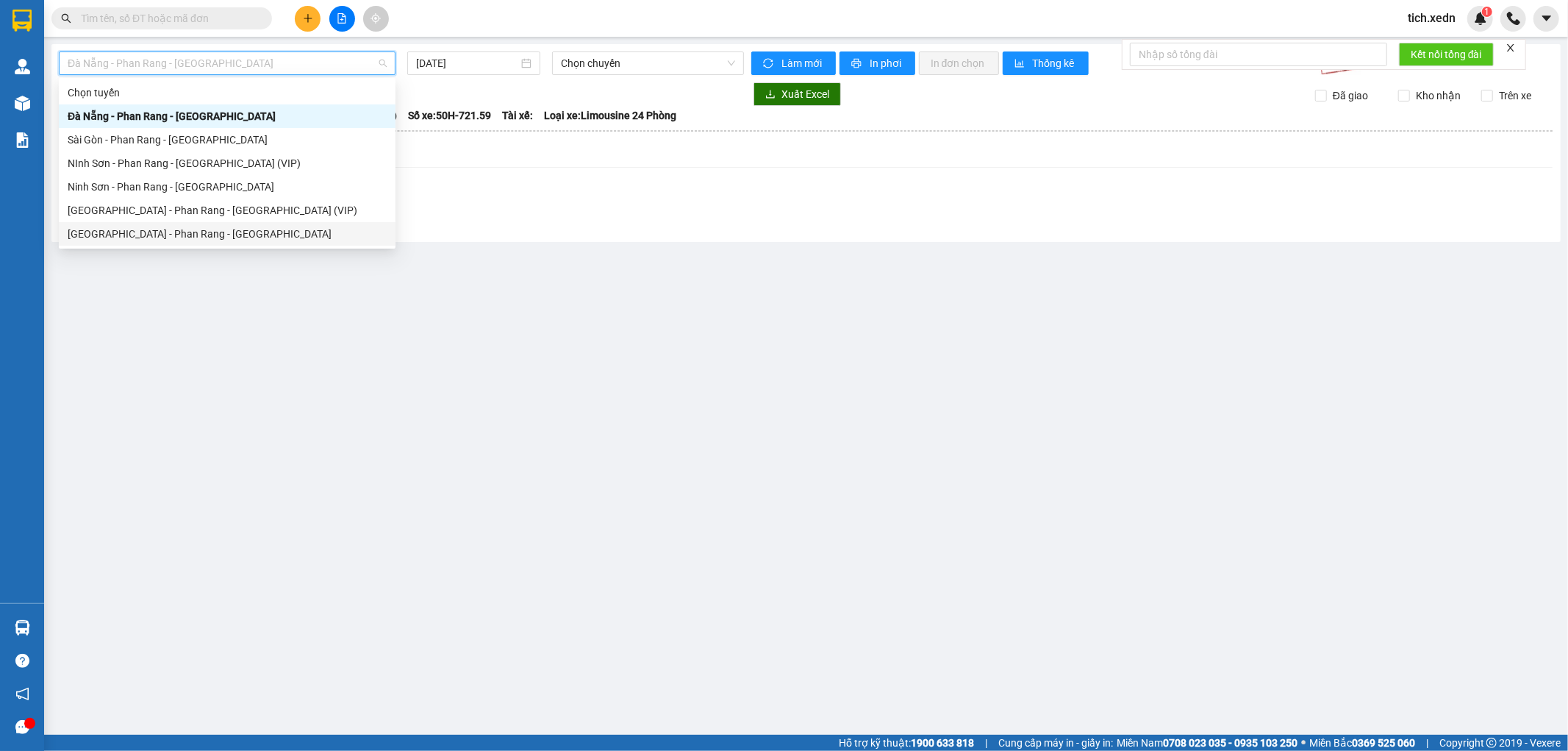
click at [171, 229] on div "[GEOGRAPHIC_DATA] - Phan Rang - [GEOGRAPHIC_DATA]" at bounding box center [227, 233] width 319 height 16
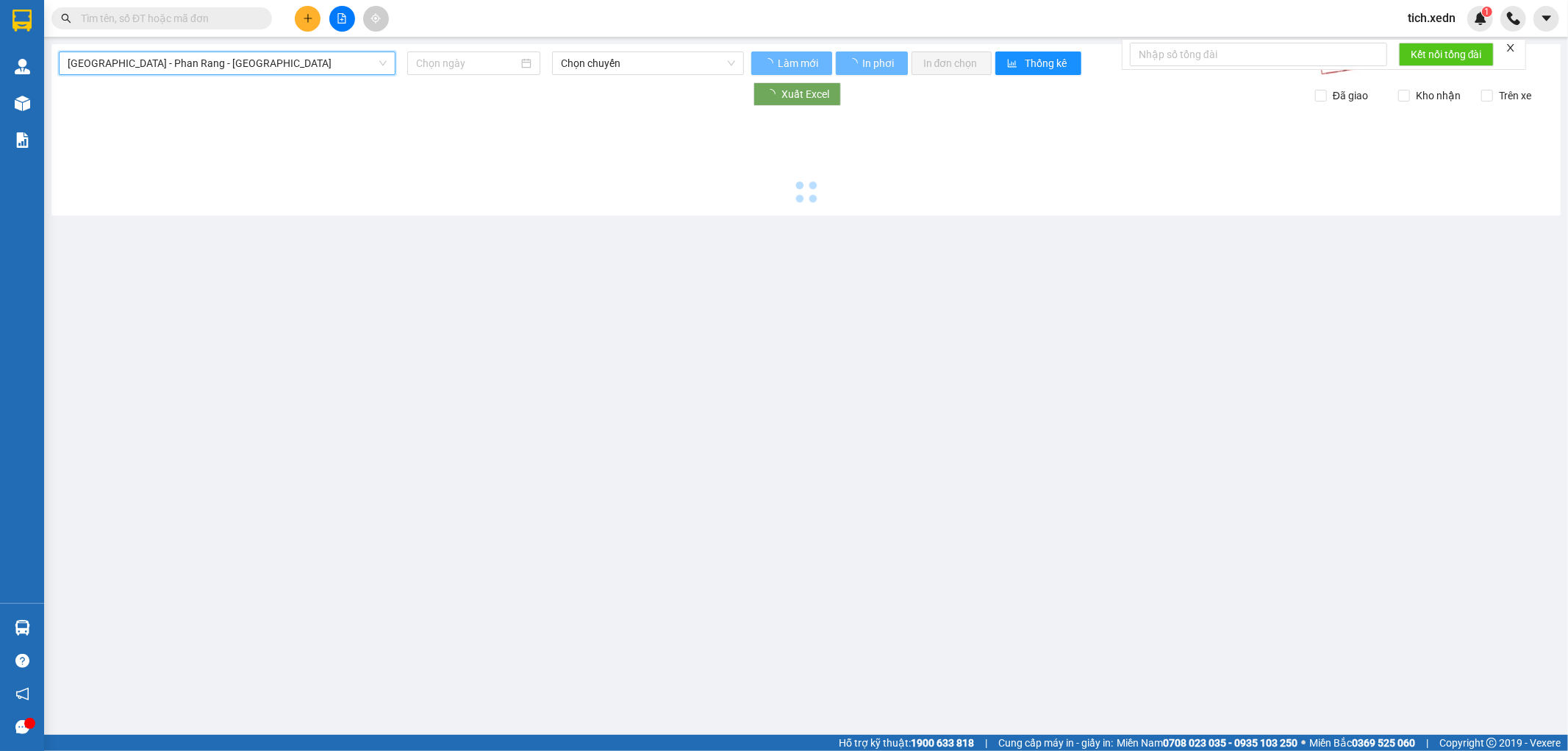
type input "[DATE]"
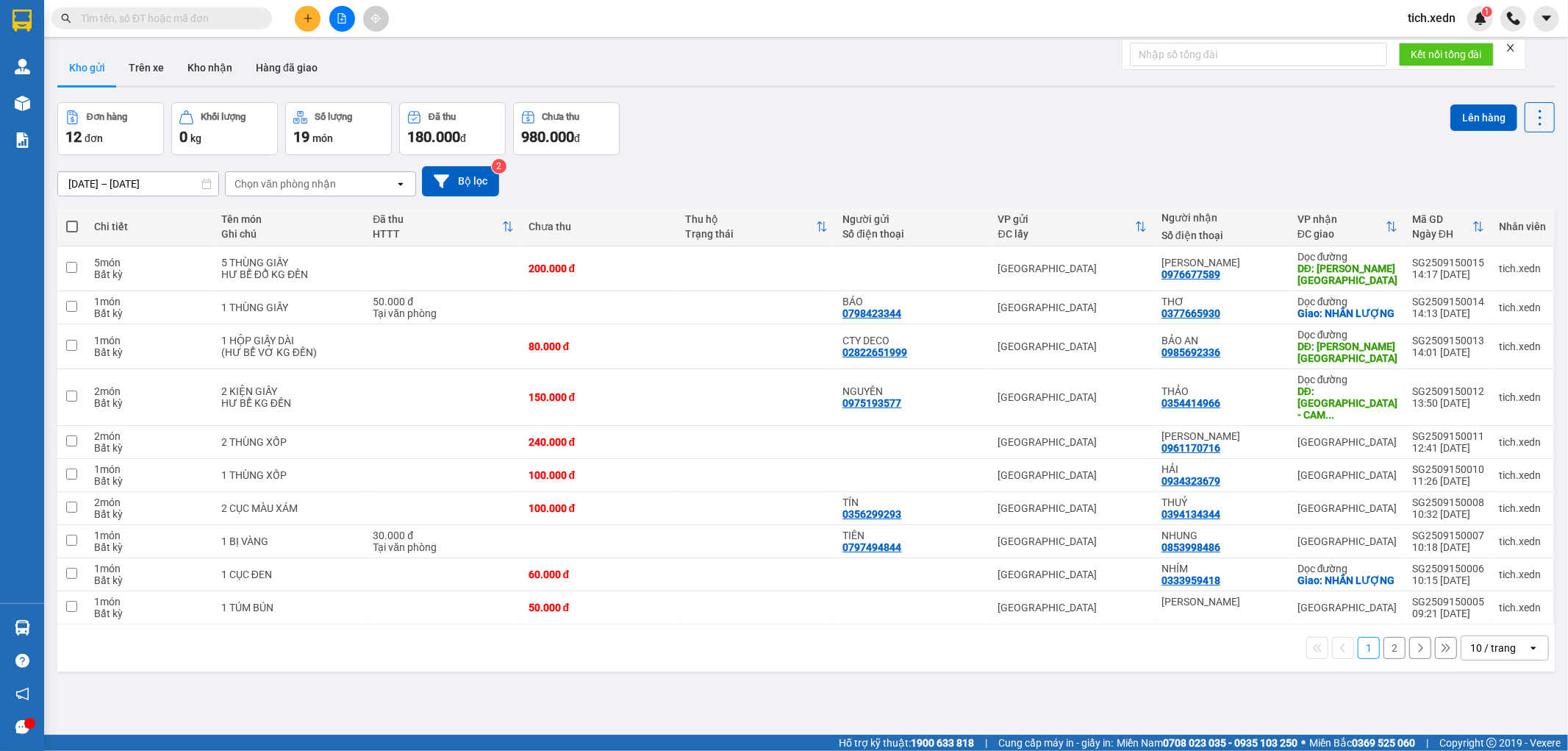
click at [1387, 659] on button "2" at bounding box center [1395, 647] width 22 height 22
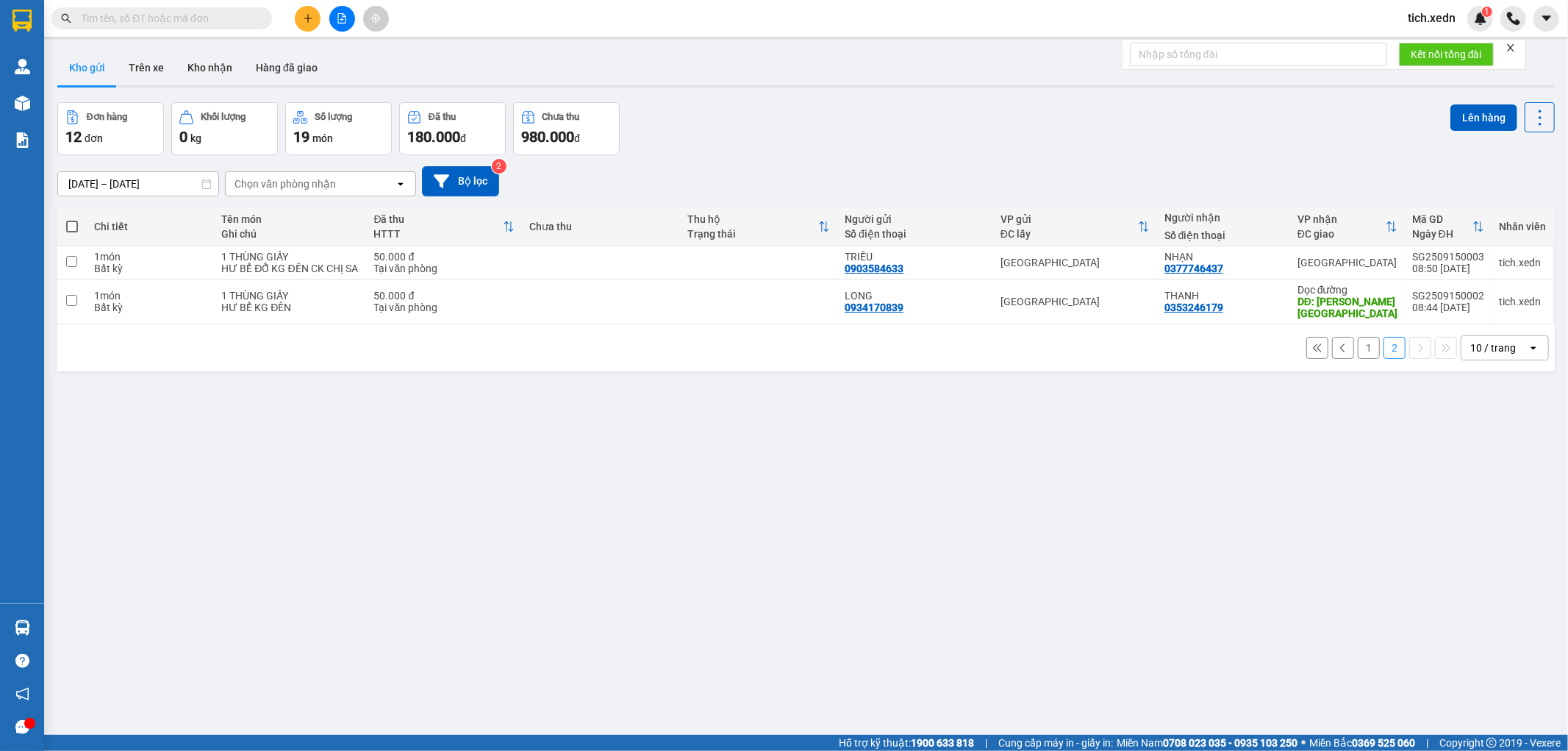
click at [1358, 351] on button "1" at bounding box center [1369, 347] width 22 height 22
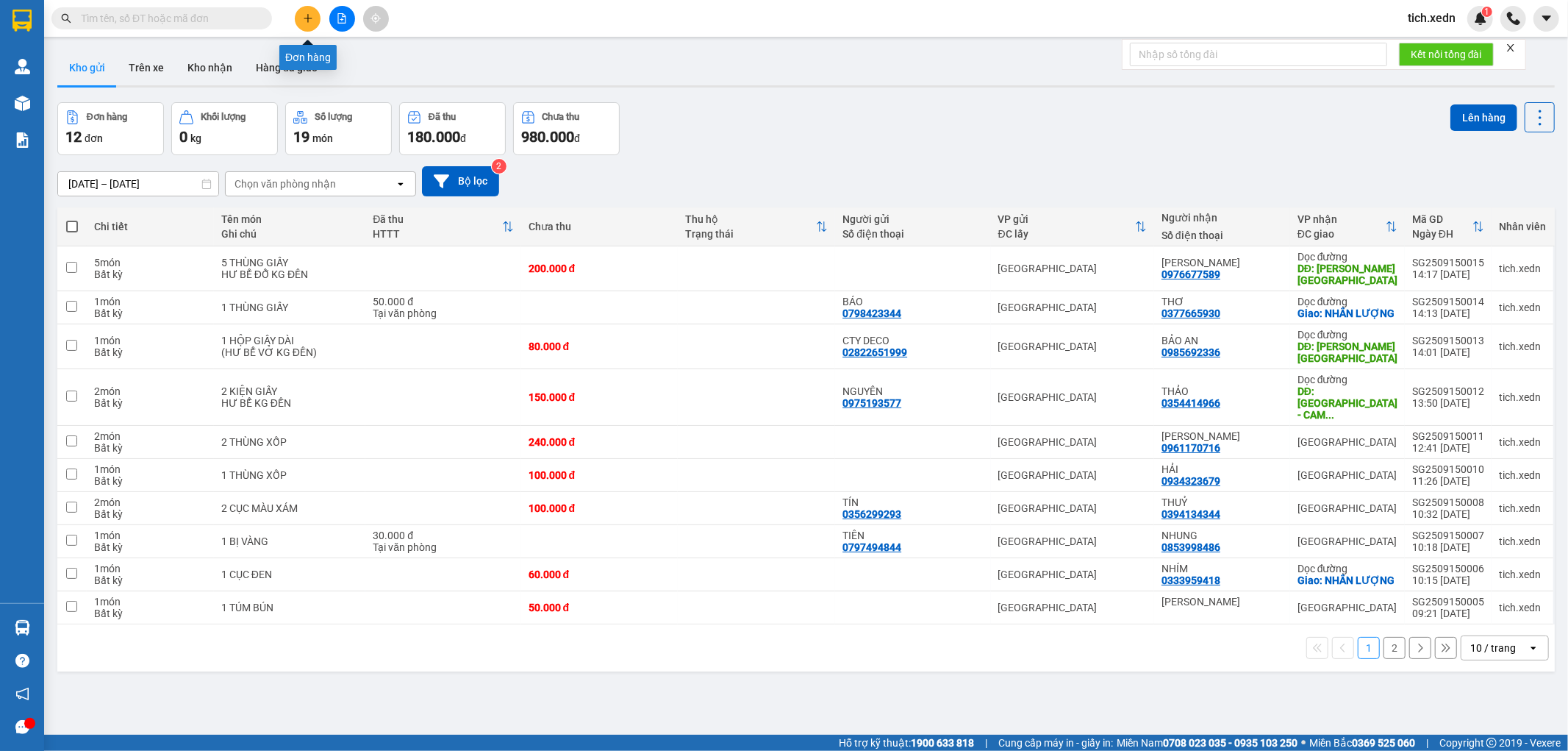
click at [297, 18] on button at bounding box center [308, 18] width 26 height 26
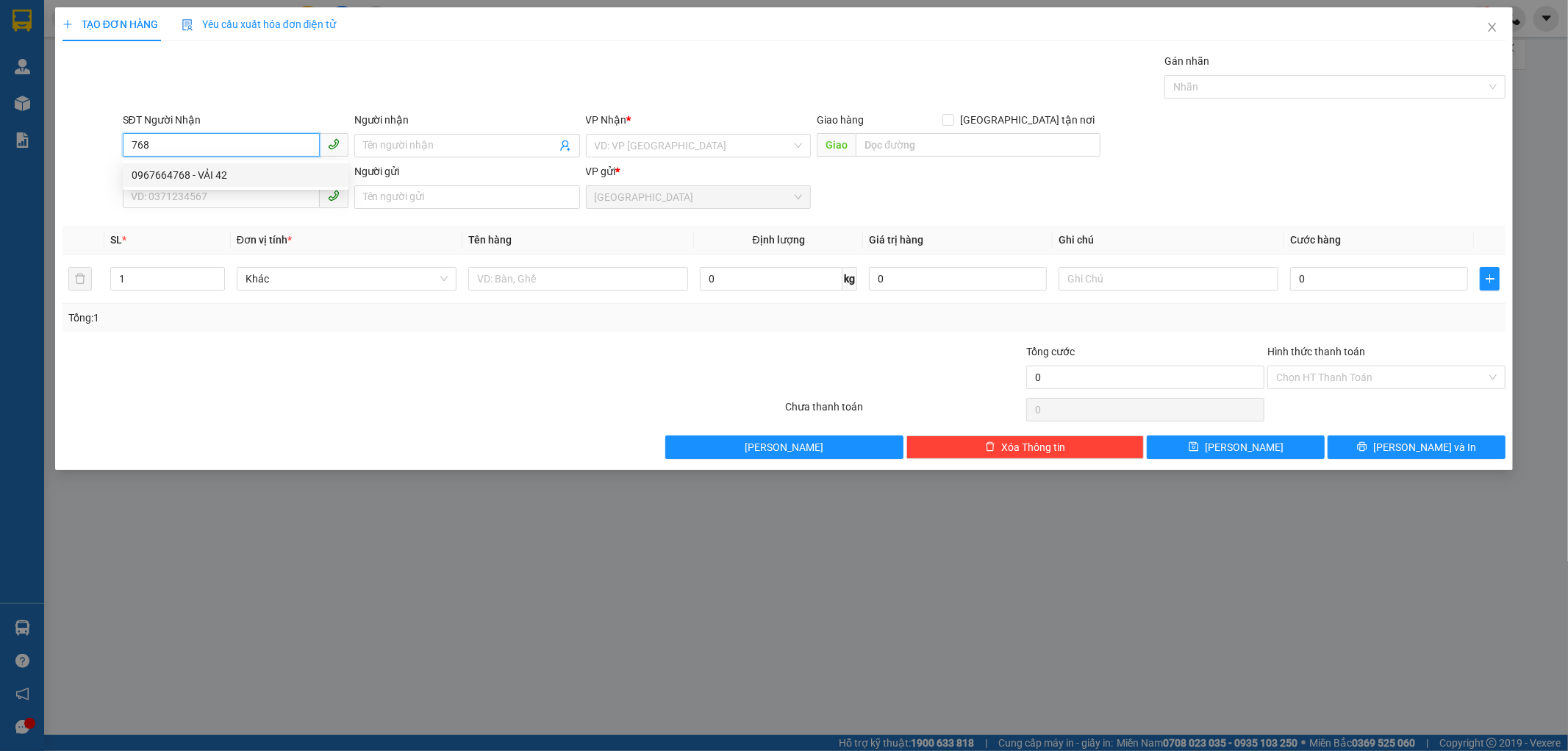
click at [165, 176] on div "0967664768 - VẢI 42" at bounding box center [235, 175] width 208 height 16
type input "0967664768"
type input "VẢI 42"
type input "KM 42"
type input "200.000"
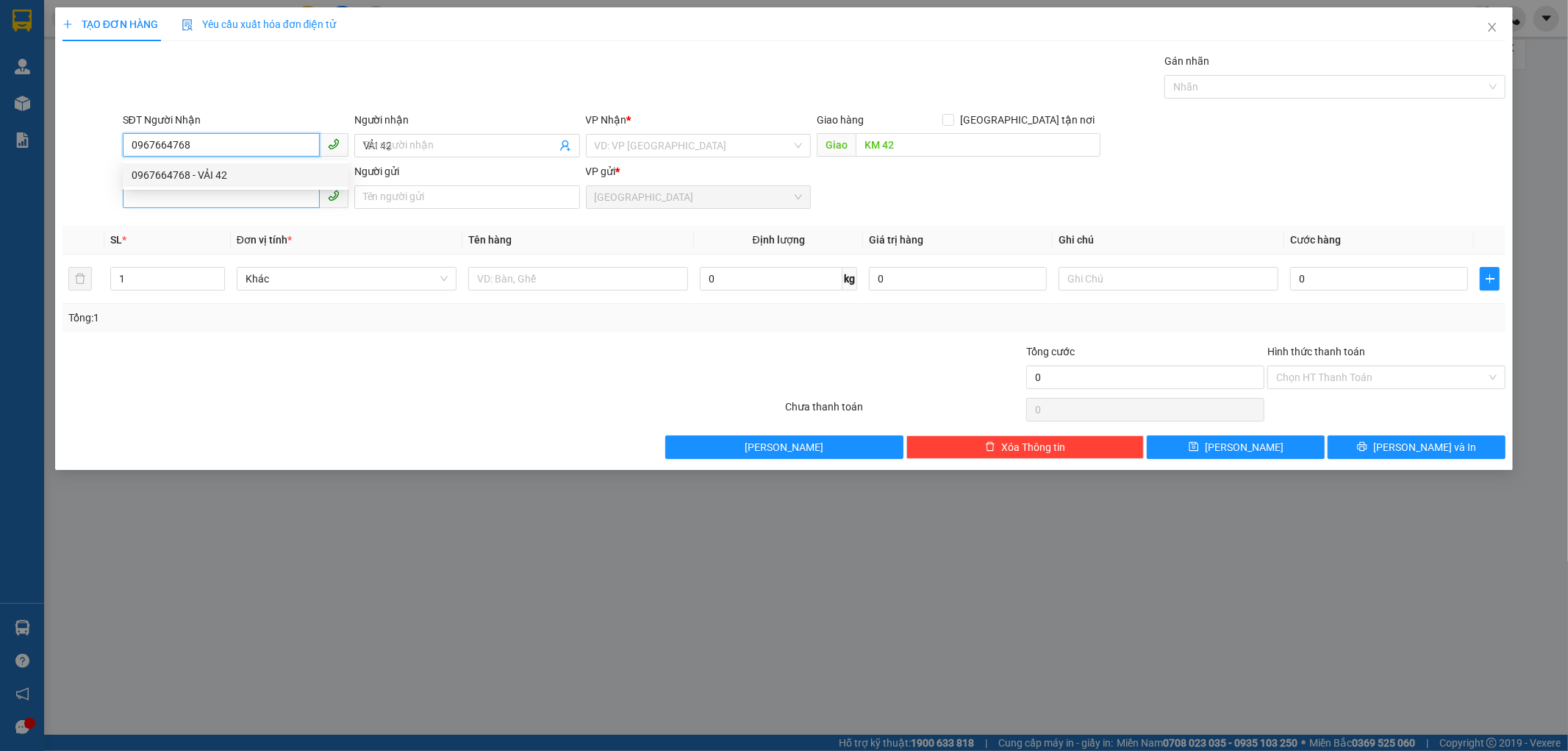
type input "200.000"
type input "0967664768"
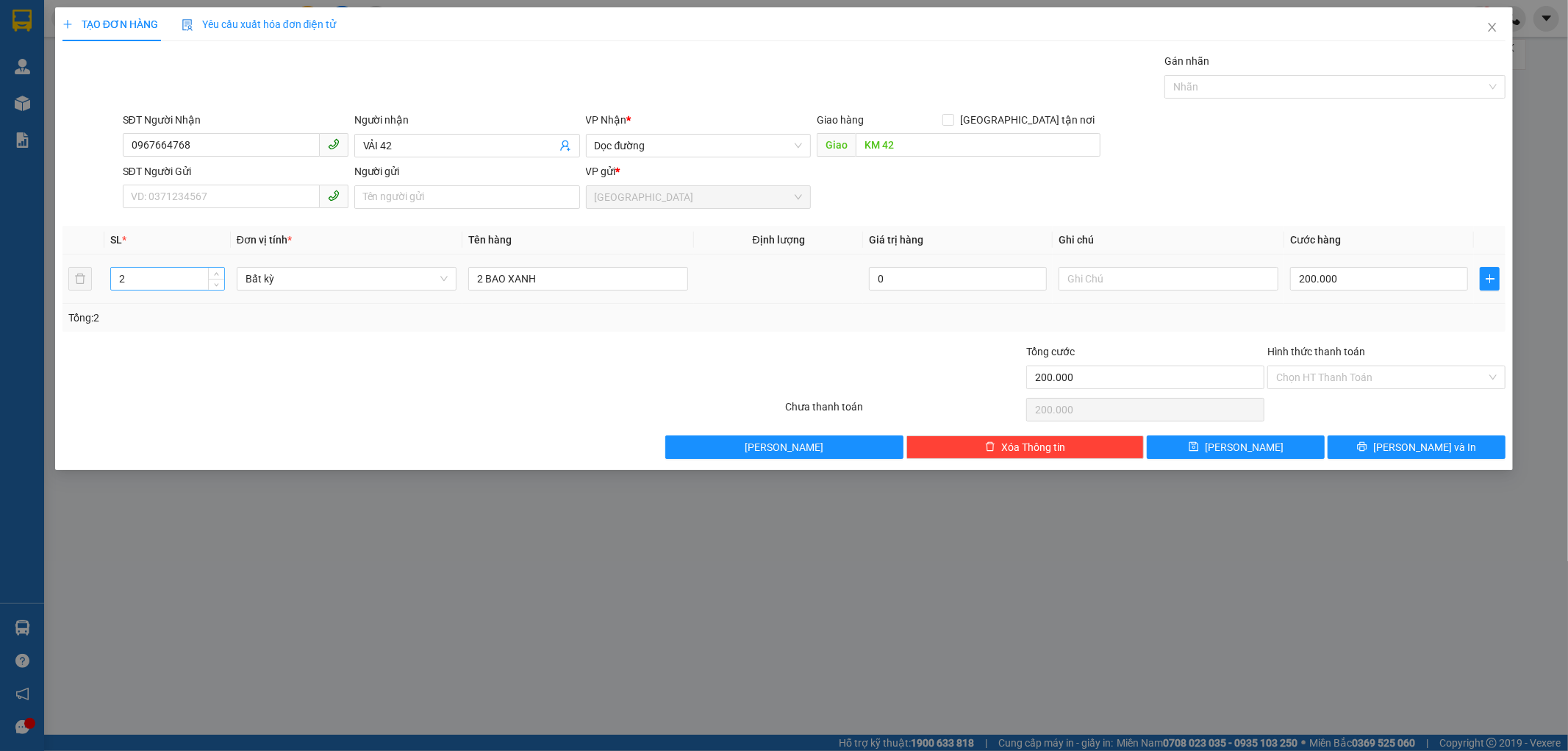
click at [145, 284] on input "2" at bounding box center [167, 279] width 113 height 22
type input "1"
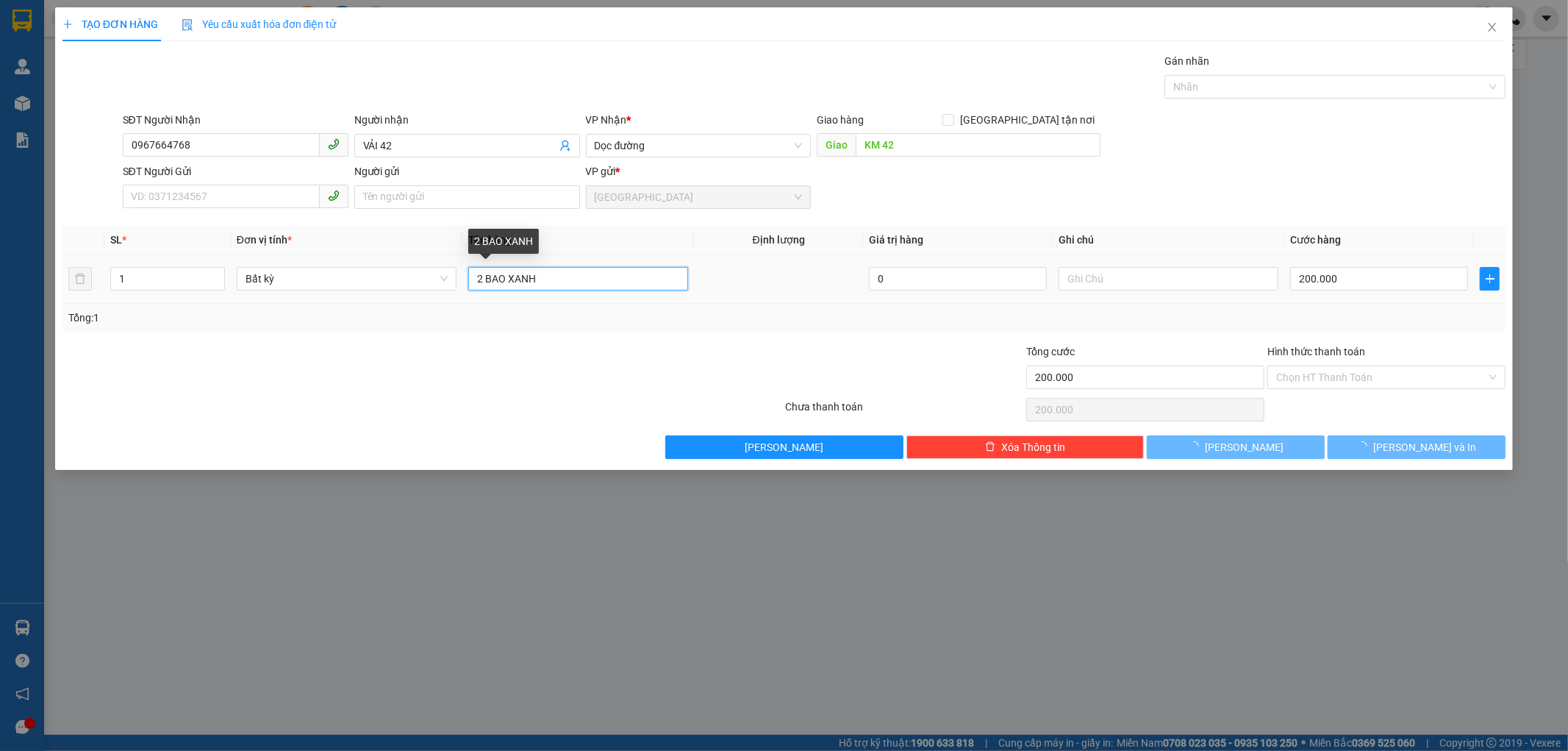
click at [482, 282] on input "2 BAO XANH" at bounding box center [577, 279] width 220 height 23
type input "0"
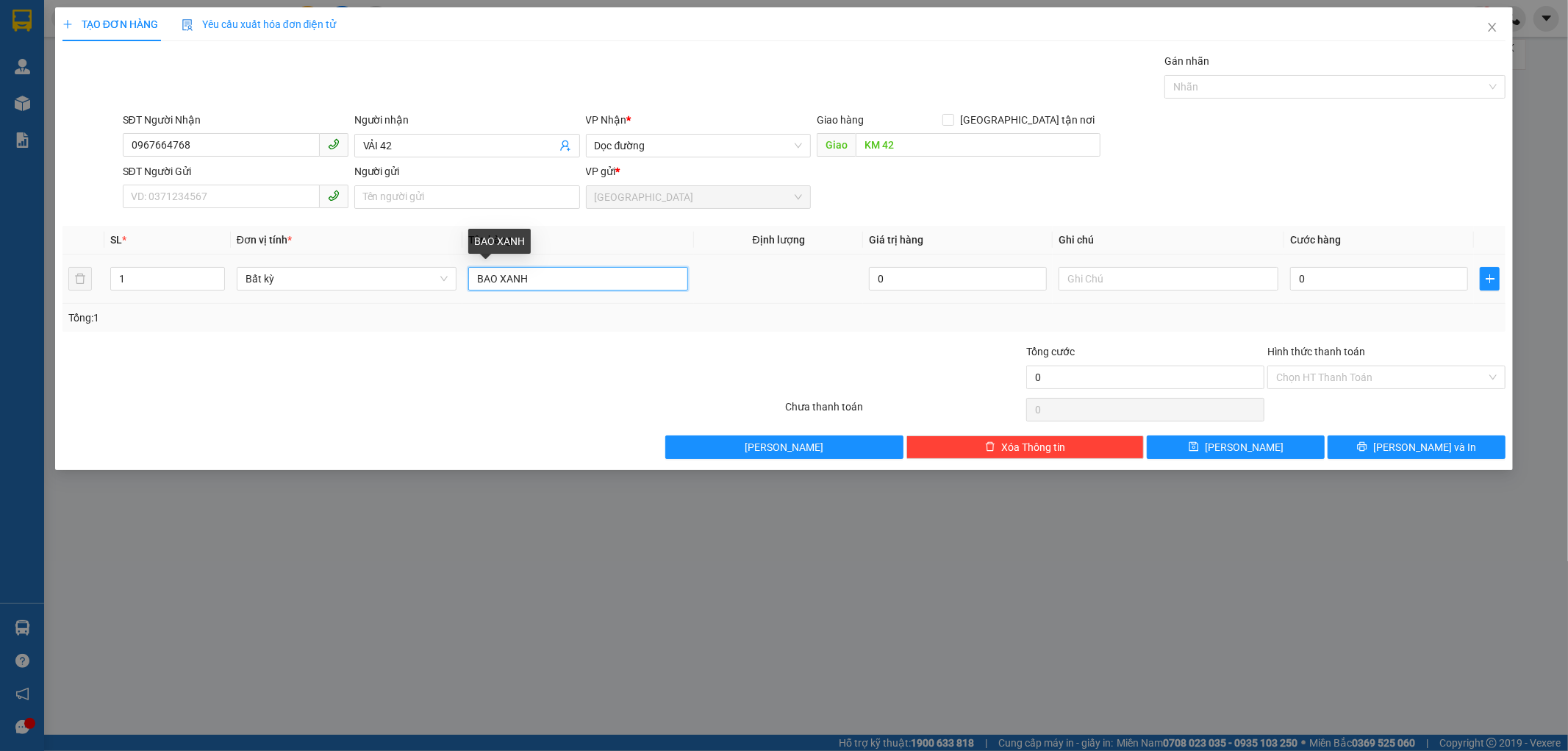
type input "1 BAO XANH"
click at [1286, 269] on td "0" at bounding box center [1379, 279] width 190 height 49
click at [1295, 269] on input "0" at bounding box center [1379, 279] width 178 height 23
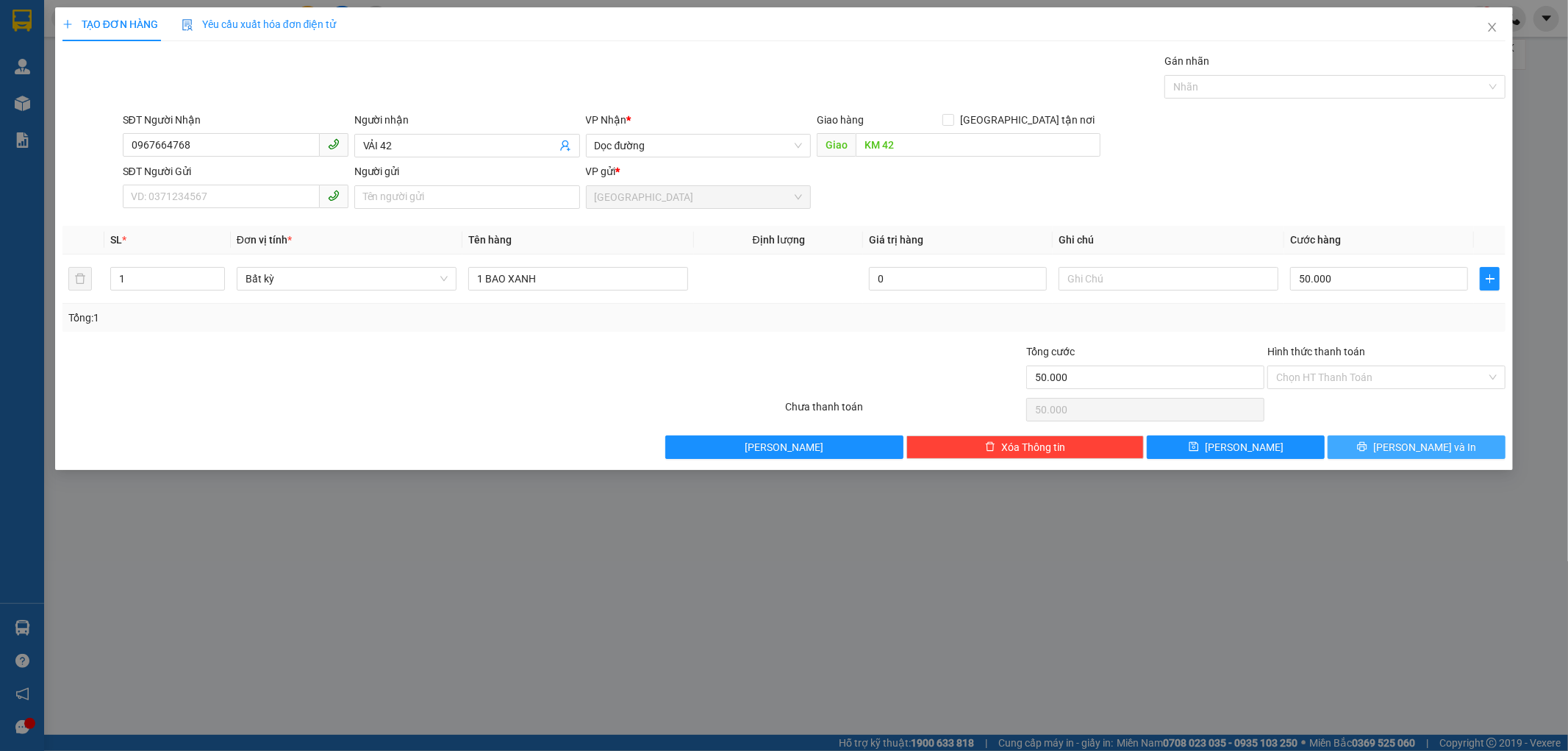
click at [1368, 443] on icon "printer" at bounding box center [1362, 446] width 11 height 11
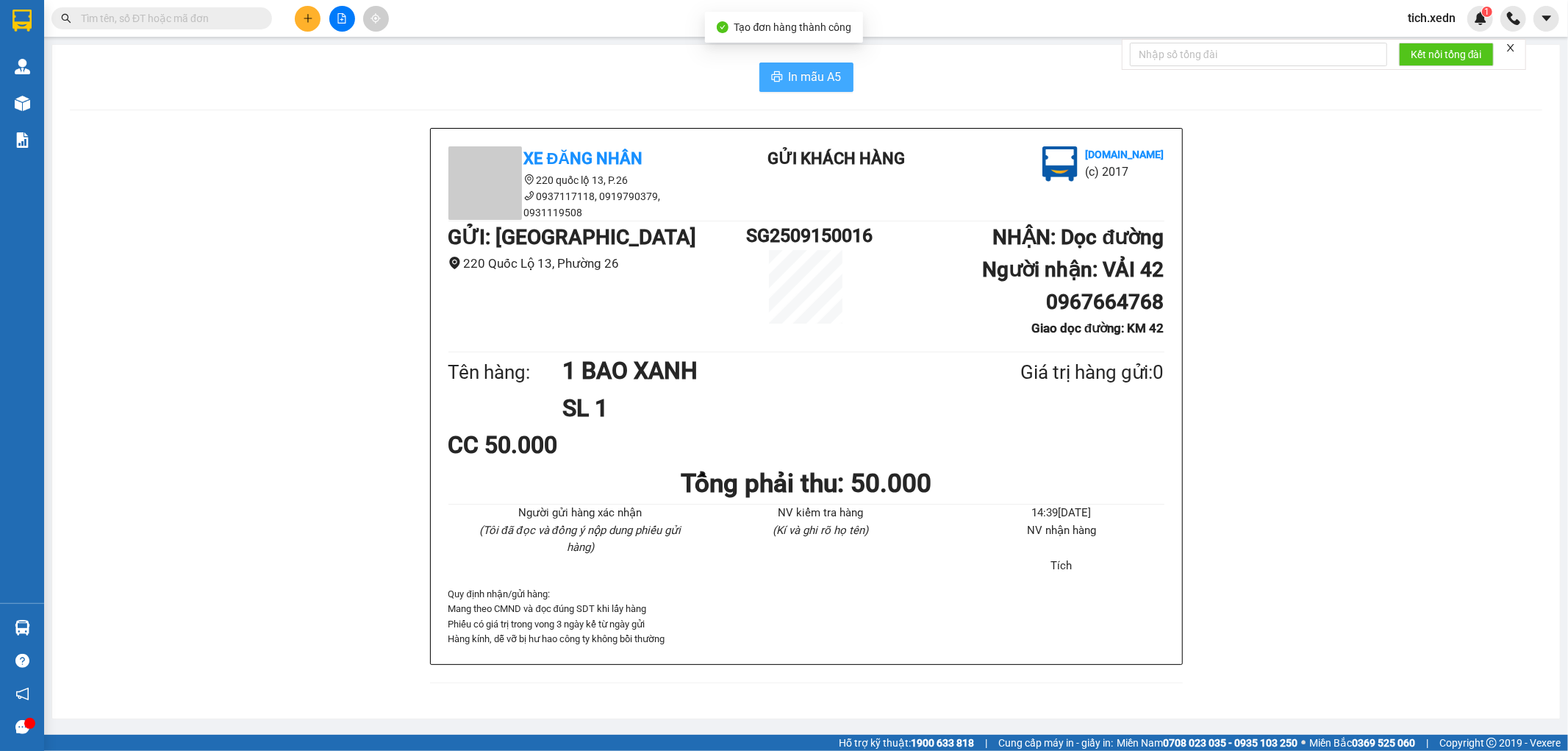
click at [823, 81] on span "In mẫu A5" at bounding box center [815, 76] width 53 height 18
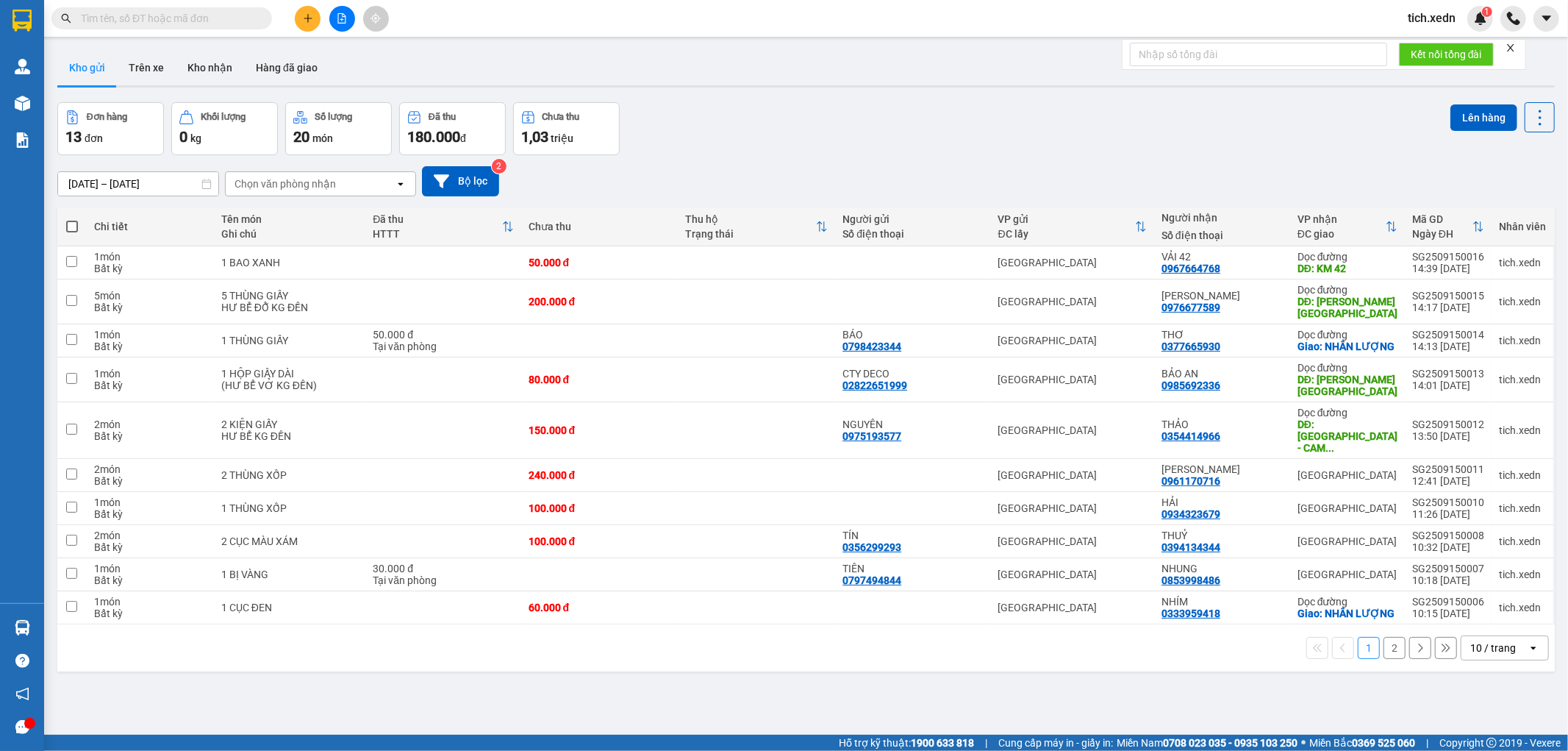
click at [675, 165] on div "[DATE] – [DATE] Press the down arrow key to interact with the calendar and sele…" at bounding box center [806, 181] width 1497 height 52
click at [311, 15] on icon "plus" at bounding box center [308, 18] width 11 height 11
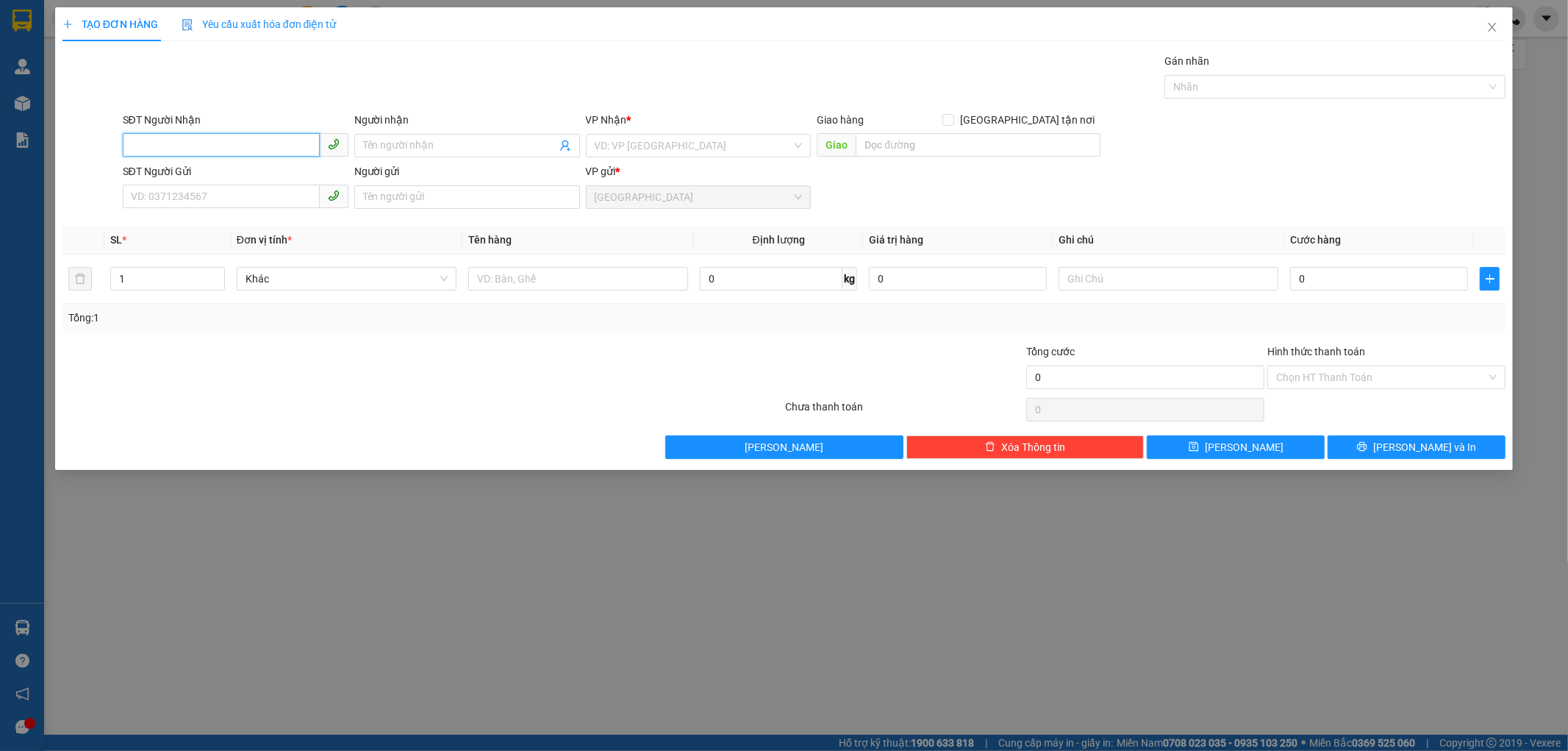
click at [216, 148] on input "SĐT Người Nhận" at bounding box center [222, 145] width 197 height 23
click at [196, 171] on div "0899353017 - [PERSON_NAME]" at bounding box center [235, 175] width 208 height 16
type input "0899353017"
type input "TRINH"
type input "CAM [GEOGRAPHIC_DATA]"
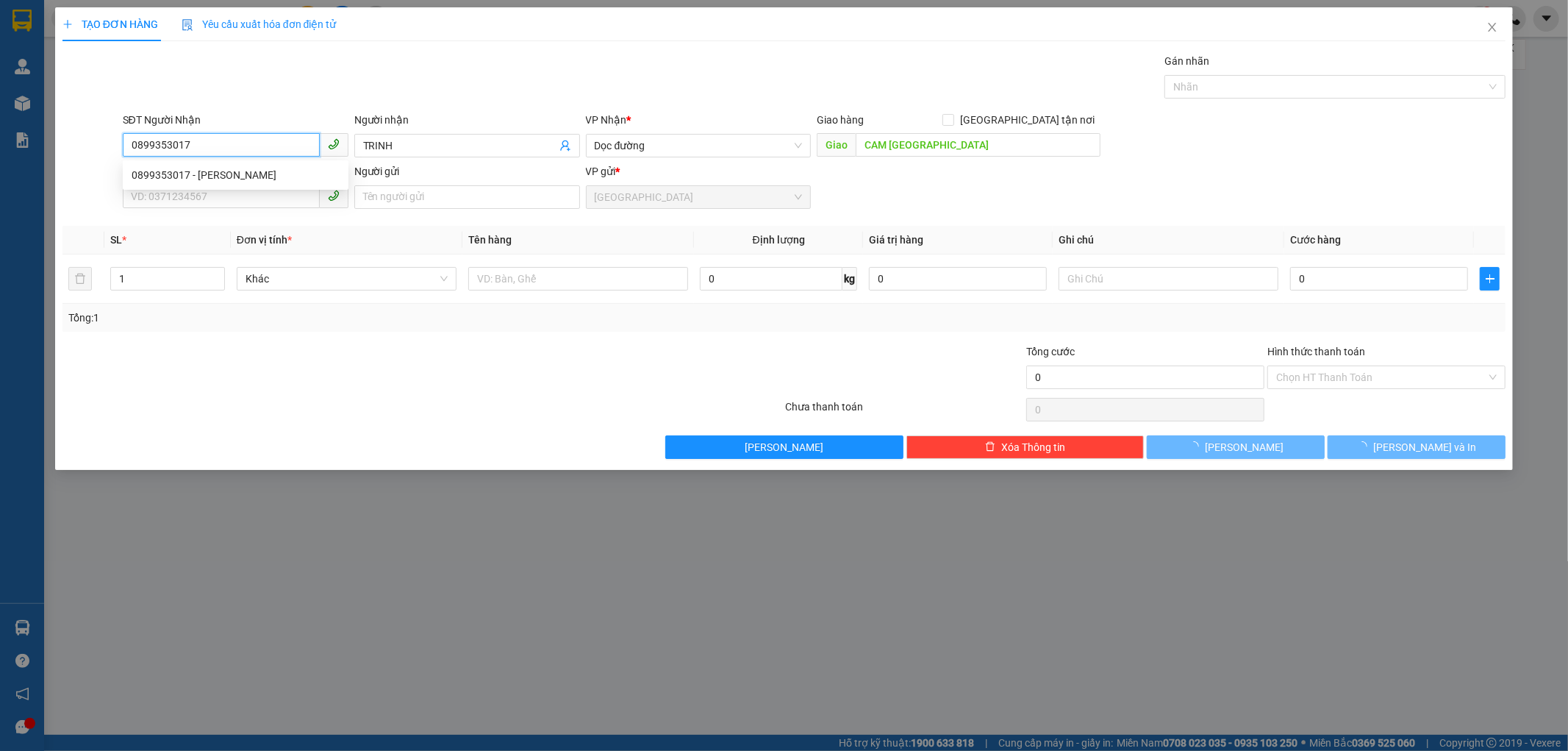
type input "400.000"
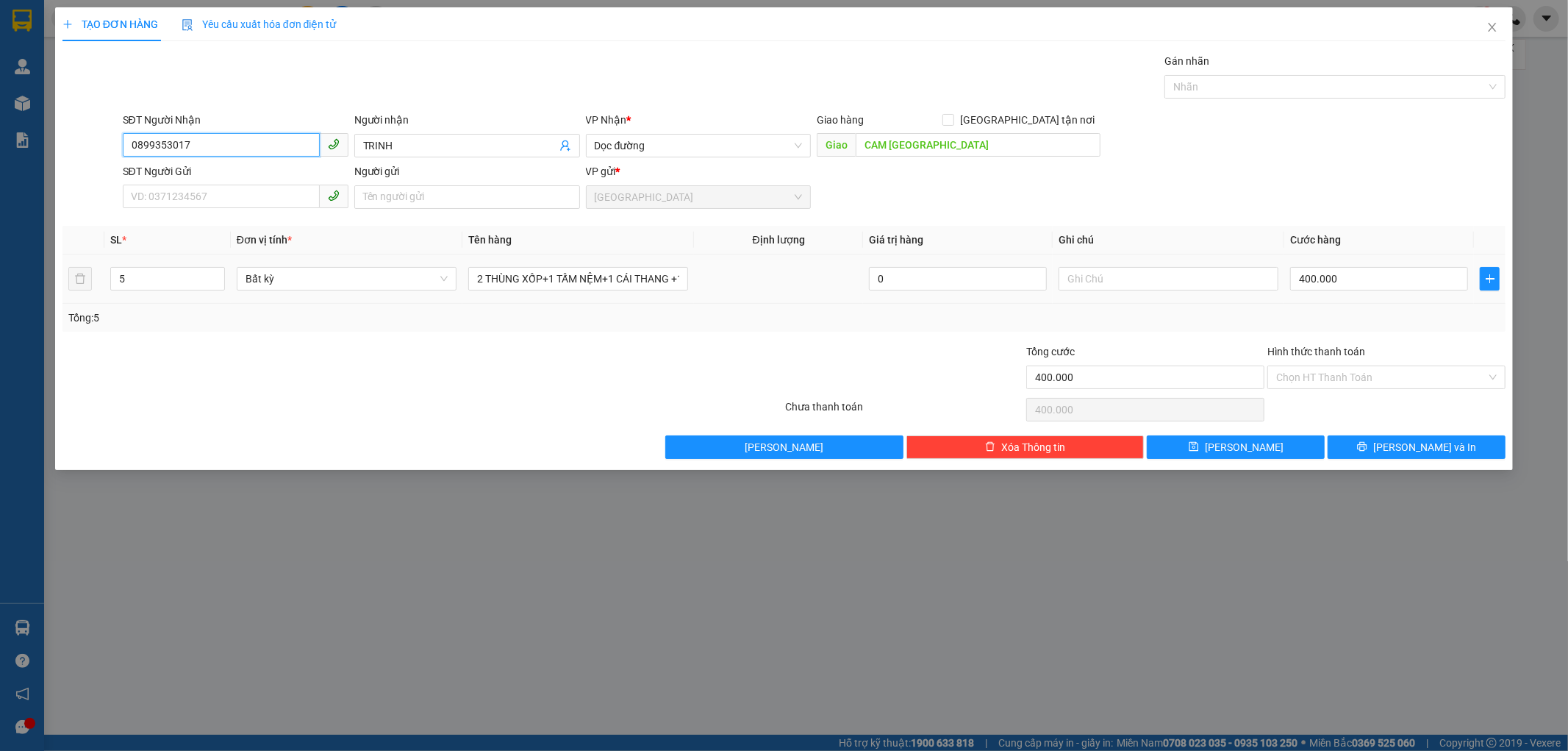
type input "0899353017"
click at [141, 265] on div "5" at bounding box center [167, 279] width 115 height 29
click at [159, 292] on div "5" at bounding box center [167, 279] width 115 height 29
click at [142, 288] on input "5" at bounding box center [167, 279] width 113 height 22
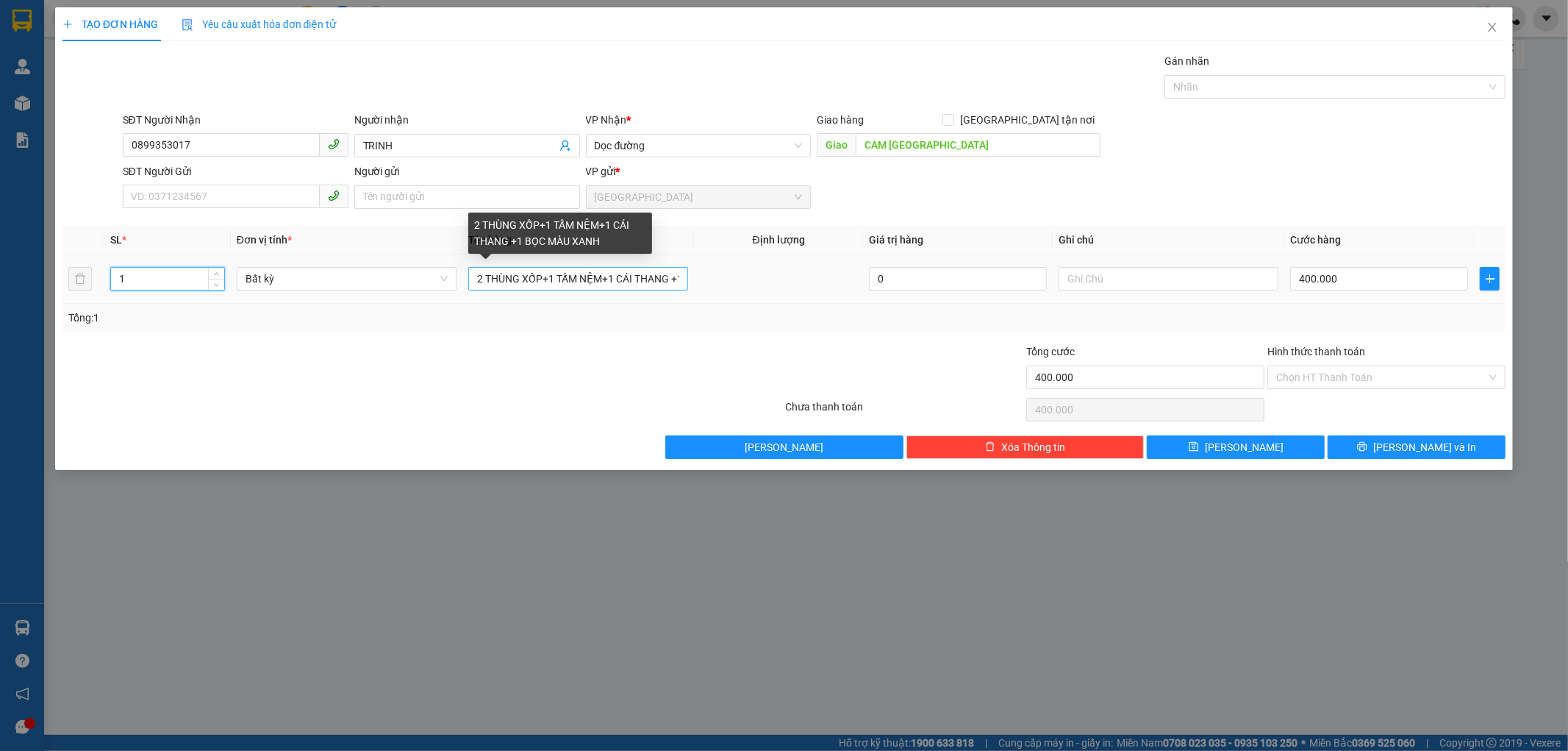
type input "1"
click at [679, 278] on input "2 THÙNG XỐP+1 TẤM NỆM+1 CÁI THANG +1 BỌC MÀU XANH" at bounding box center [577, 279] width 220 height 23
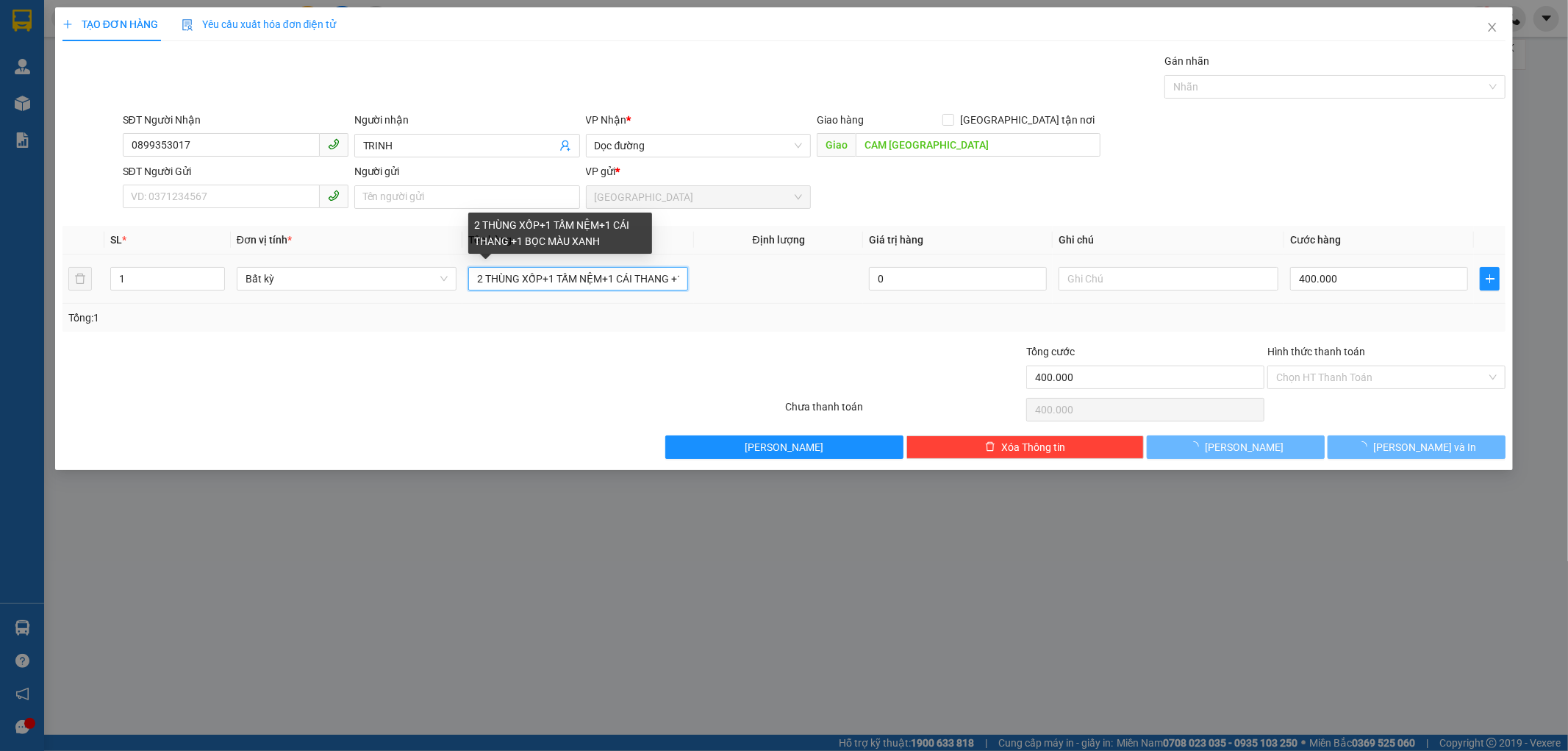
type input "0"
type input "2 THÙNG XỐP+1 TẤM NỆM+1 CÁI THANG 1 BỌC MÀU XANH"
type input "0"
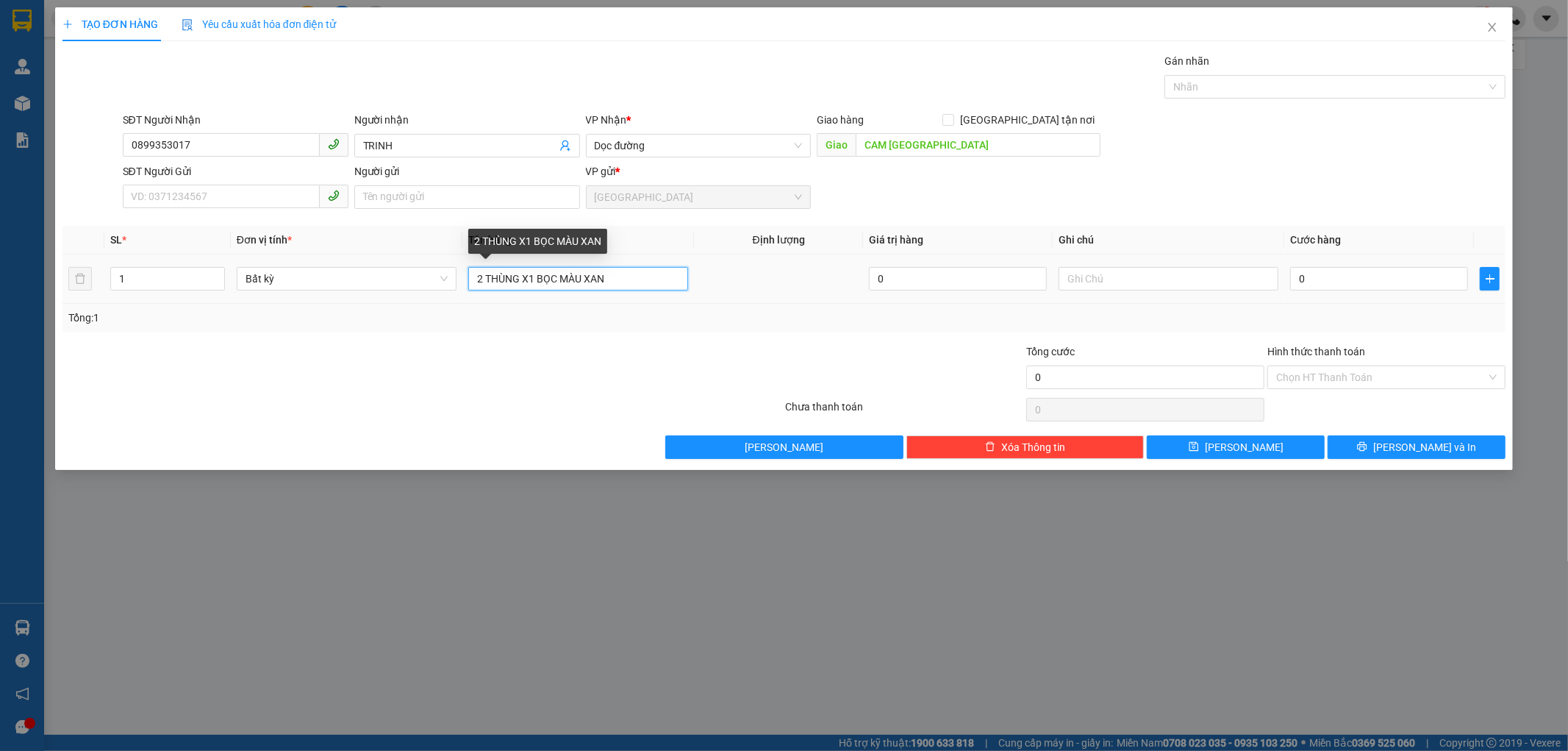
click at [679, 278] on input "2 THÙNG X1 BỌC MÀU XAN" at bounding box center [577, 279] width 220 height 23
type input "2"
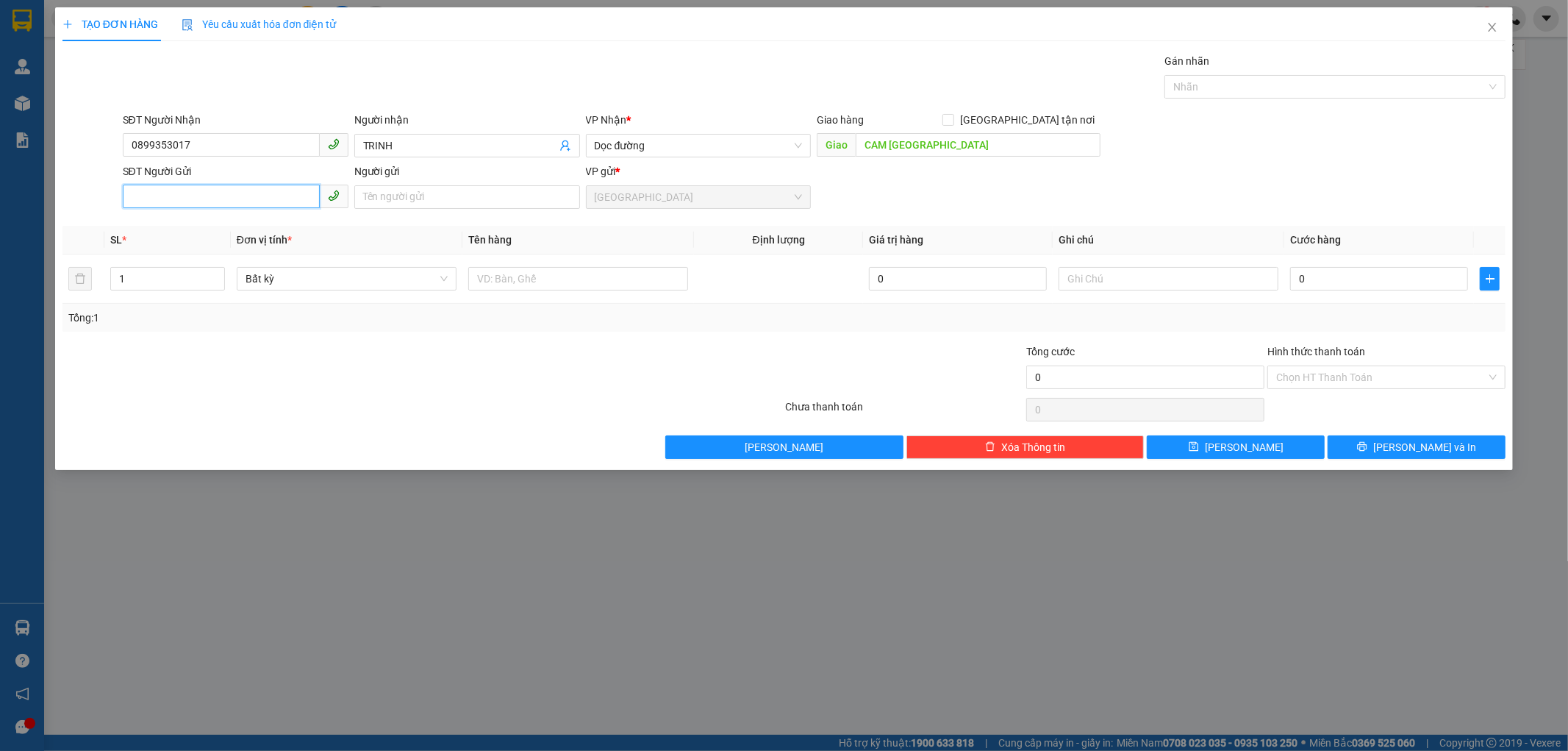
click at [173, 201] on input "SĐT Người Gửi" at bounding box center [222, 196] width 197 height 23
type input "0394301975"
click at [385, 202] on input "Người gửi" at bounding box center [466, 197] width 225 height 23
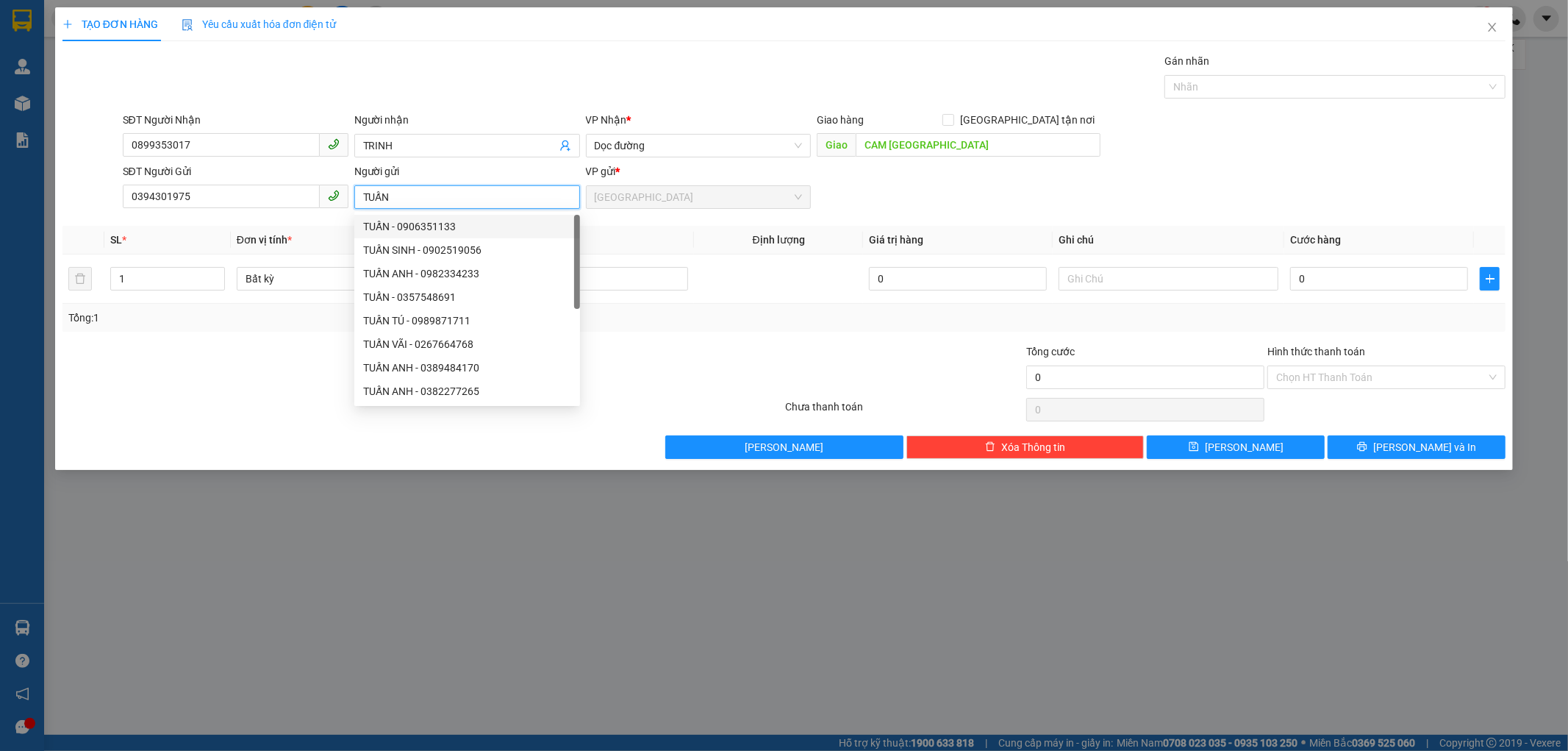
type input "TUẤN"
click at [626, 385] on div at bounding box center [664, 369] width 241 height 51
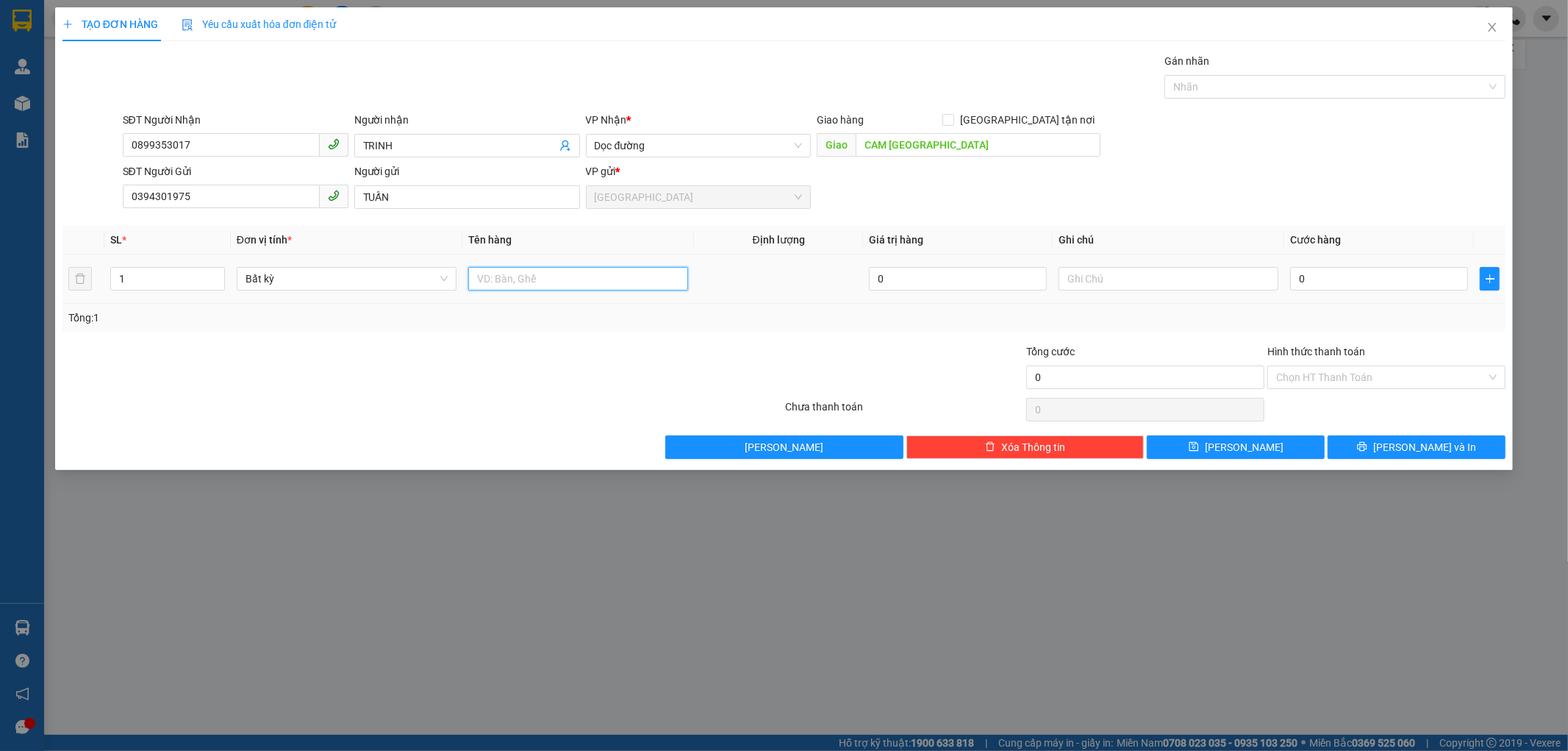
click at [649, 289] on input "text" at bounding box center [577, 279] width 220 height 23
type input "1 THÙNG GIẤY"
click at [984, 152] on input "CAM [GEOGRAPHIC_DATA]" at bounding box center [978, 145] width 245 height 23
type input "CAM SƠN [GEOGRAPHIC_DATA]"
click at [1308, 290] on div "0" at bounding box center [1379, 279] width 178 height 29
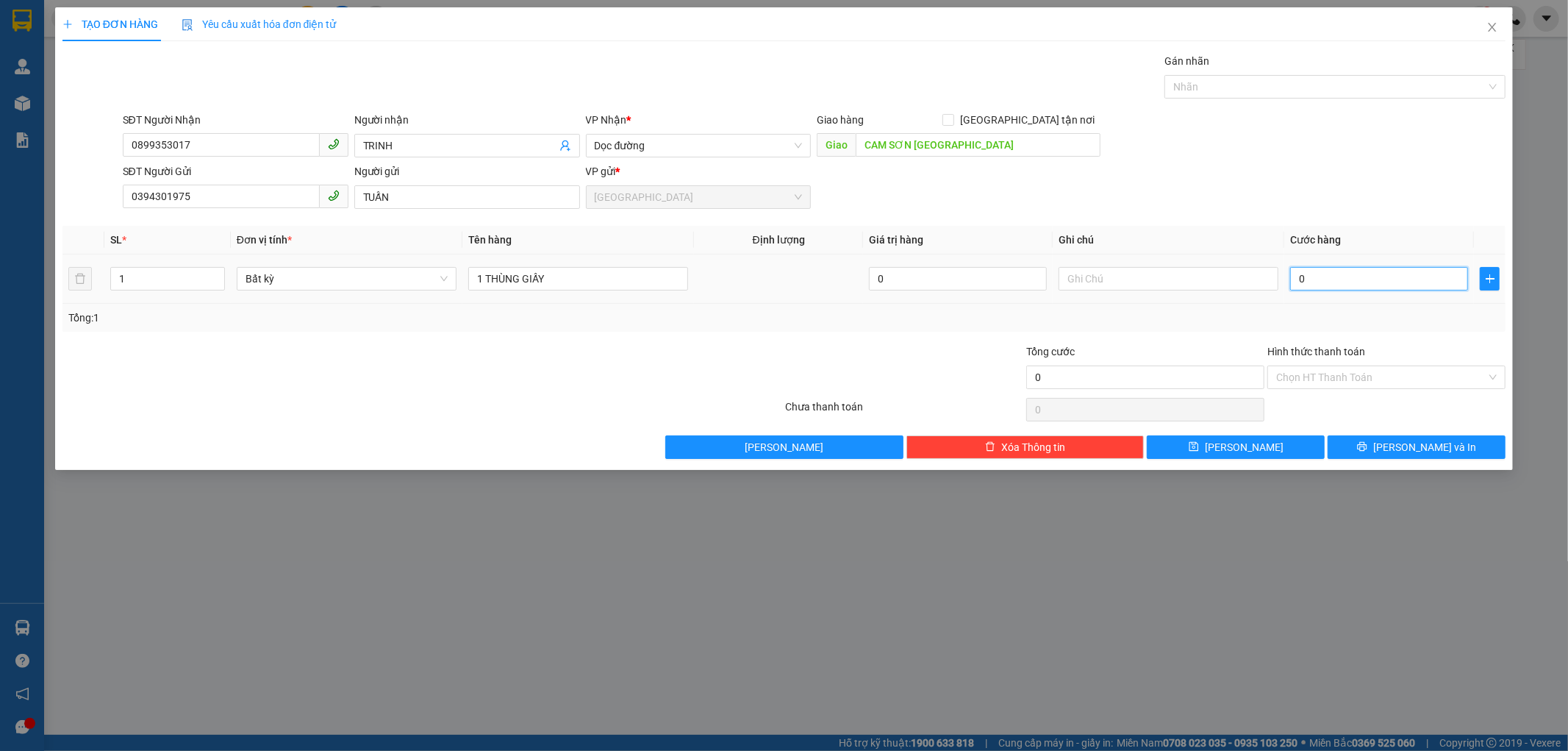
click at [1318, 281] on input "0" at bounding box center [1379, 279] width 178 height 23
type input "5"
type input "50"
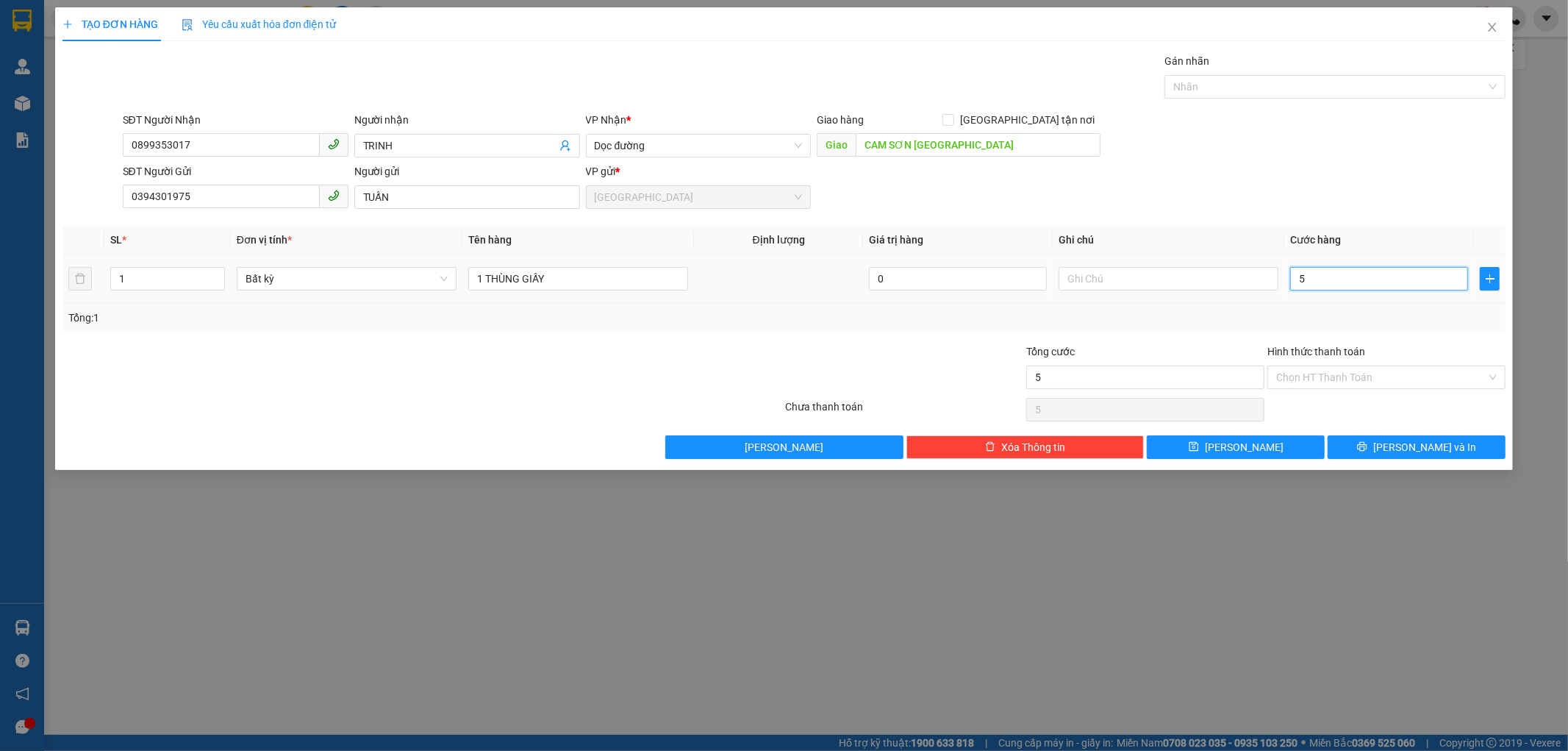
type input "50"
type input "50.000"
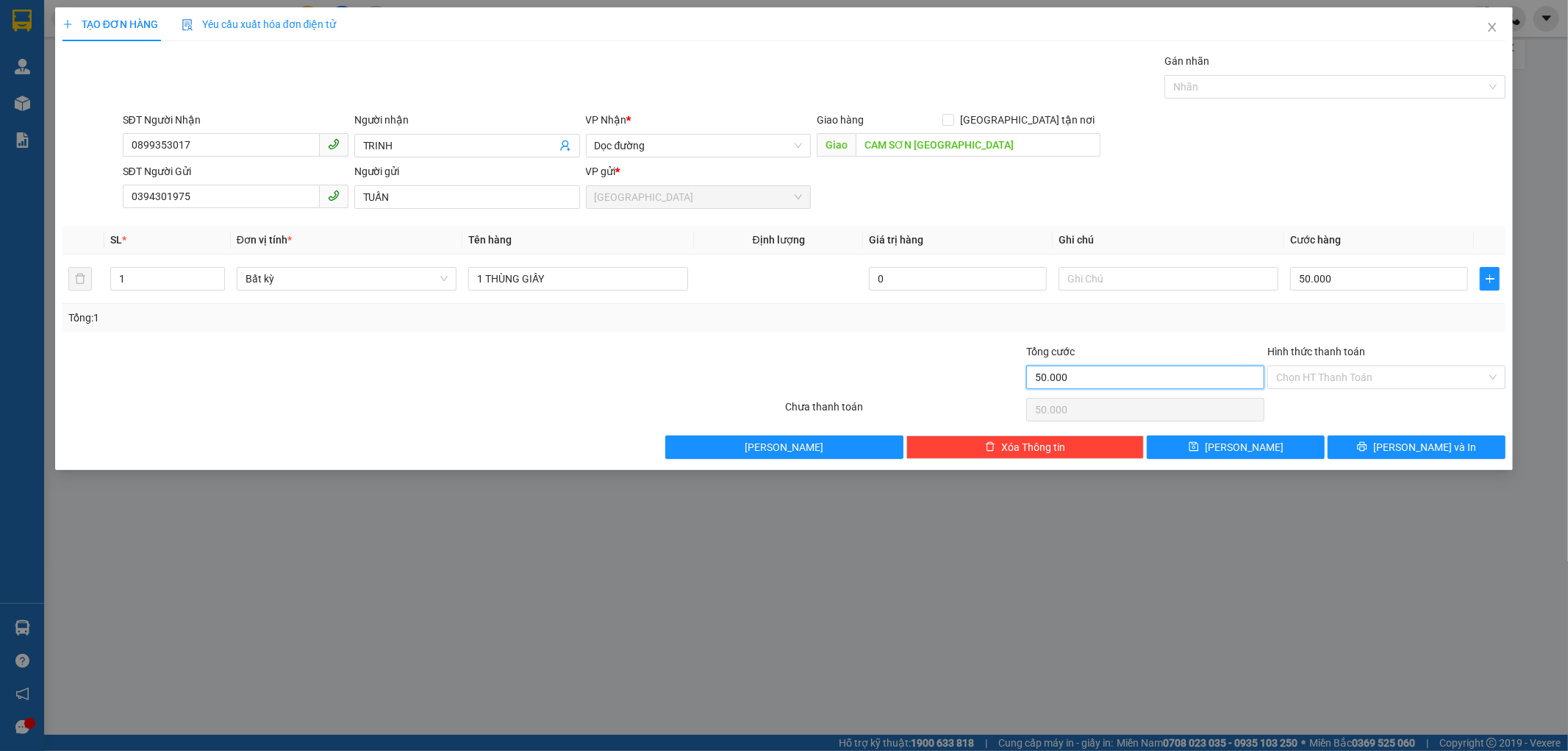
click at [1182, 378] on input "50.000" at bounding box center [1145, 377] width 238 height 23
click at [1287, 362] on div "Hình thức thanh toán" at bounding box center [1386, 354] width 238 height 22
click at [1287, 367] on input "Hình thức thanh toán" at bounding box center [1381, 377] width 210 height 22
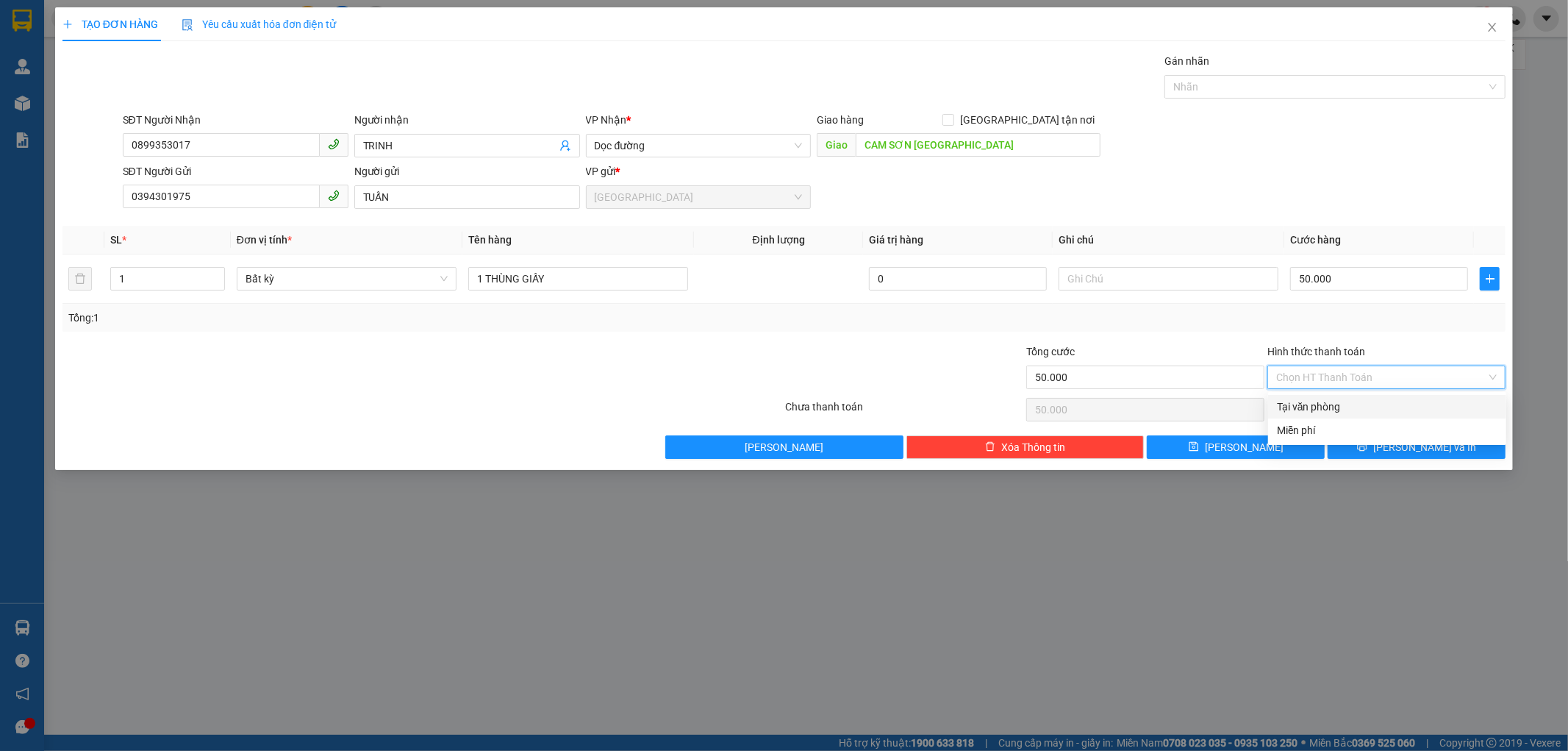
click at [1298, 406] on div "Tại văn phòng" at bounding box center [1387, 406] width 221 height 16
type input "0"
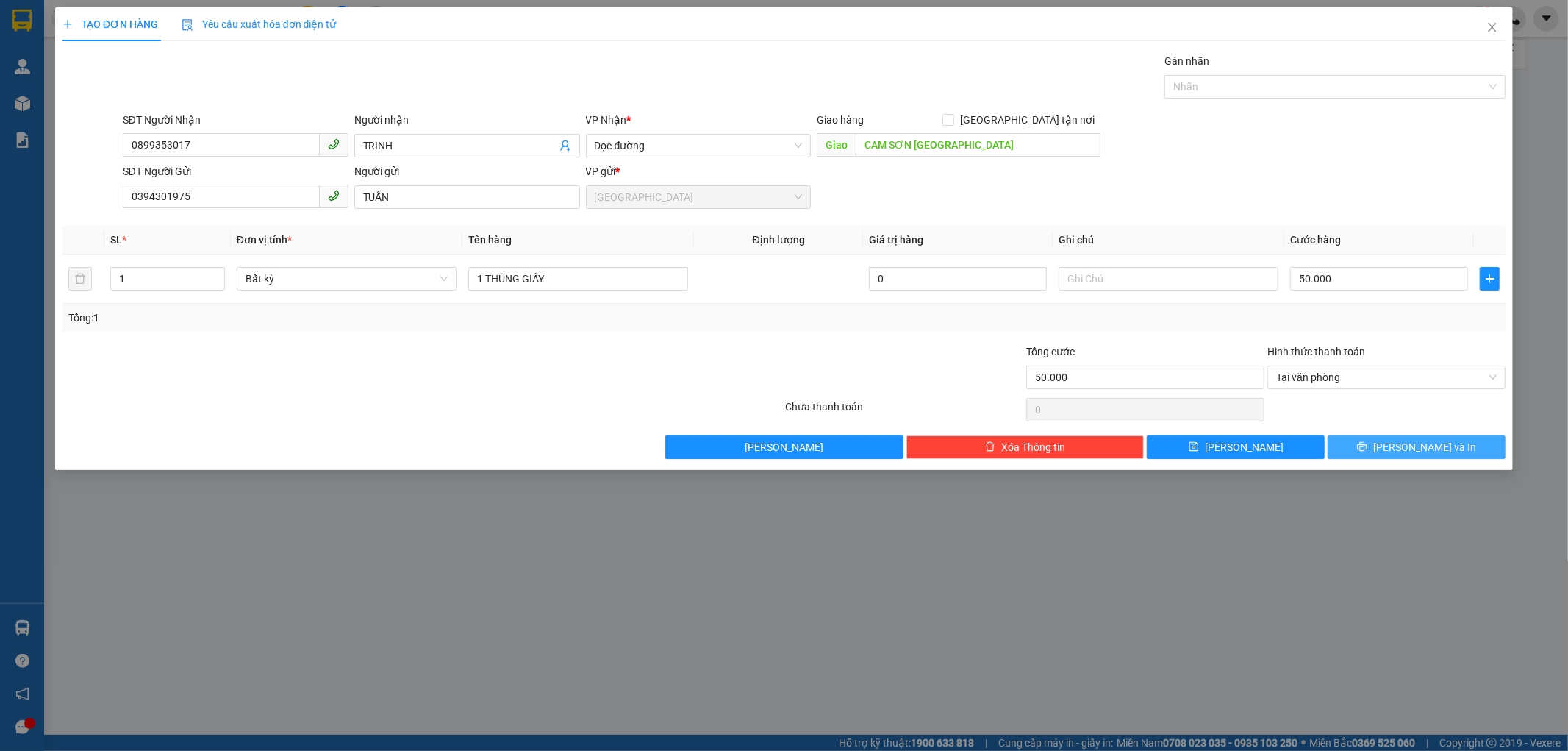
click at [1436, 449] on span "[PERSON_NAME] và In" at bounding box center [1425, 447] width 103 height 16
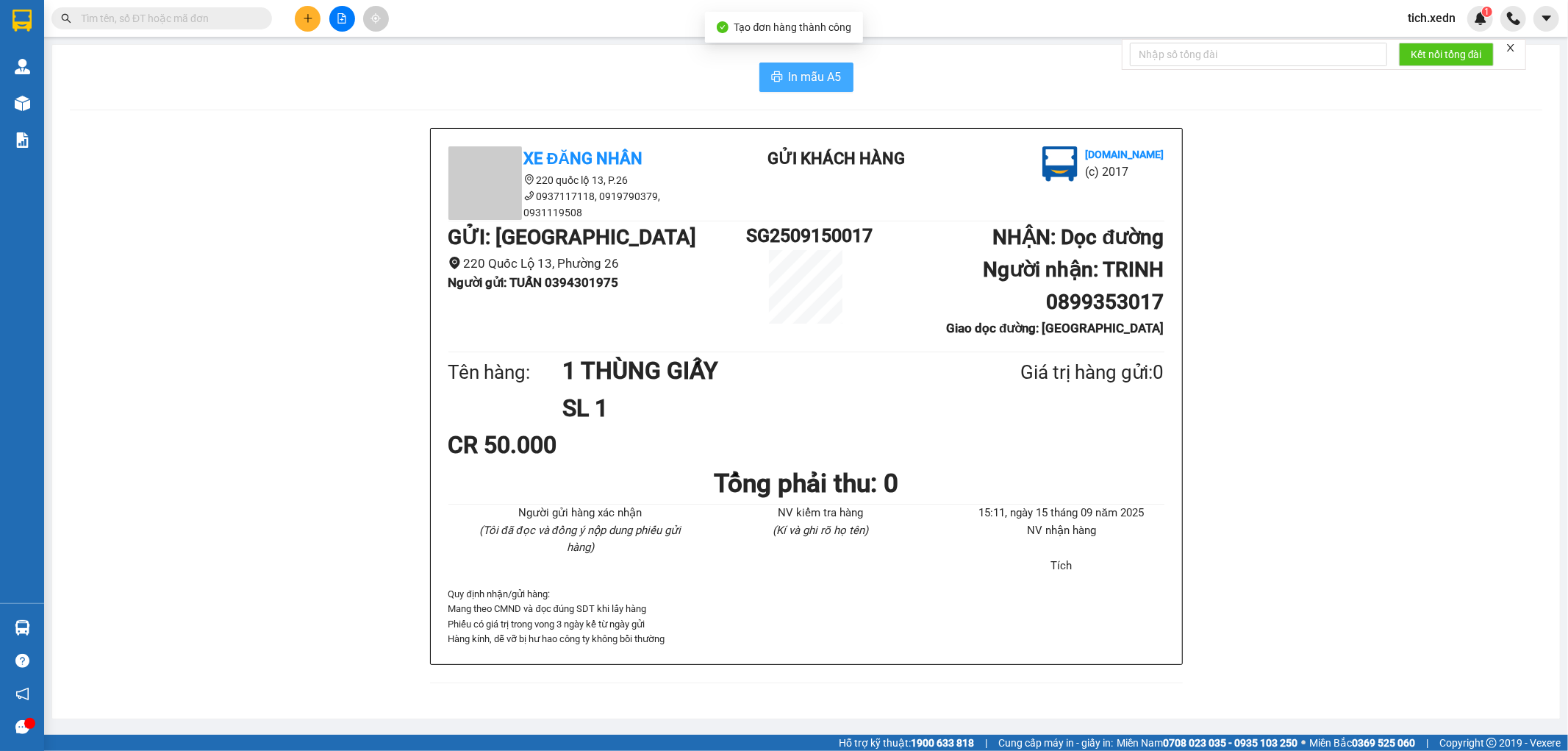
click at [826, 72] on span "In mẫu A5" at bounding box center [815, 76] width 53 height 18
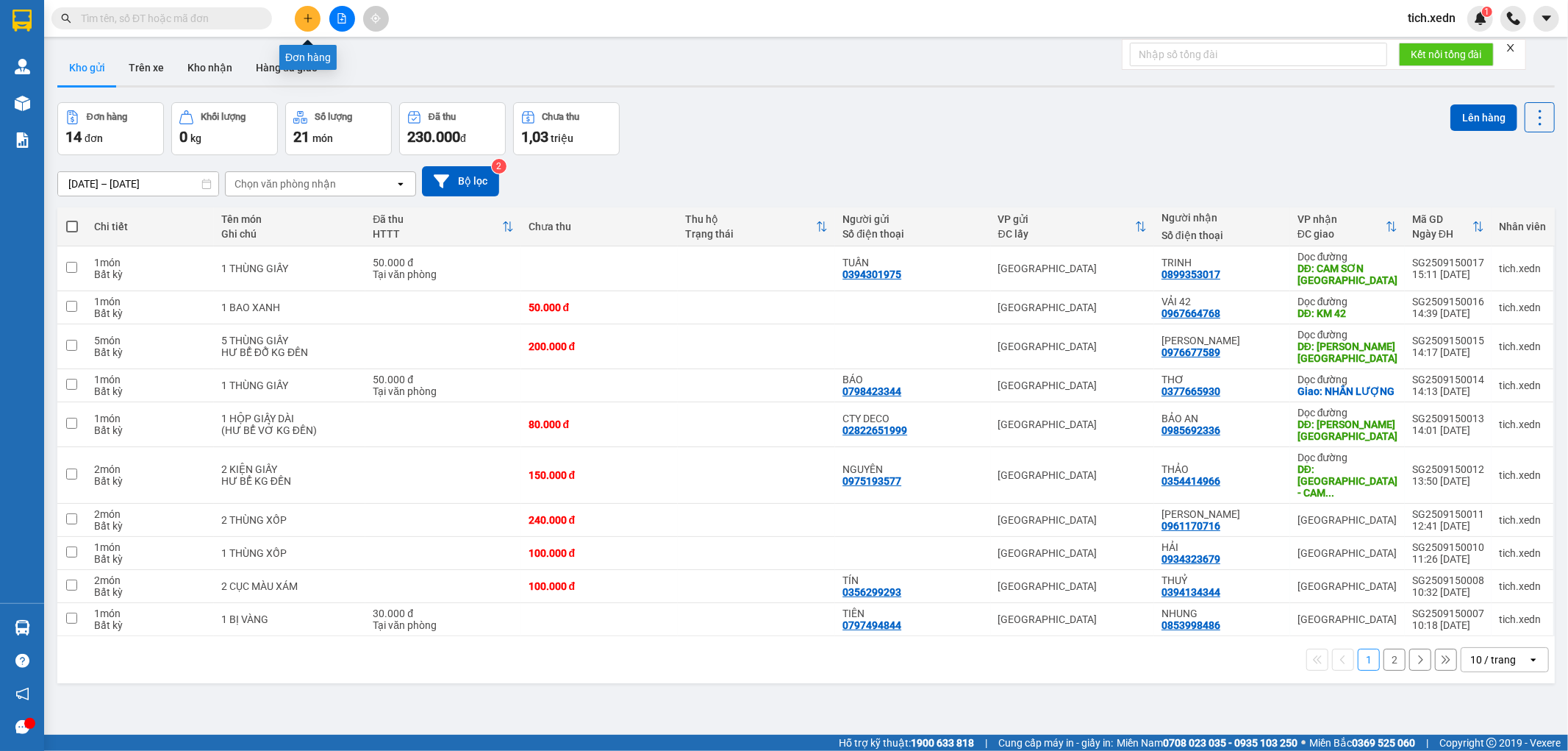
click at [313, 18] on button at bounding box center [308, 18] width 26 height 26
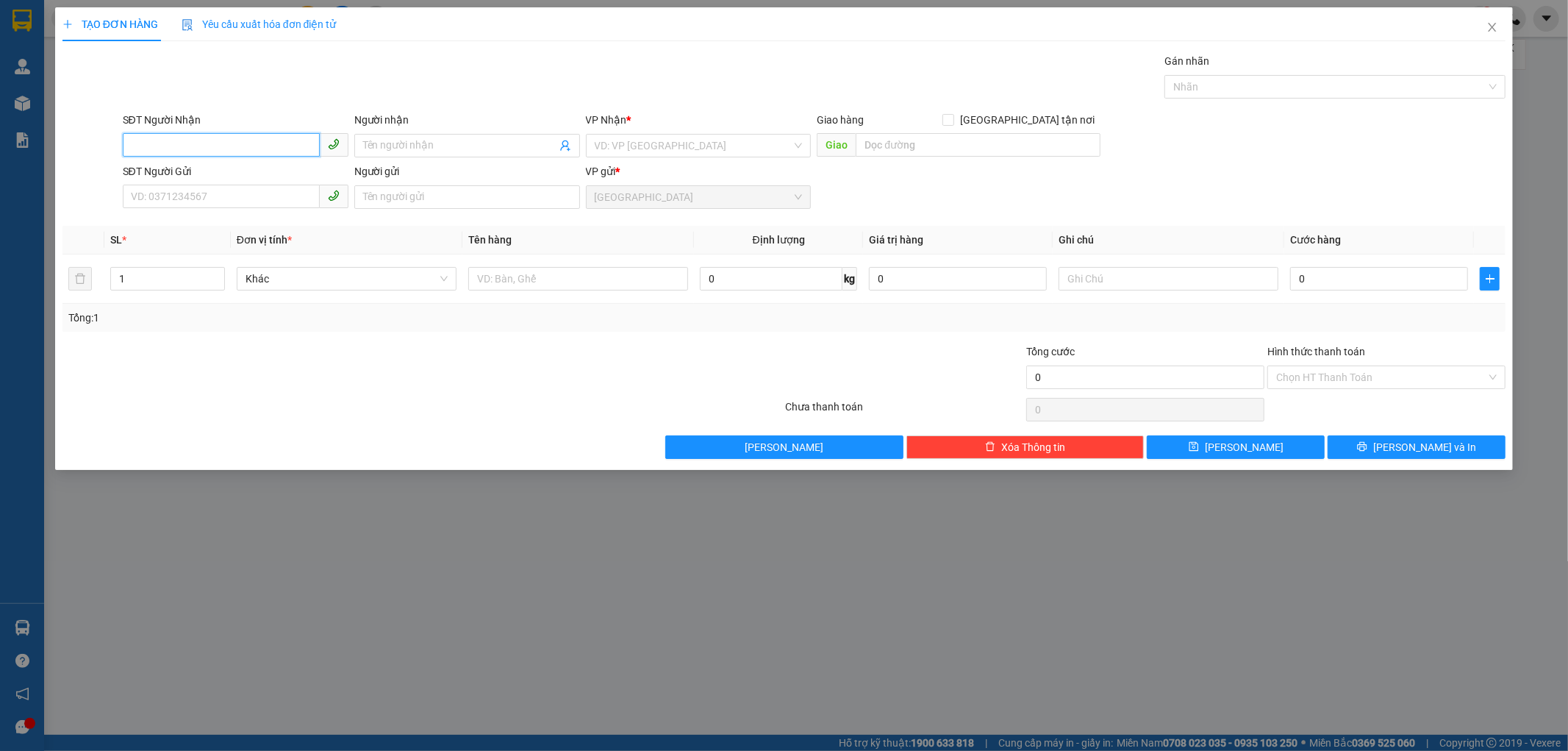
click at [179, 140] on input "SĐT Người Nhận" at bounding box center [222, 145] width 197 height 23
type input "0"
click at [175, 179] on div "0918616126 - XUẤT" at bounding box center [235, 175] width 208 height 16
type input "0918616126"
type input "XUẤT"
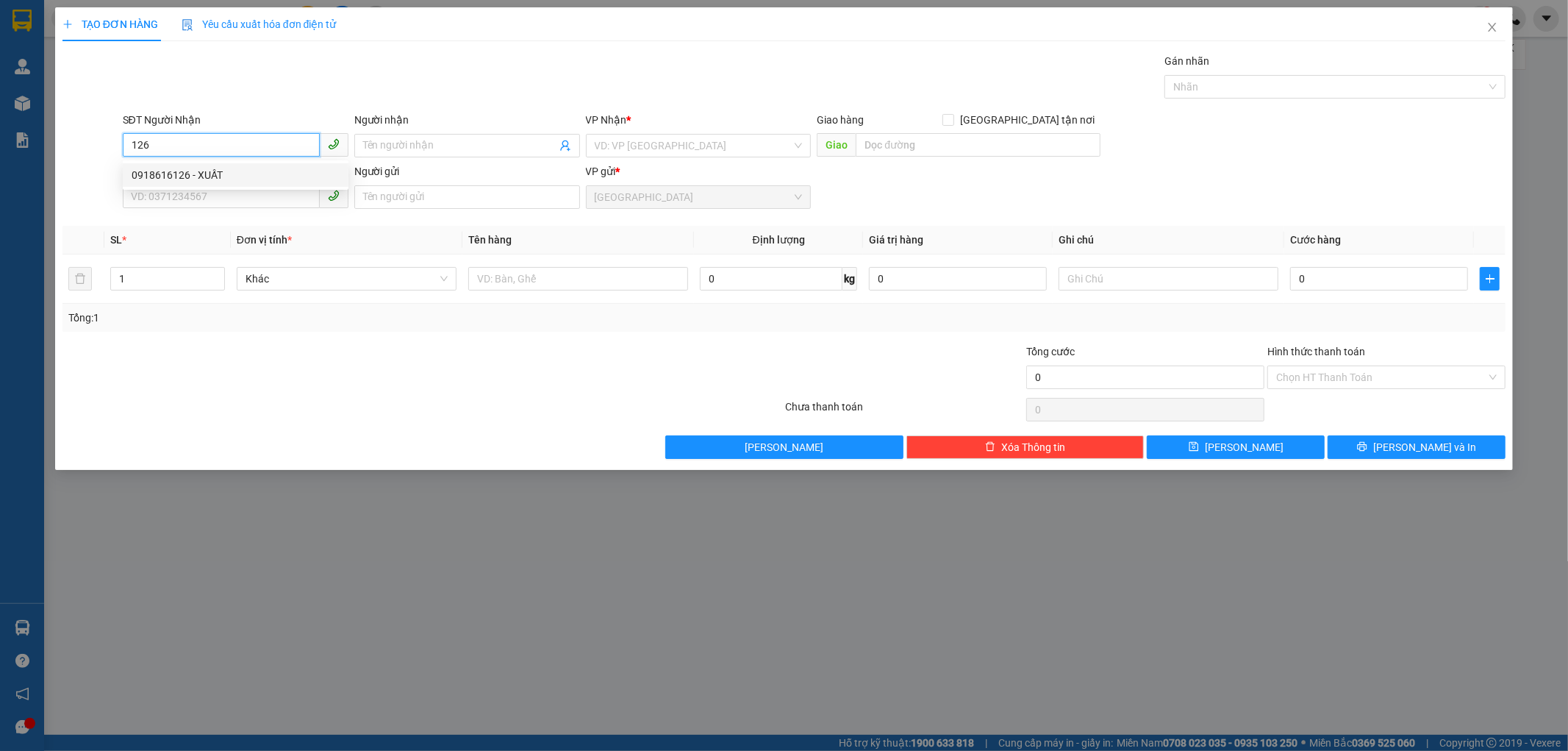
checkbox input "true"
type input "NHÂN LƯỢNG"
type input "50.000"
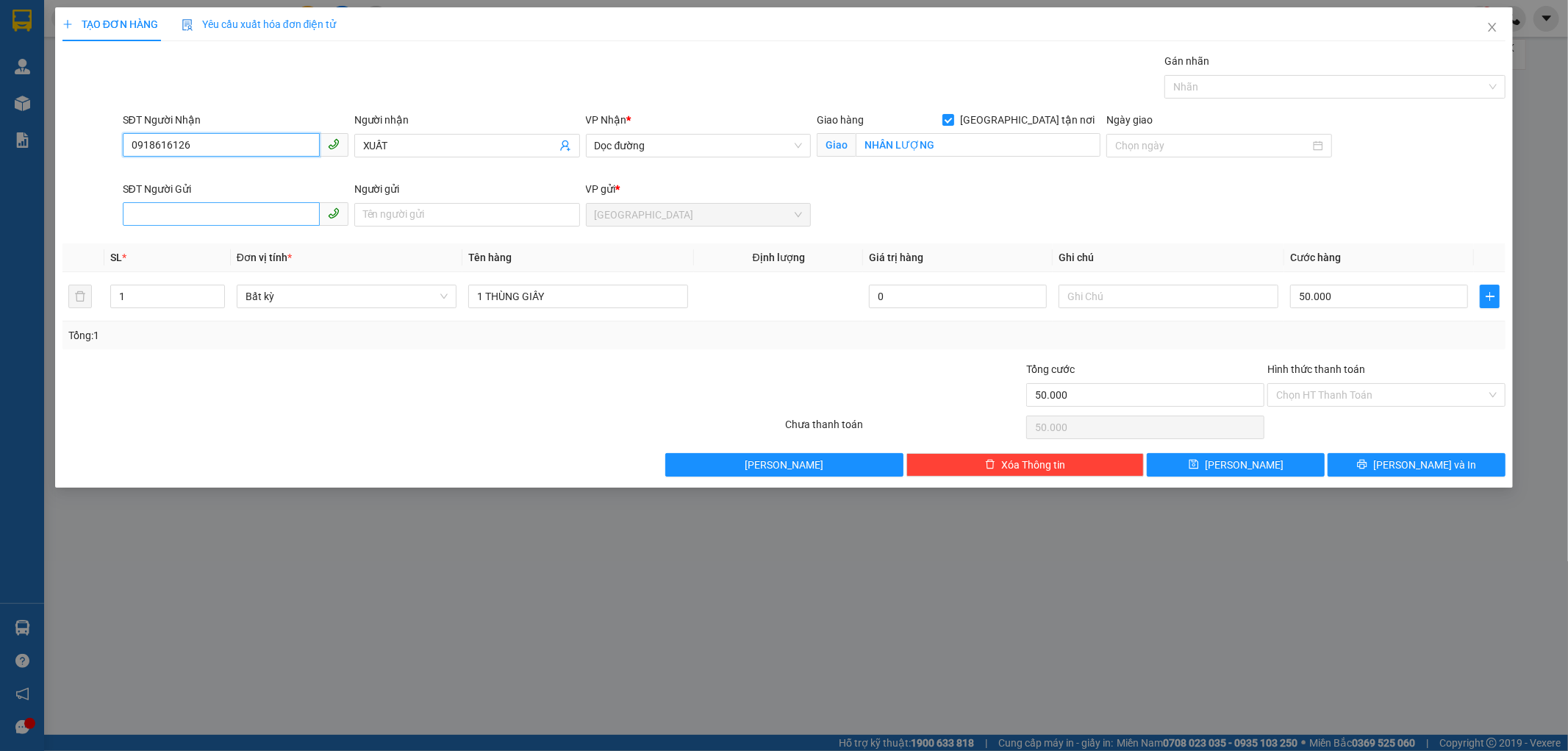
type input "0918616126"
click at [192, 218] on input "SĐT Người Gửi" at bounding box center [222, 214] width 197 height 23
click at [207, 249] on div "0932683292 - LINH" at bounding box center [235, 244] width 208 height 16
click at [1377, 464] on button "[PERSON_NAME] và In" at bounding box center [1417, 465] width 178 height 23
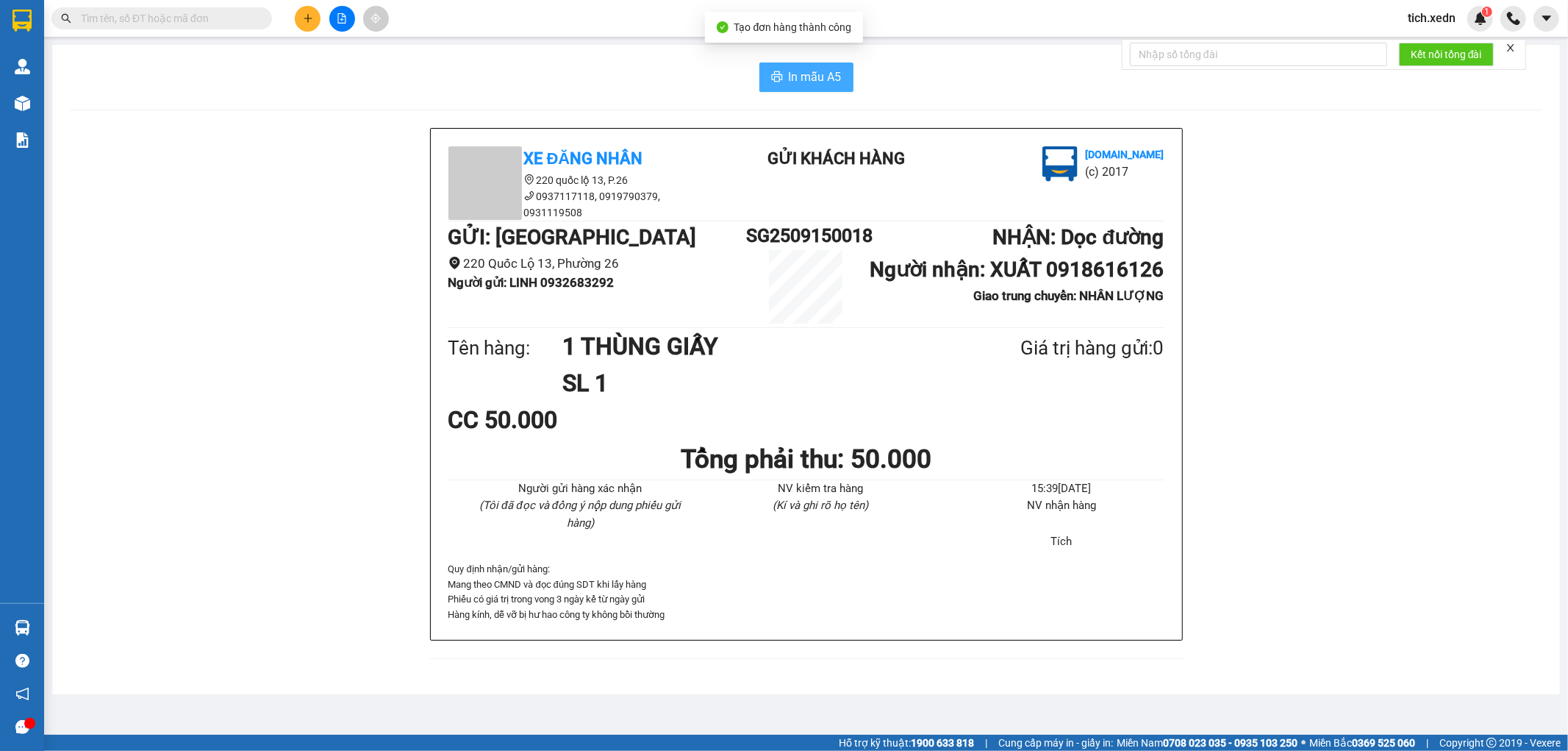
click at [797, 75] on span "In mẫu A5" at bounding box center [815, 76] width 53 height 18
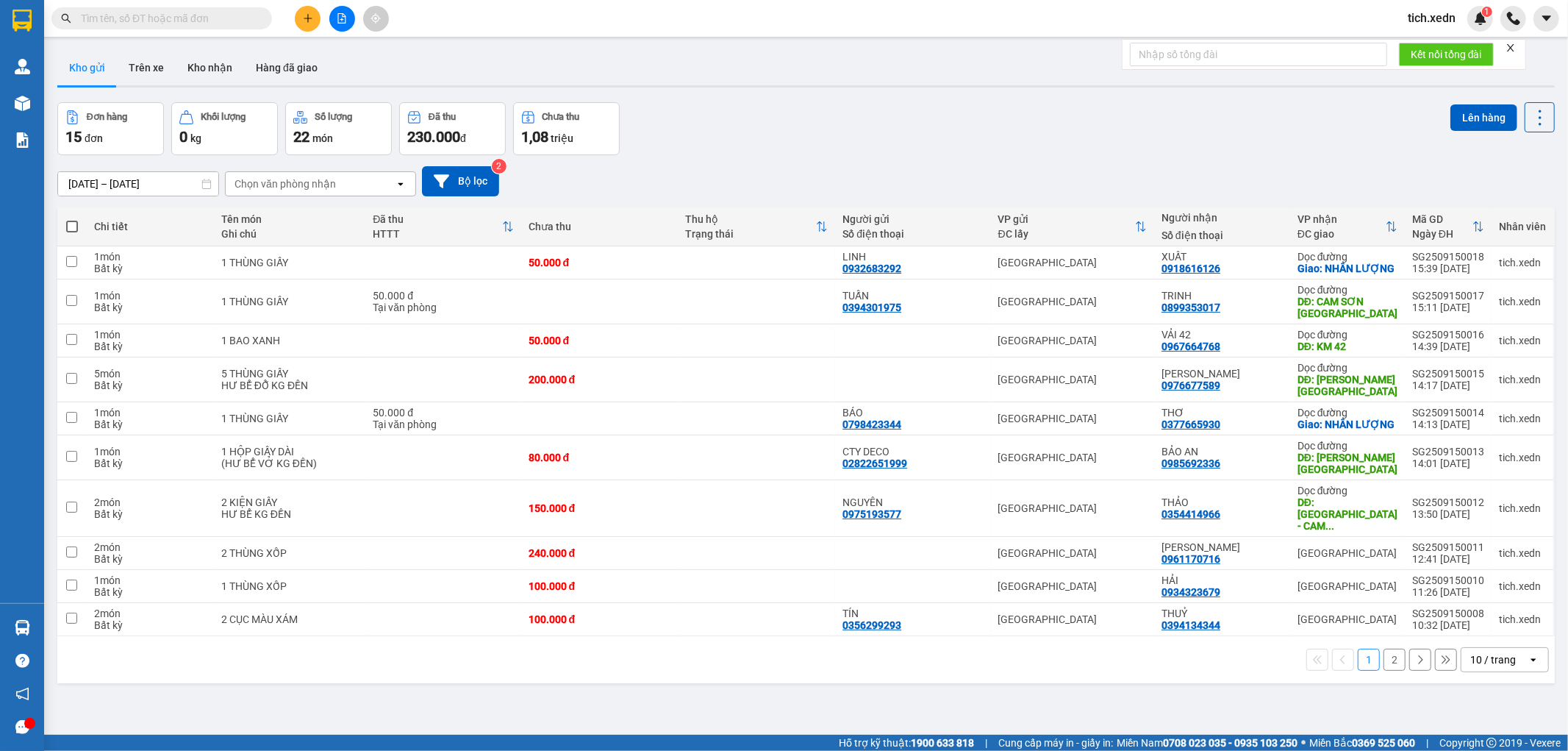
click at [782, 175] on div "[DATE] – [DATE] Press the down arrow key to interact with the calendar and sele…" at bounding box center [806, 181] width 1497 height 30
click at [310, 20] on icon "plus" at bounding box center [308, 18] width 11 height 11
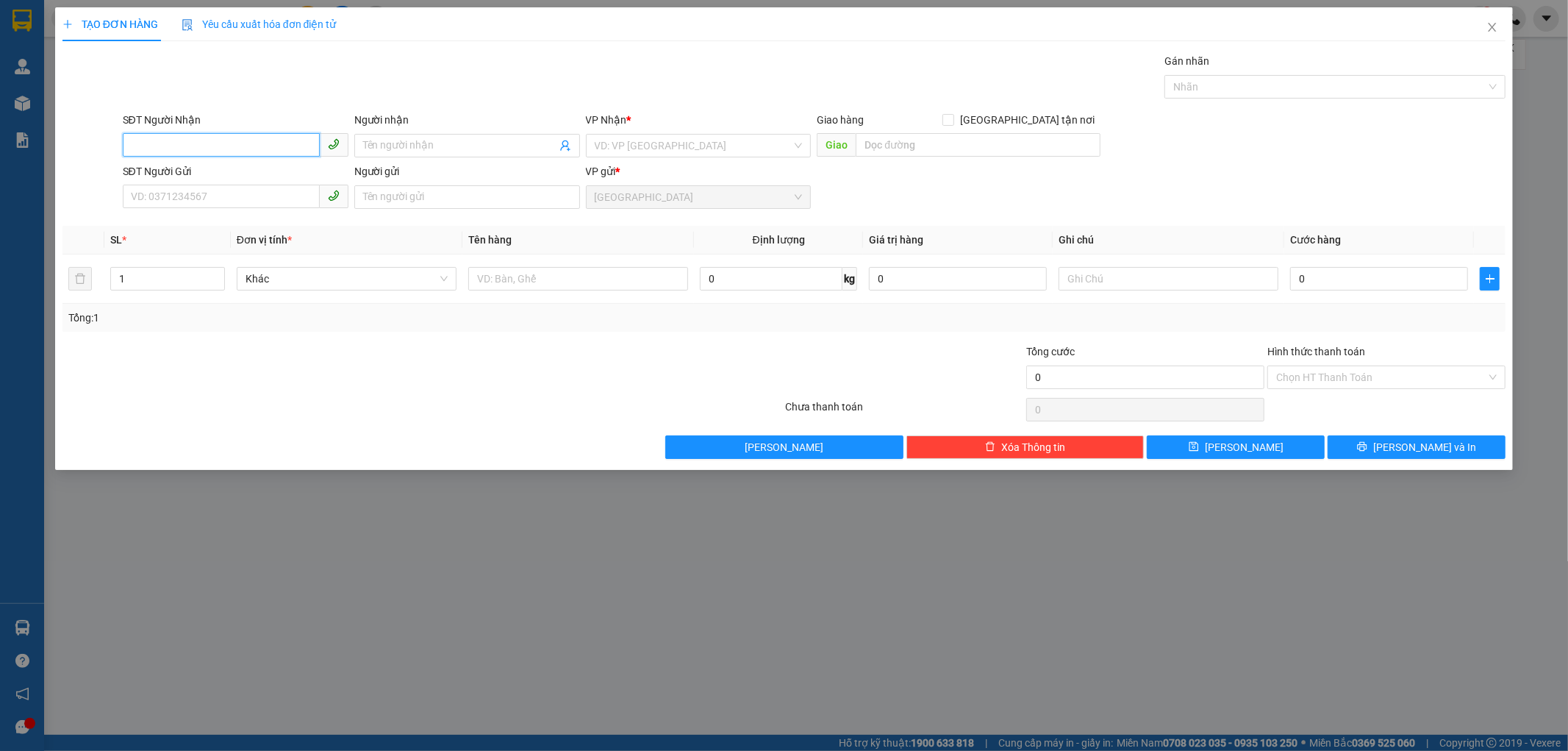
click at [155, 147] on input "SĐT Người Nhận" at bounding box center [222, 145] width 197 height 23
click at [183, 177] on div "0389015315 - CHÚ HẢO" at bounding box center [235, 175] width 208 height 16
type input "0389015315"
type input "CHÚ HẢO"
type input "[GEOGRAPHIC_DATA]"
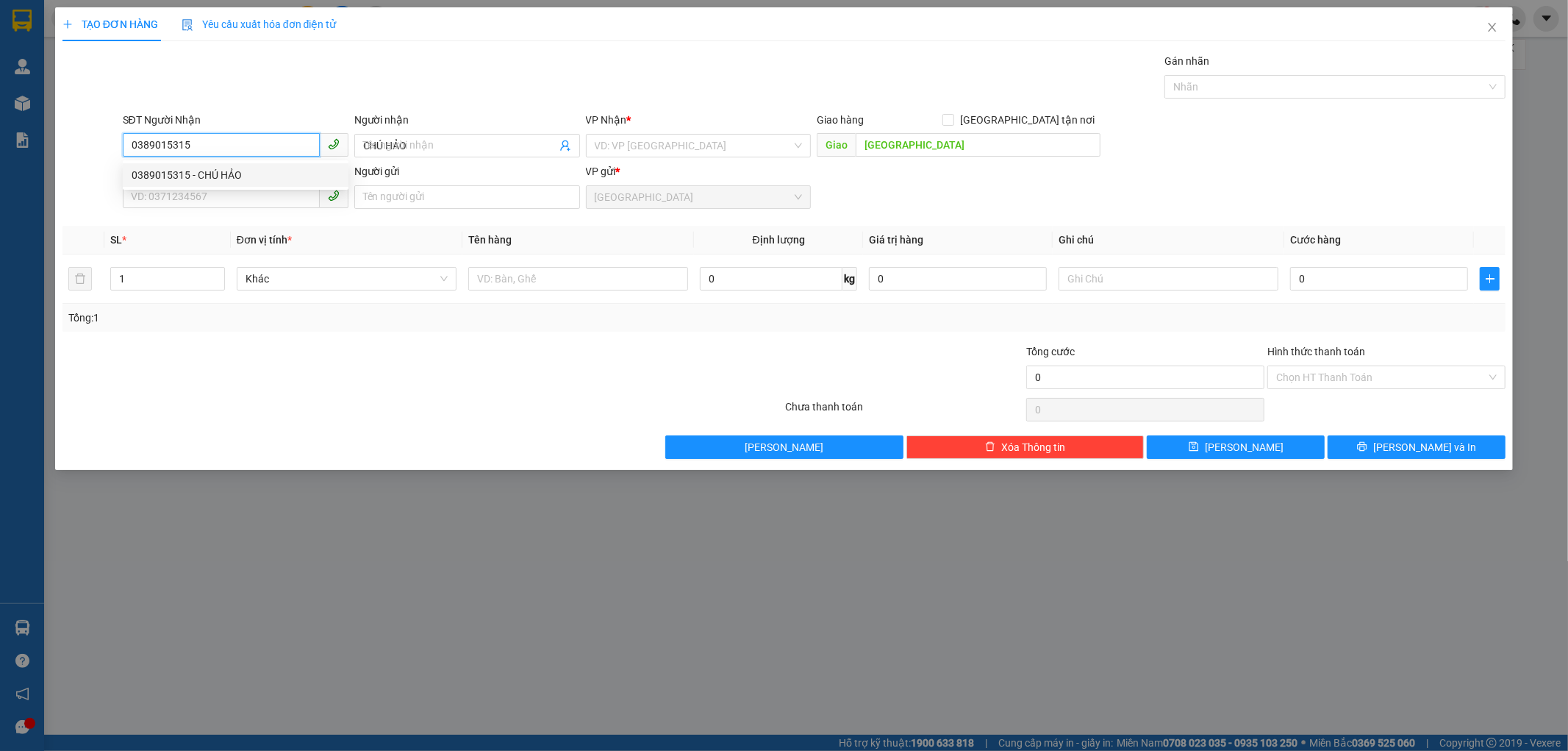
type input "80.000"
type input "0389015315"
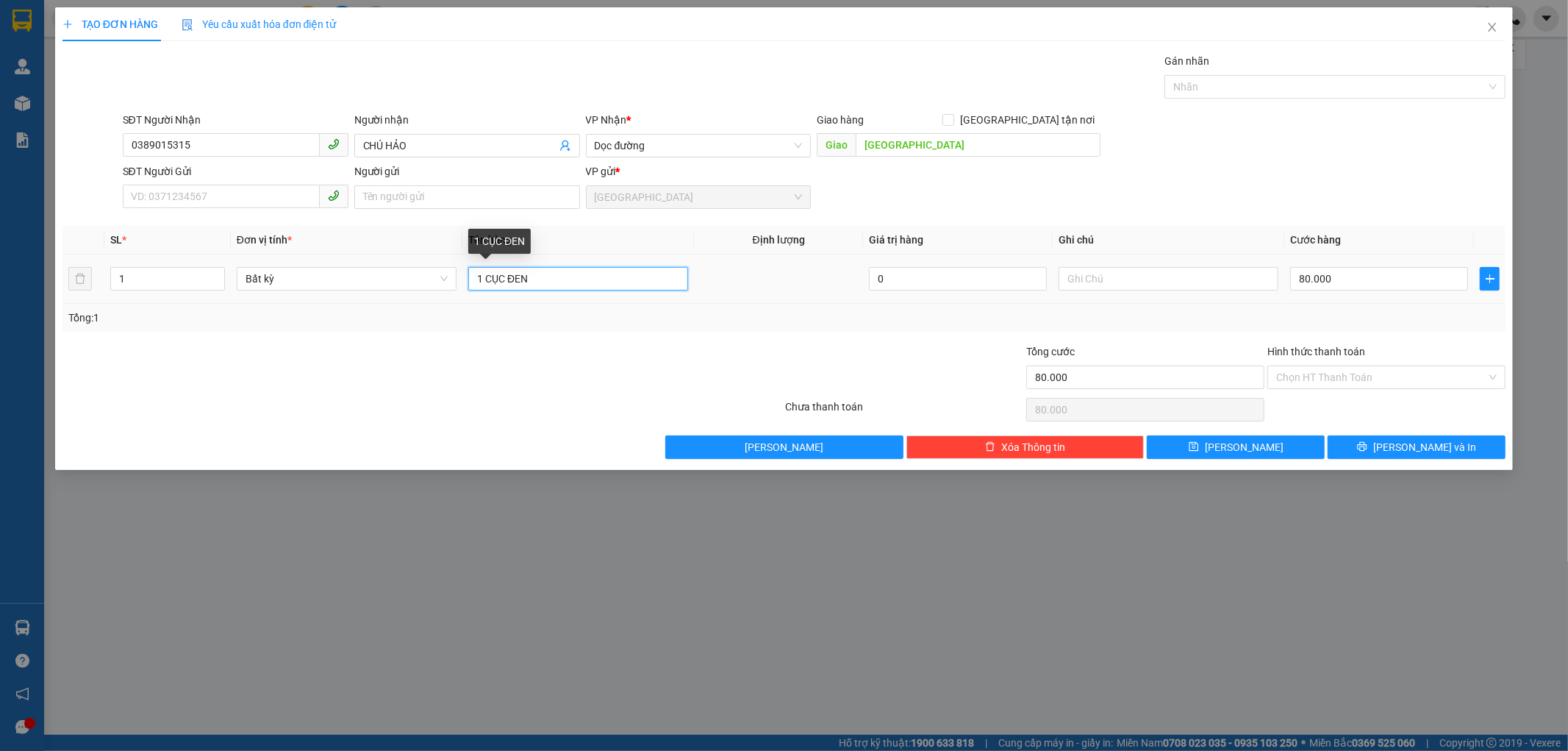
click at [547, 283] on input "1 CỤC ĐEN" at bounding box center [577, 279] width 220 height 23
type input "1"
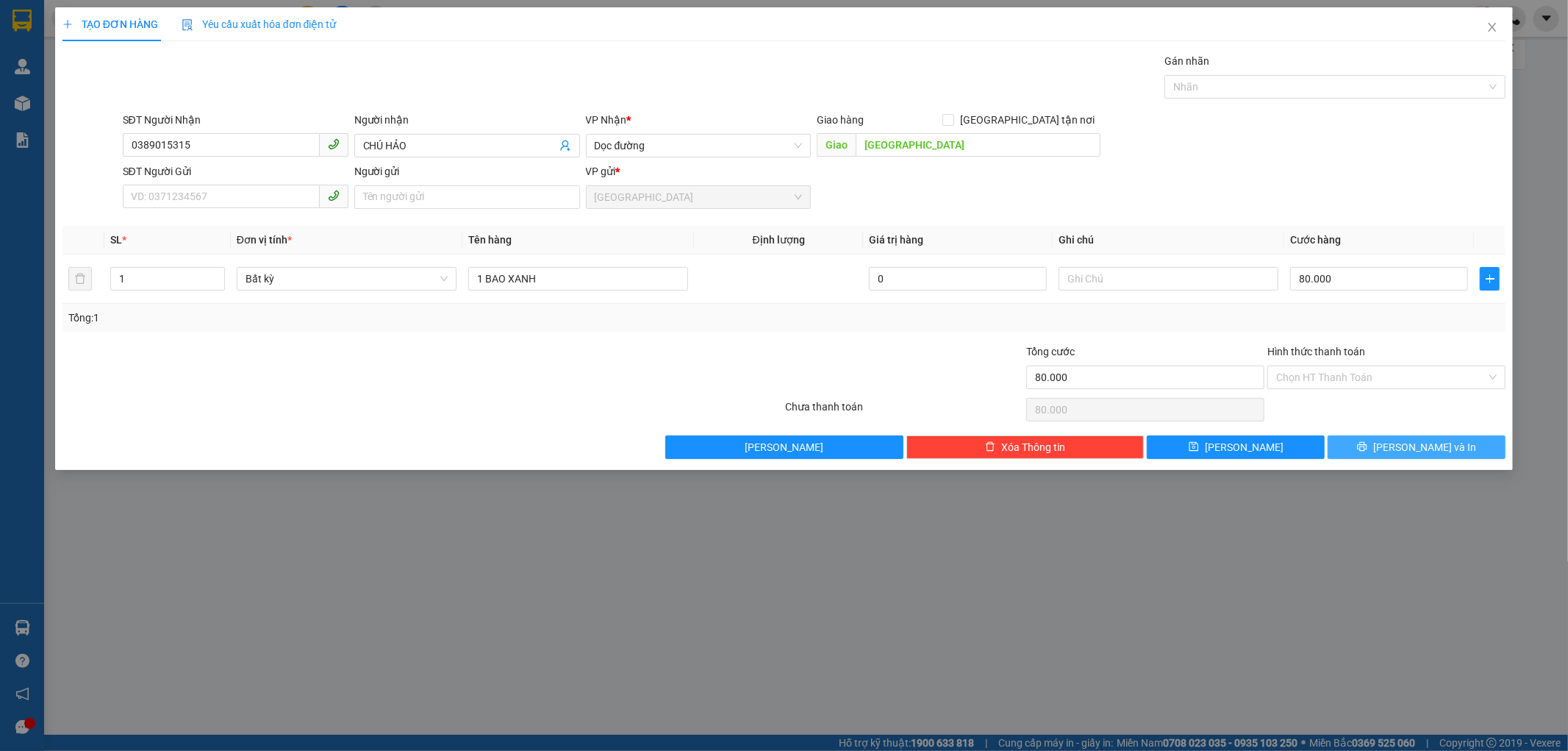
drag, startPoint x: 1366, startPoint y: 449, endPoint x: 1309, endPoint y: 423, distance: 62.6
click at [1364, 449] on button "[PERSON_NAME] và In" at bounding box center [1417, 447] width 178 height 23
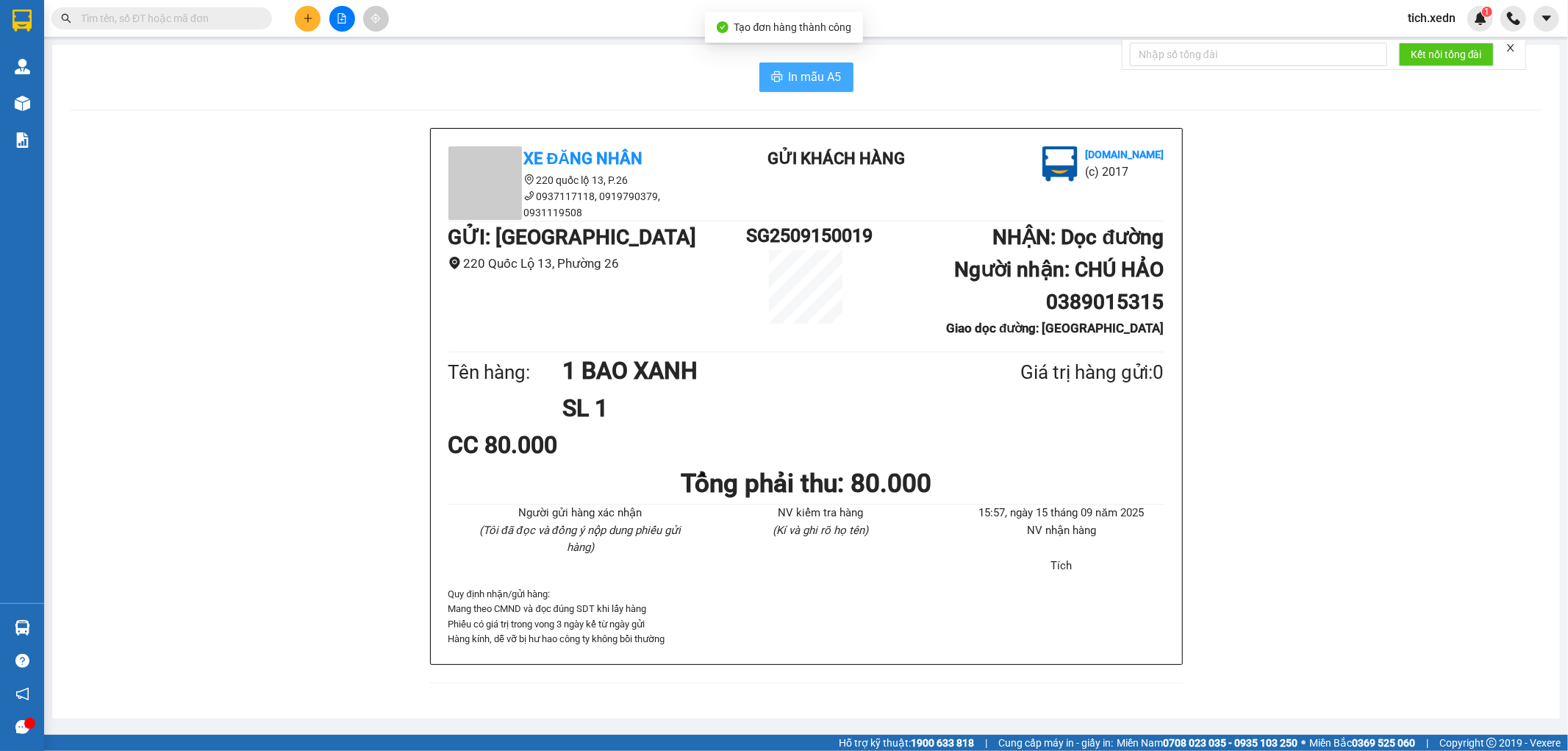
click at [791, 82] on span "In mẫu A5" at bounding box center [815, 76] width 53 height 18
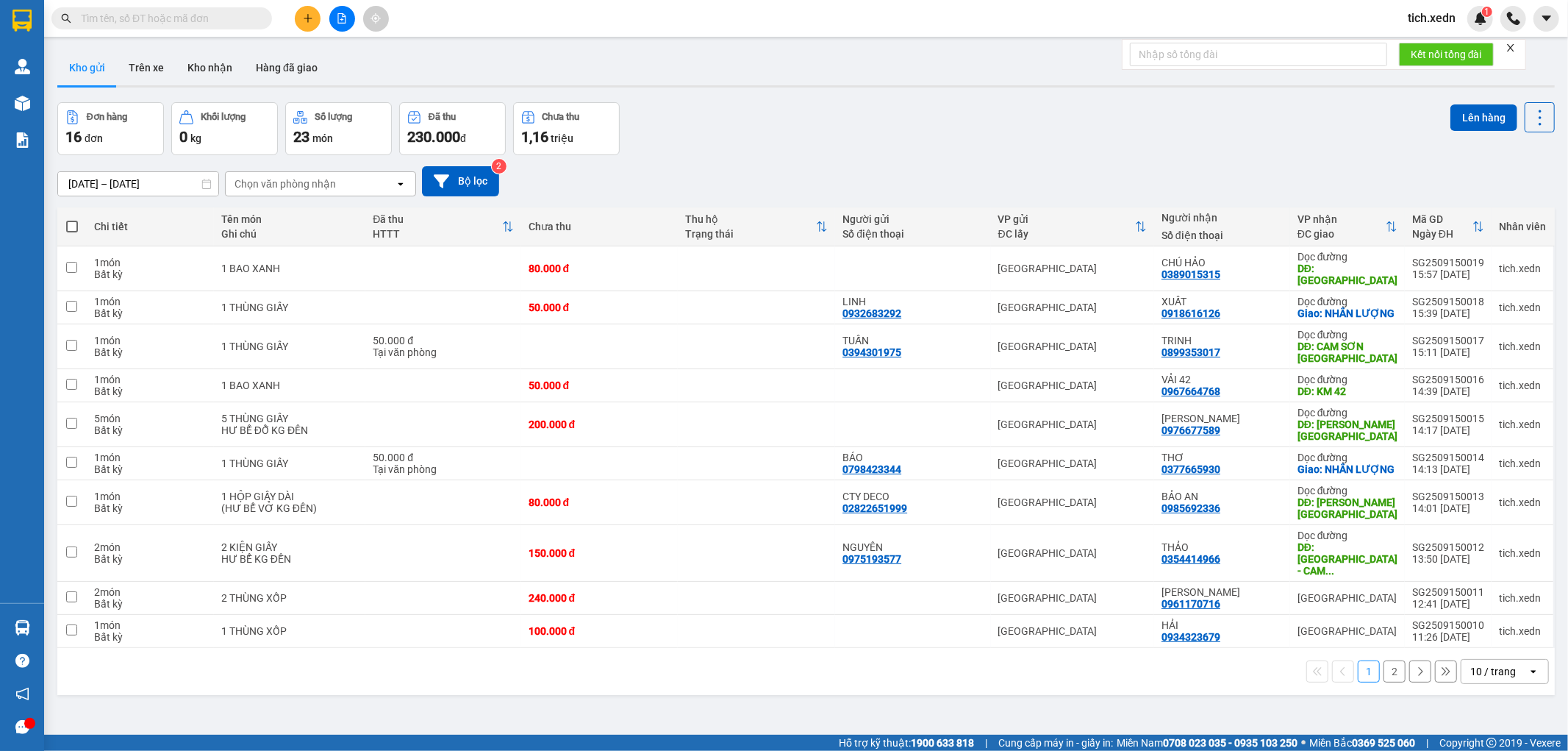
click at [1384, 676] on button "2" at bounding box center [1395, 672] width 22 height 22
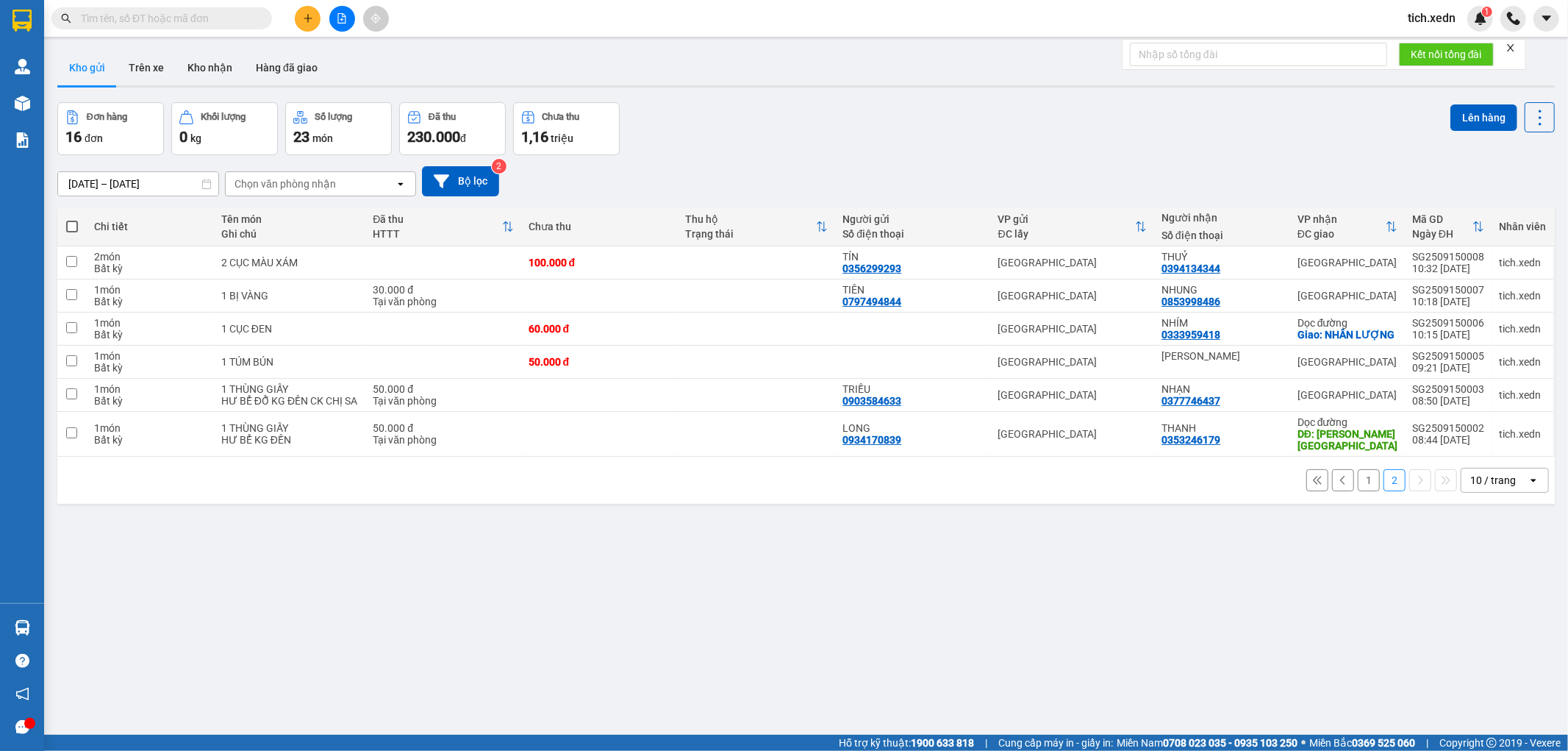
click at [1358, 492] on button "1" at bounding box center [1369, 480] width 22 height 22
